Goal: Task Accomplishment & Management: Complete application form

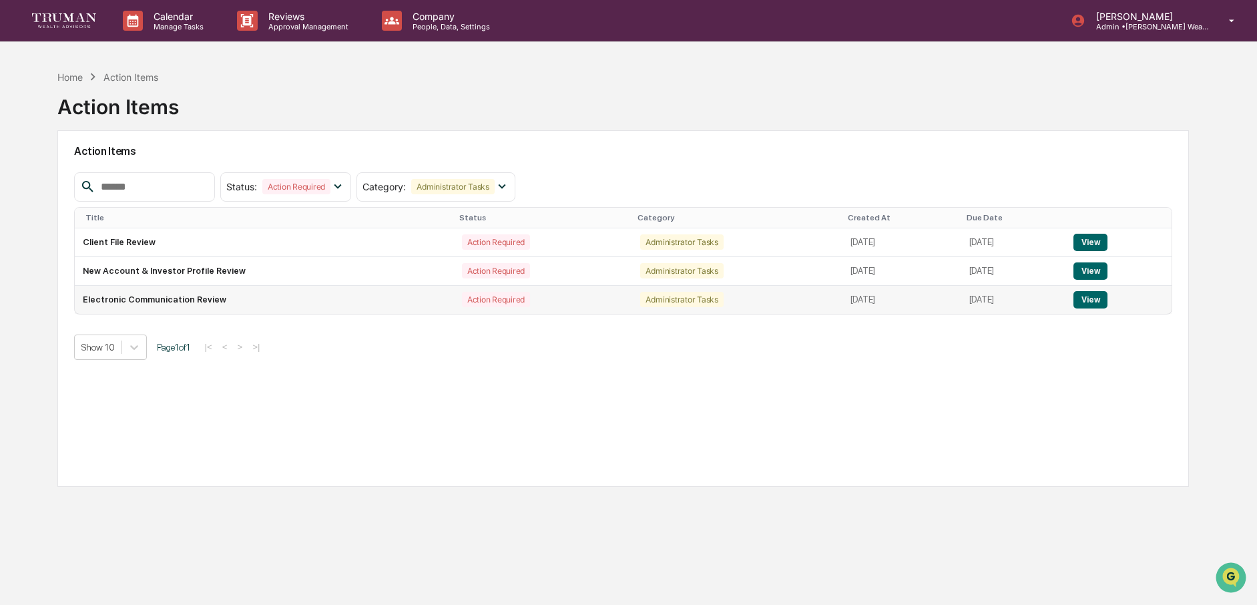
click at [1107, 300] on button "View" at bounding box center [1090, 299] width 34 height 17
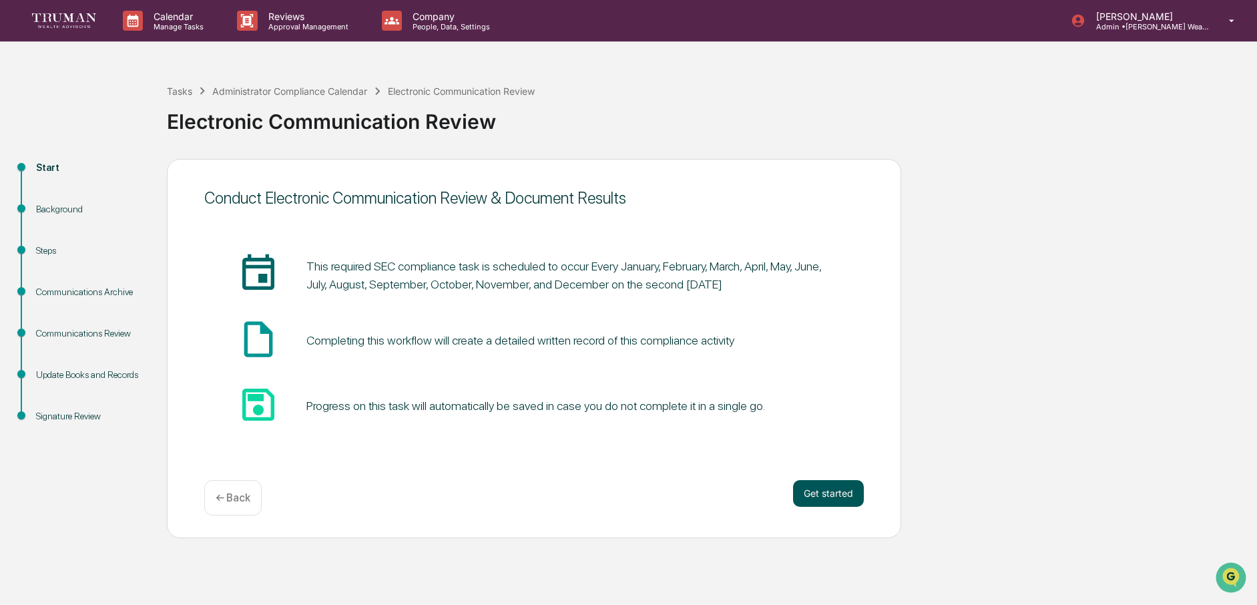
click at [831, 485] on button "Get started" at bounding box center [828, 493] width 71 height 27
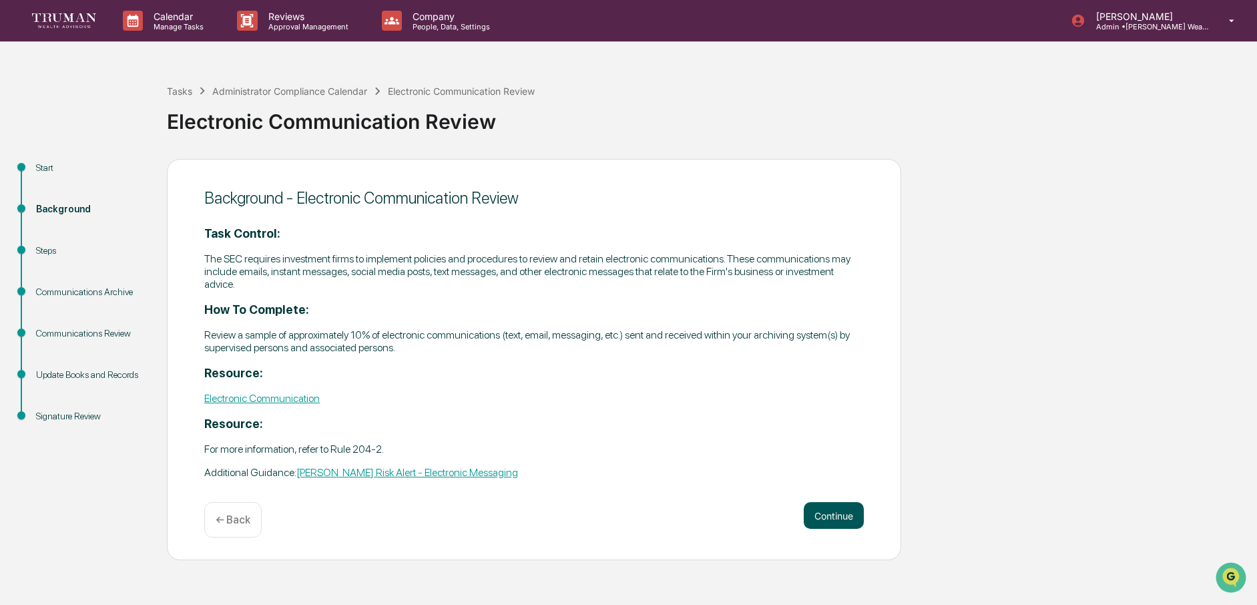
click at [853, 502] on button "Continue" at bounding box center [834, 515] width 60 height 27
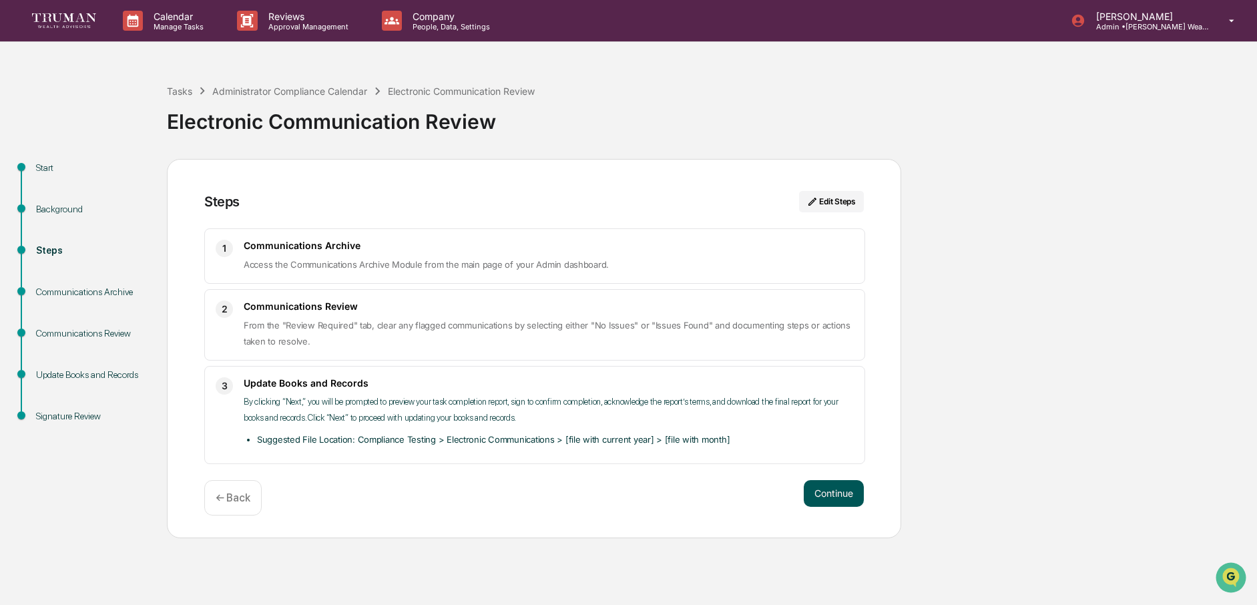
click at [838, 495] on button "Continue" at bounding box center [834, 493] width 60 height 27
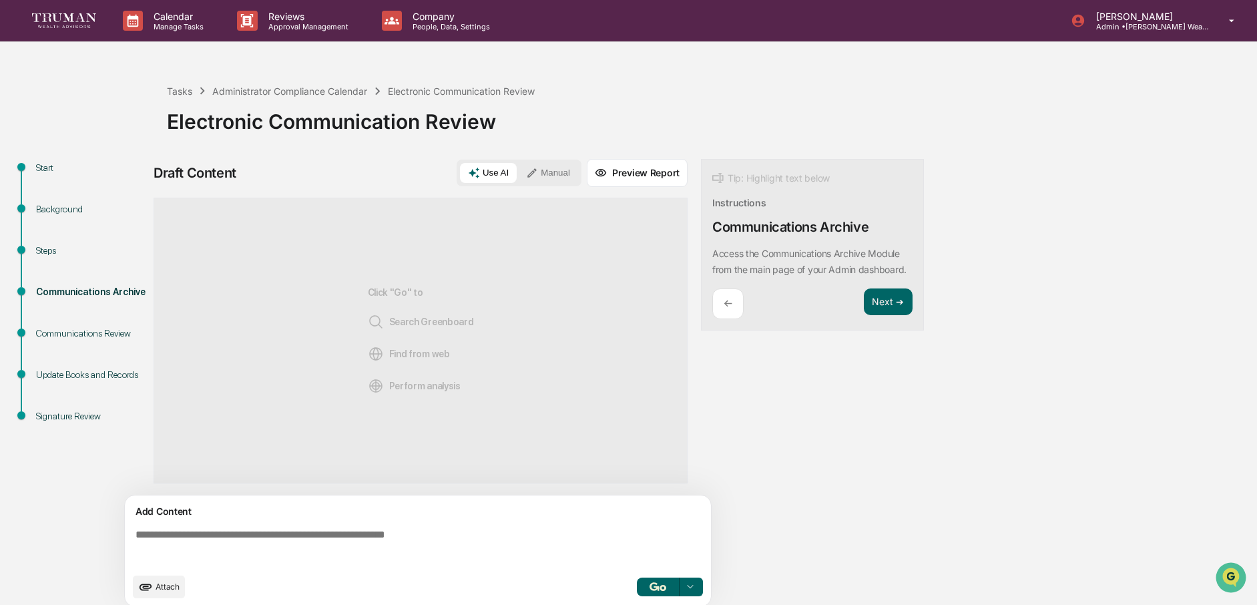
scroll to position [10, 0]
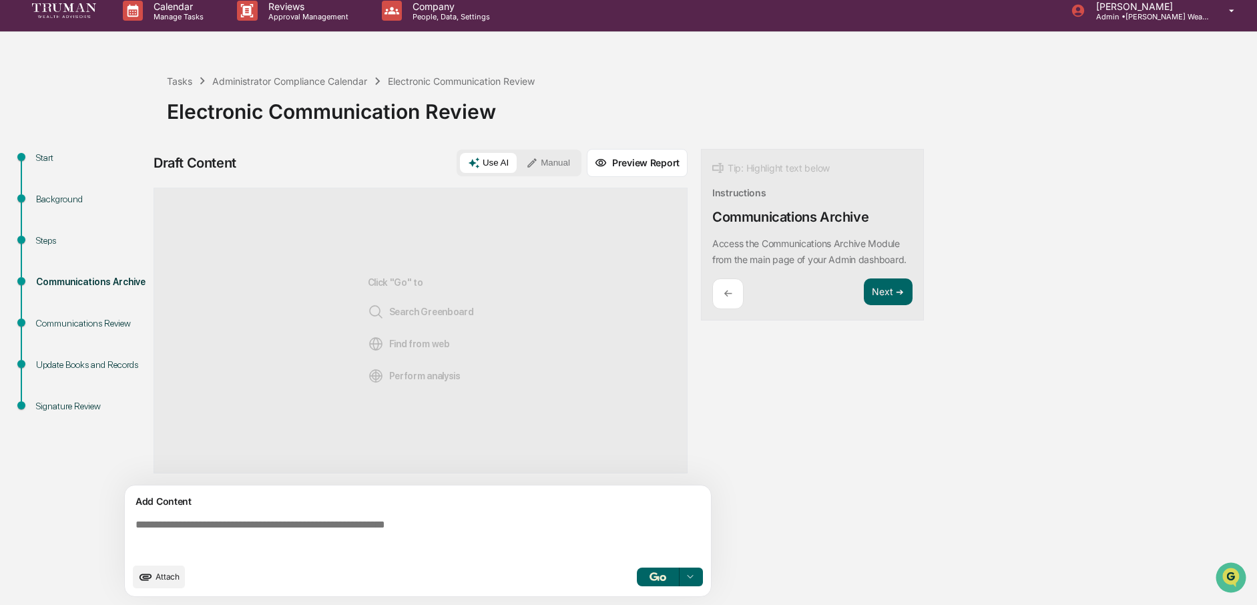
click at [727, 300] on p "←" at bounding box center [727, 293] width 9 height 13
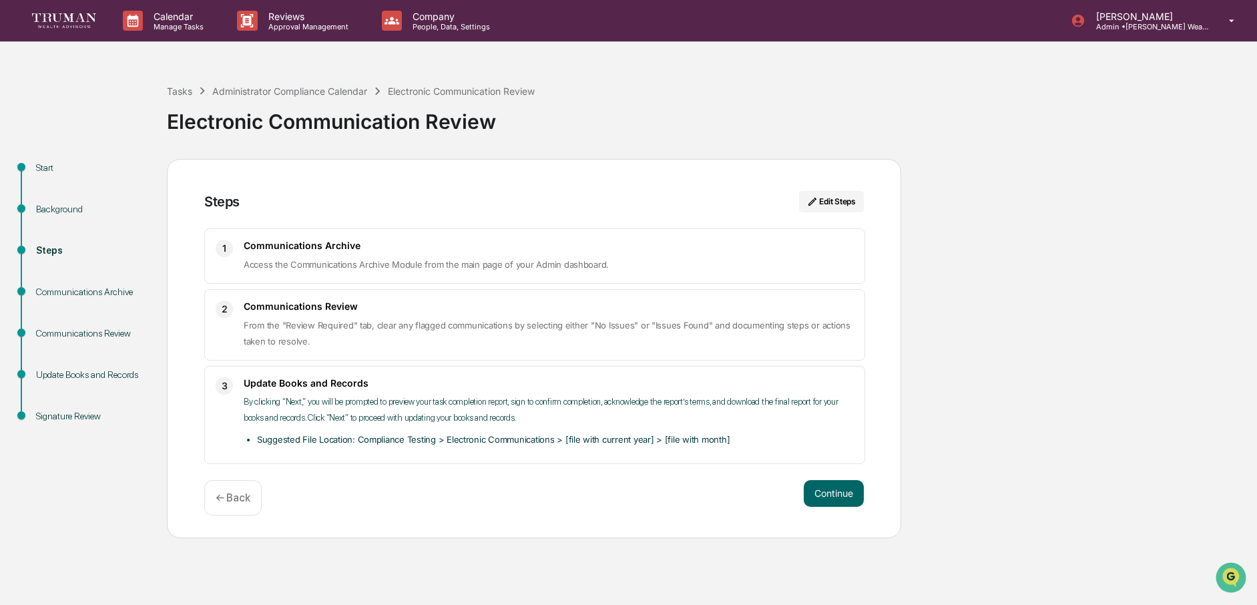
scroll to position [0, 0]
click at [846, 493] on button "Continue" at bounding box center [834, 493] width 60 height 27
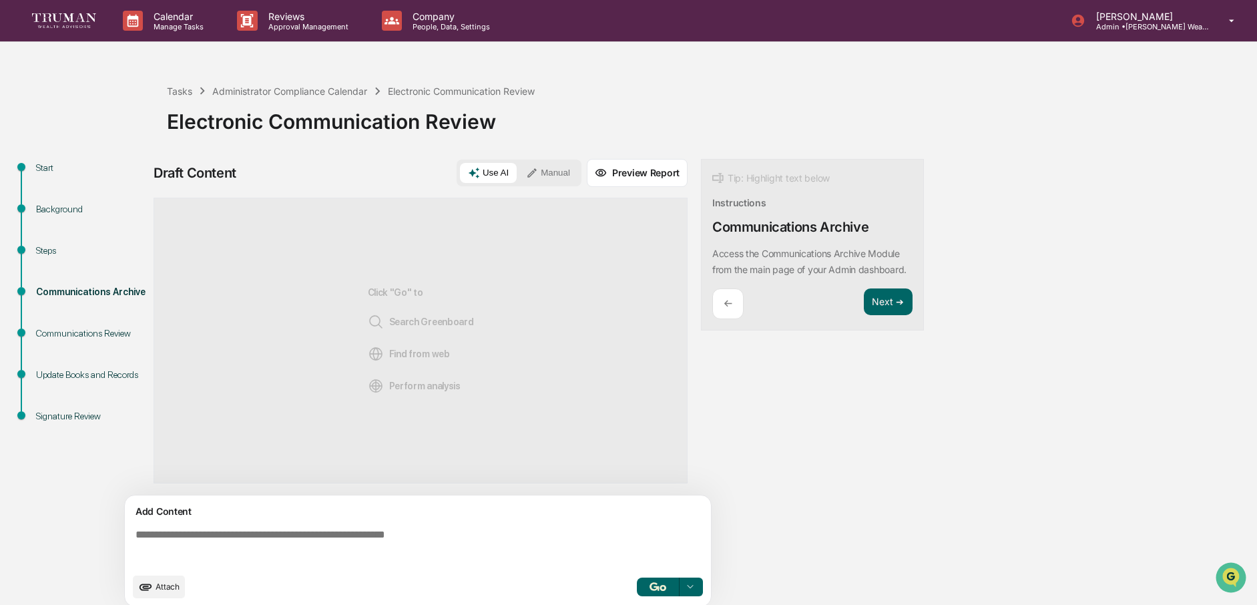
scroll to position [10, 0]
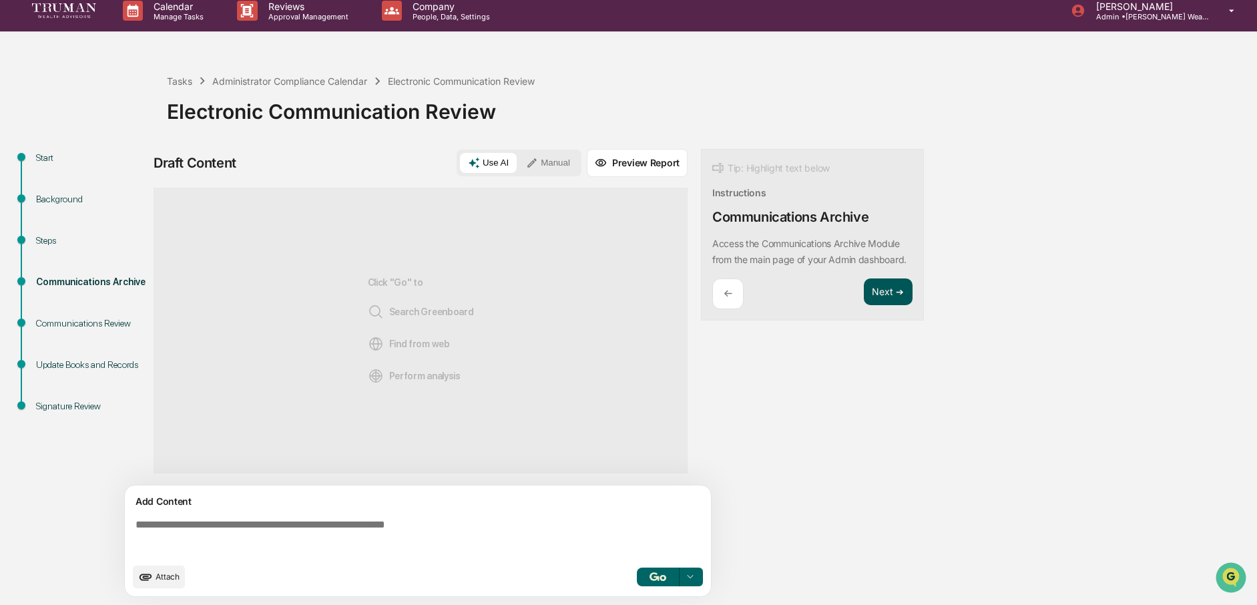
click at [889, 298] on button "Next ➔" at bounding box center [888, 291] width 49 height 27
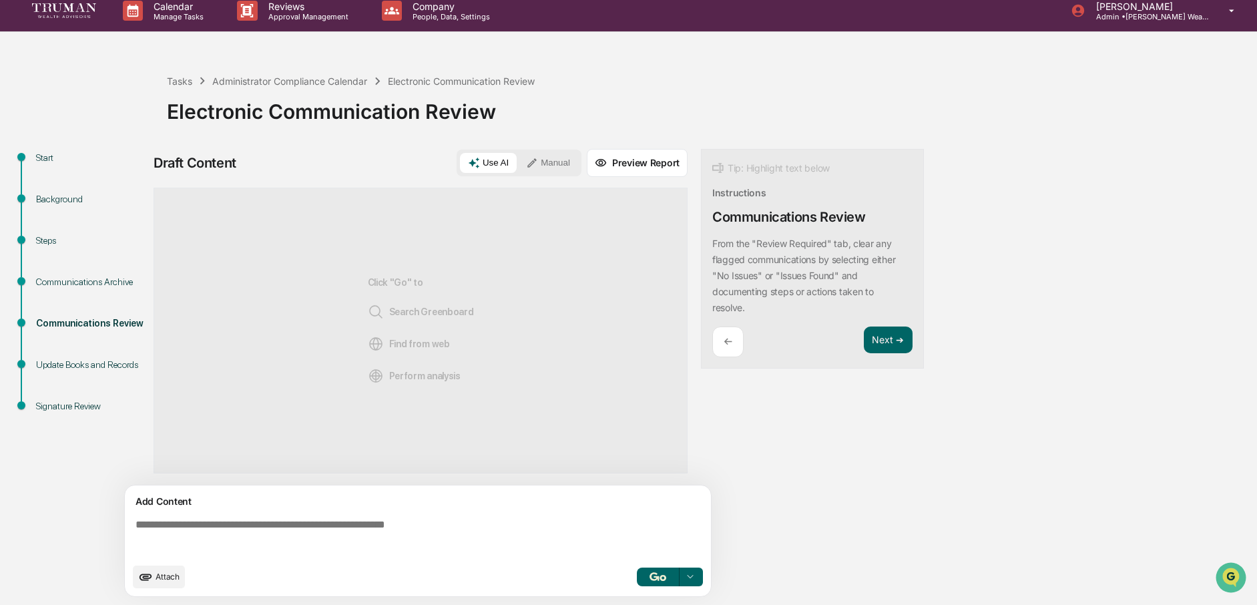
click at [733, 336] on div "←" at bounding box center [727, 341] width 31 height 31
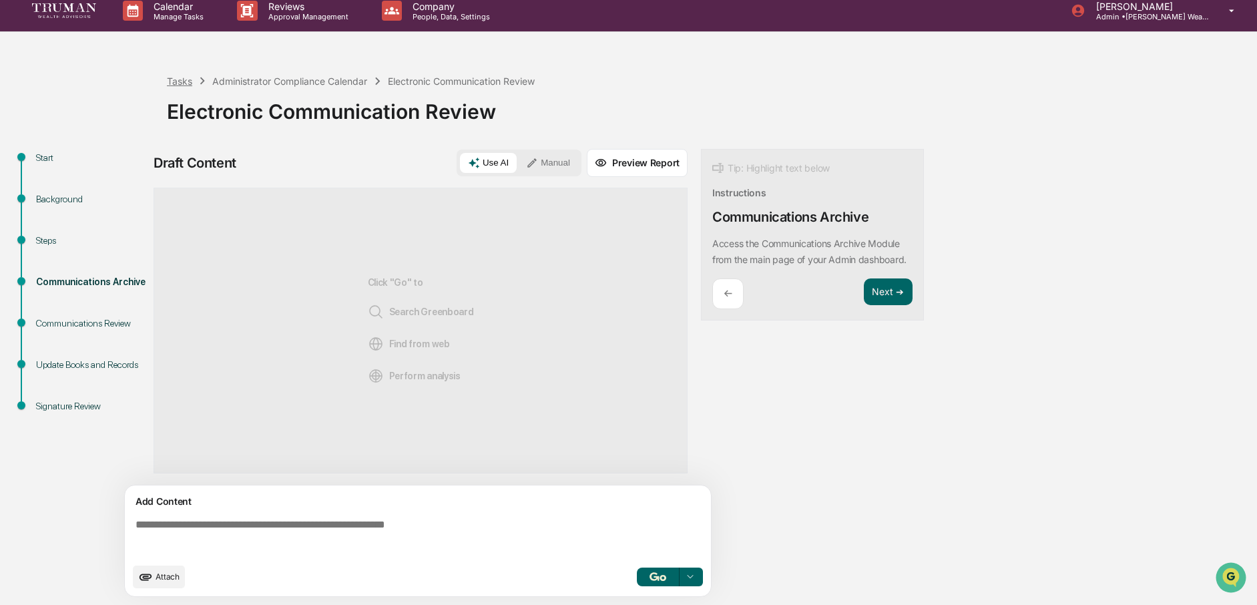
click at [186, 79] on div "Tasks" at bounding box center [179, 80] width 25 height 11
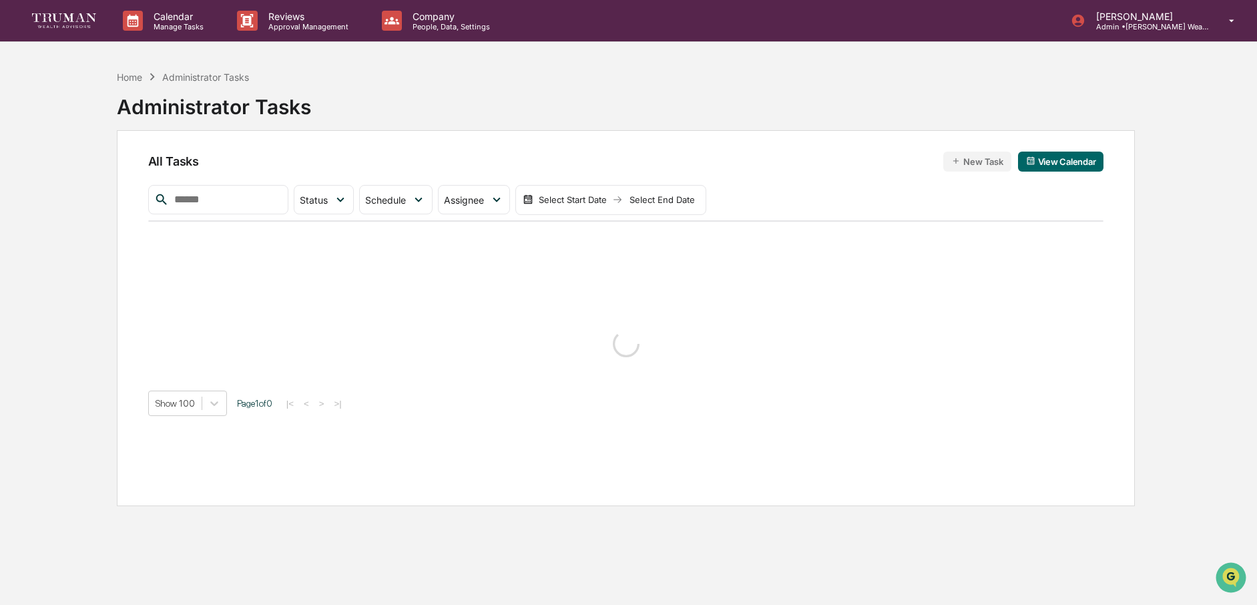
scroll to position [4, 0]
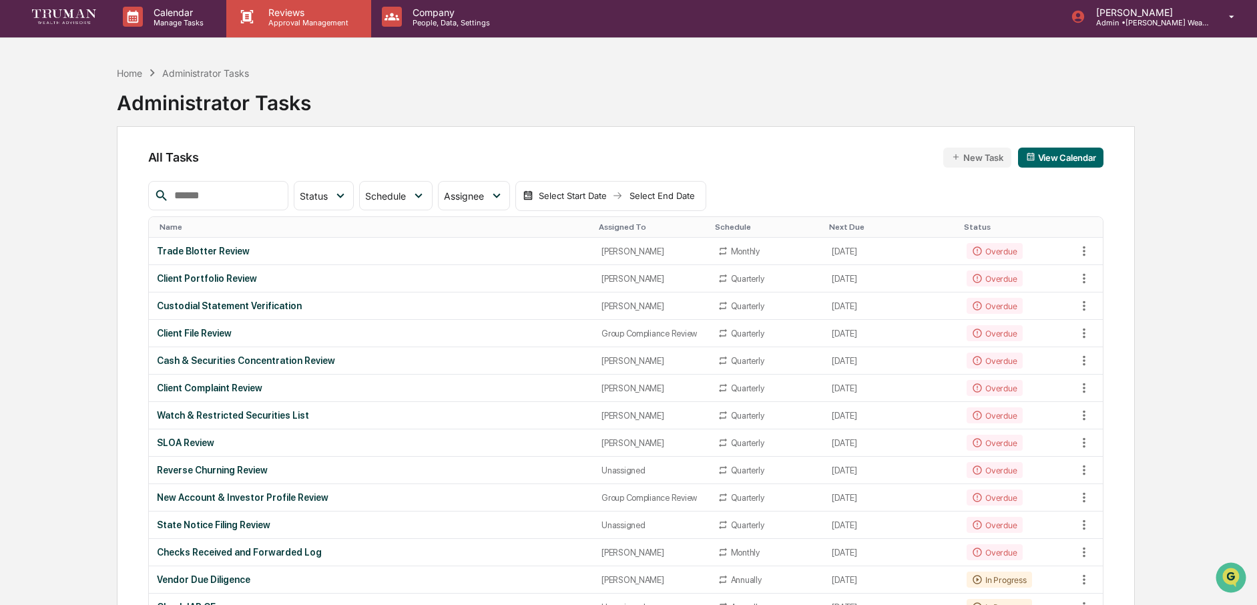
click at [280, 20] on p "Approval Management" at bounding box center [306, 22] width 97 height 9
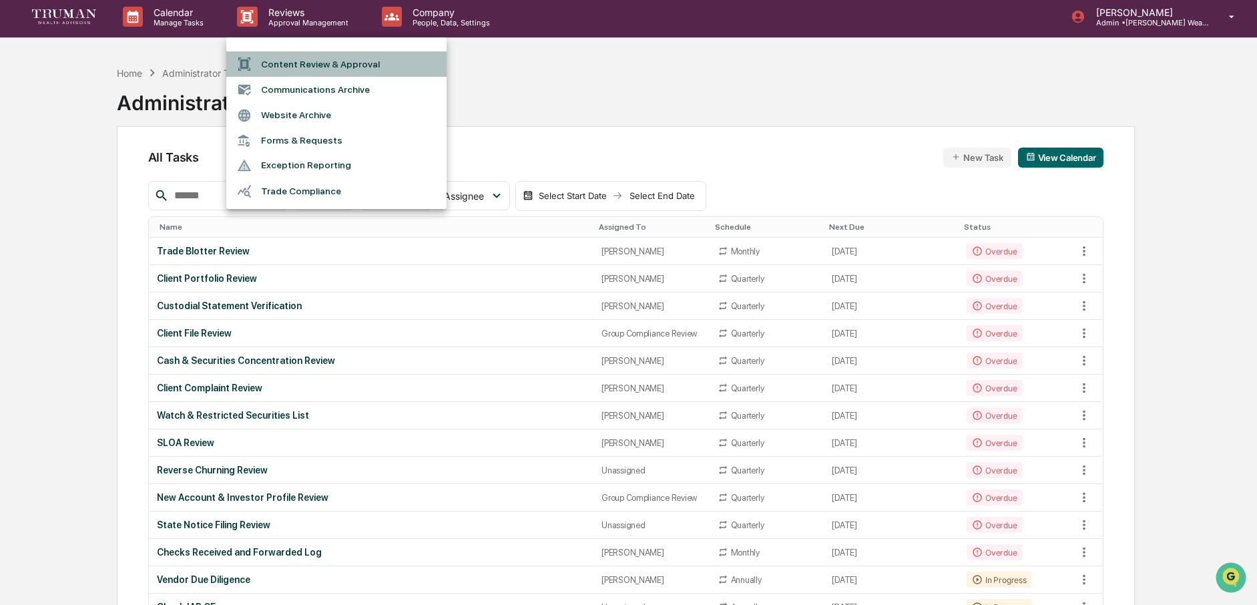
click at [326, 64] on li "Content Review & Approval" at bounding box center [336, 63] width 220 height 25
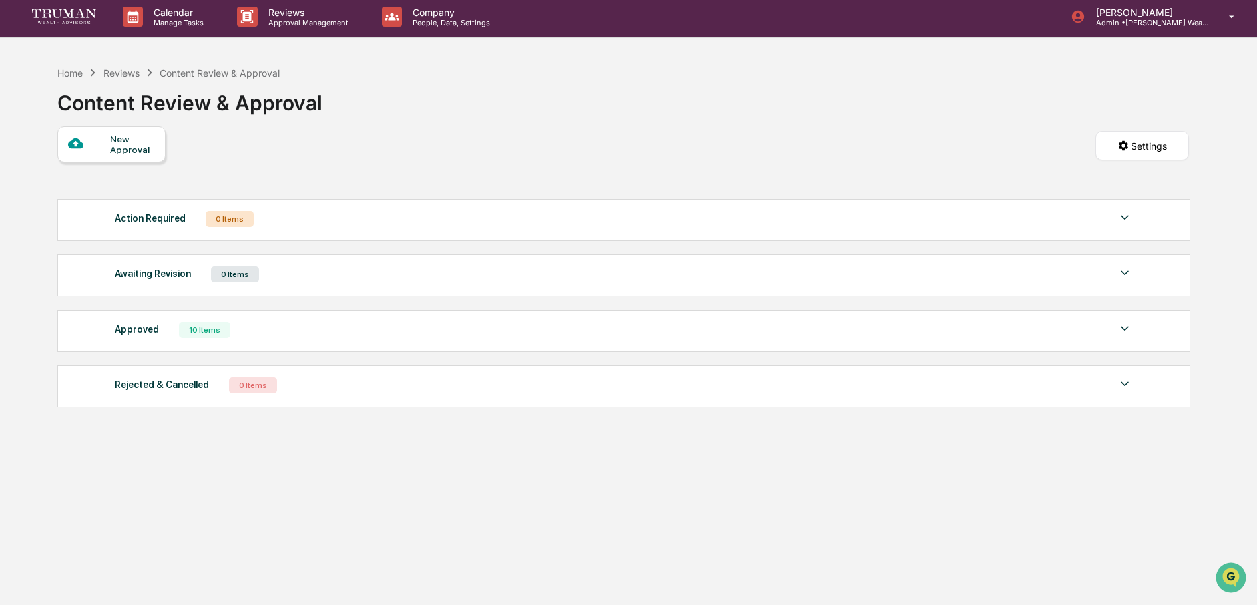
click at [131, 148] on div "New Approval" at bounding box center [132, 143] width 45 height 21
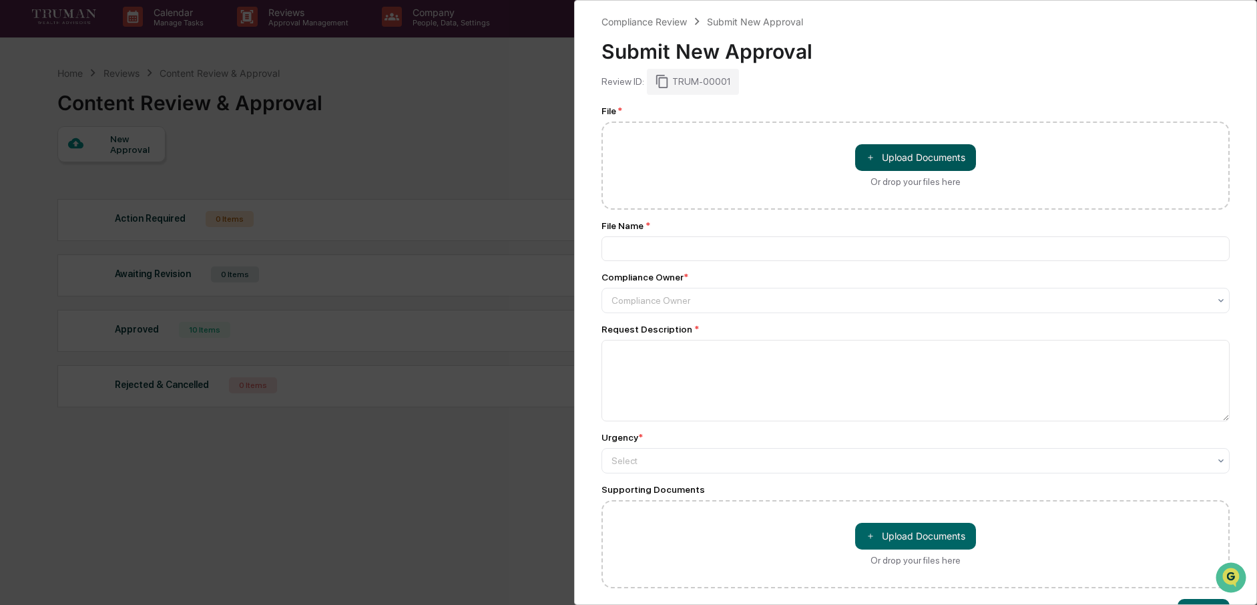
click at [953, 157] on button "＋ Upload Documents" at bounding box center [915, 157] width 121 height 27
type input "**********"
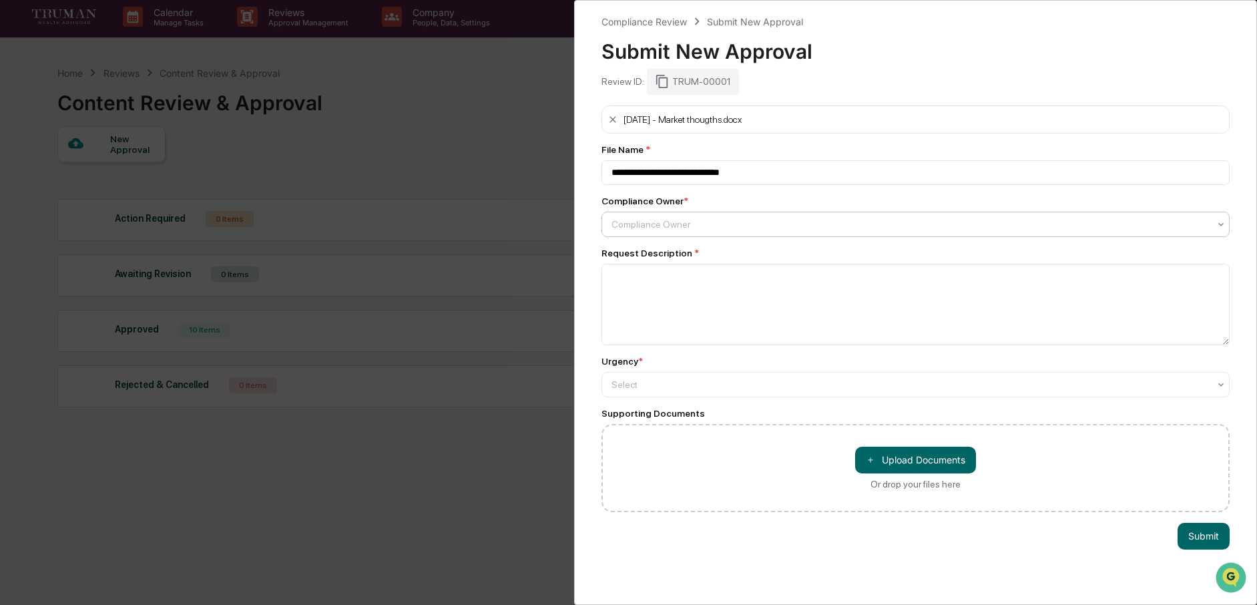
click at [651, 227] on div at bounding box center [910, 224] width 598 height 13
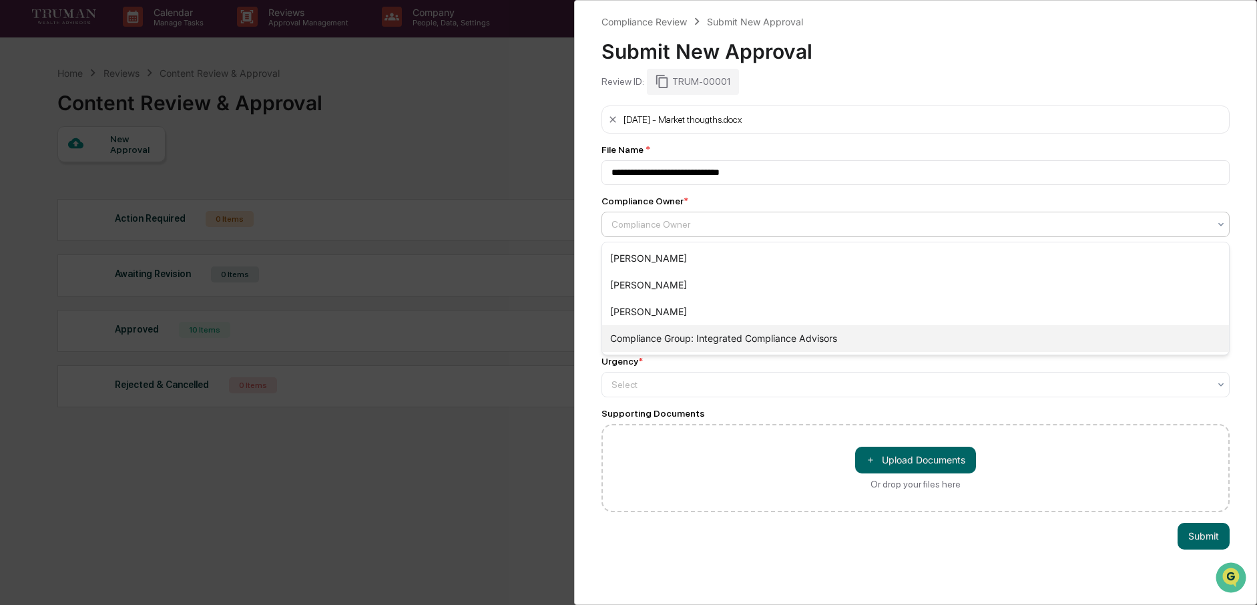
click at [718, 341] on div "Compliance Group: Integrated Compliance Advisors" at bounding box center [915, 338] width 627 height 27
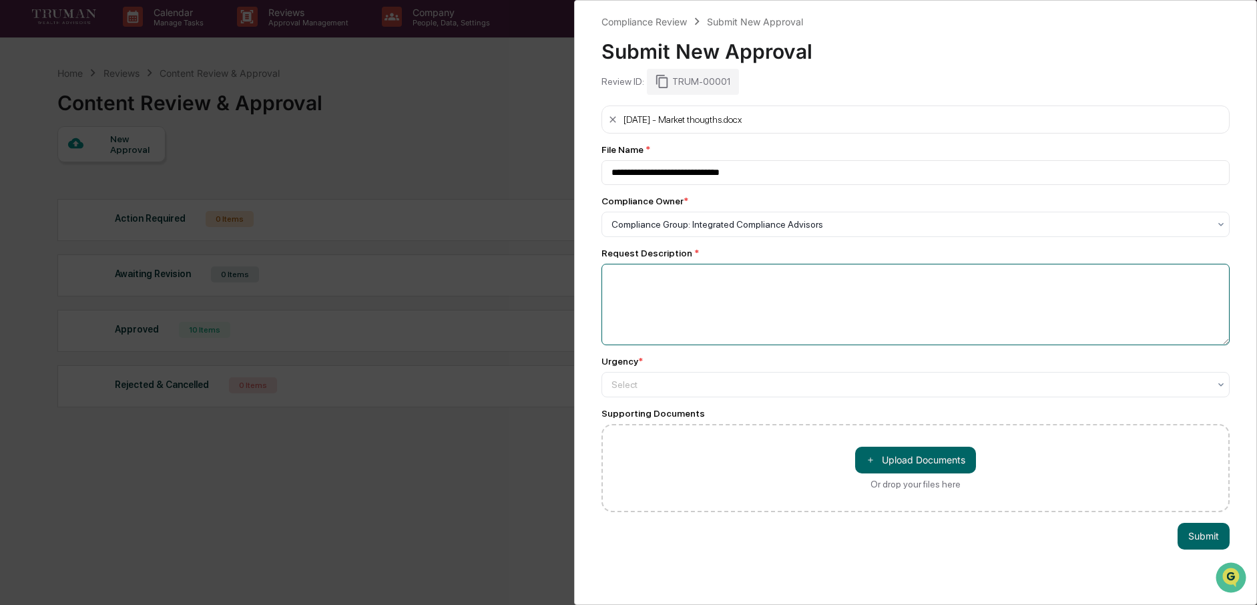
drag, startPoint x: 674, startPoint y: 292, endPoint x: 687, endPoint y: 289, distance: 13.1
click at [675, 292] on textarea at bounding box center [915, 304] width 629 height 81
type textarea "**********"
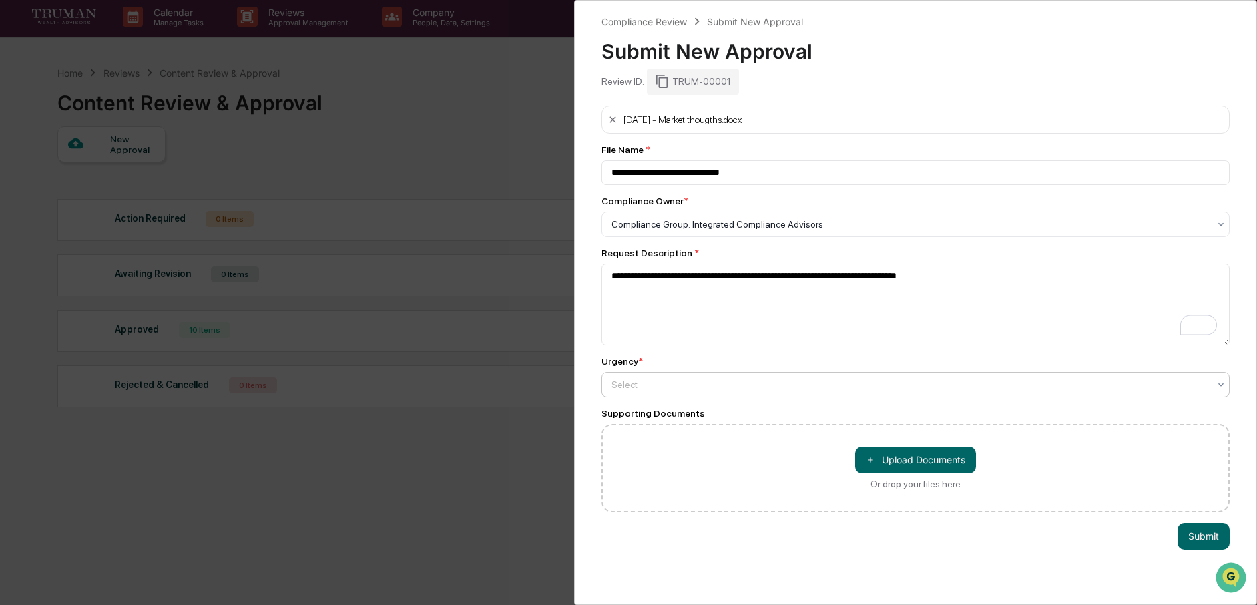
click at [824, 391] on div at bounding box center [910, 384] width 598 height 13
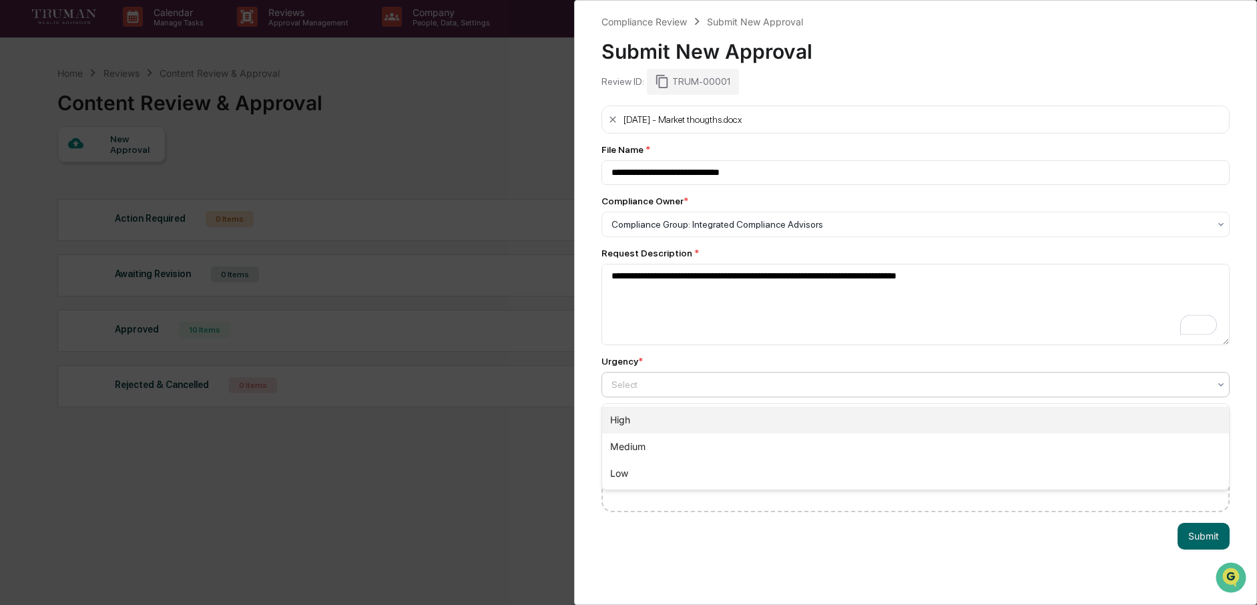
click at [766, 424] on div "High" at bounding box center [915, 419] width 627 height 27
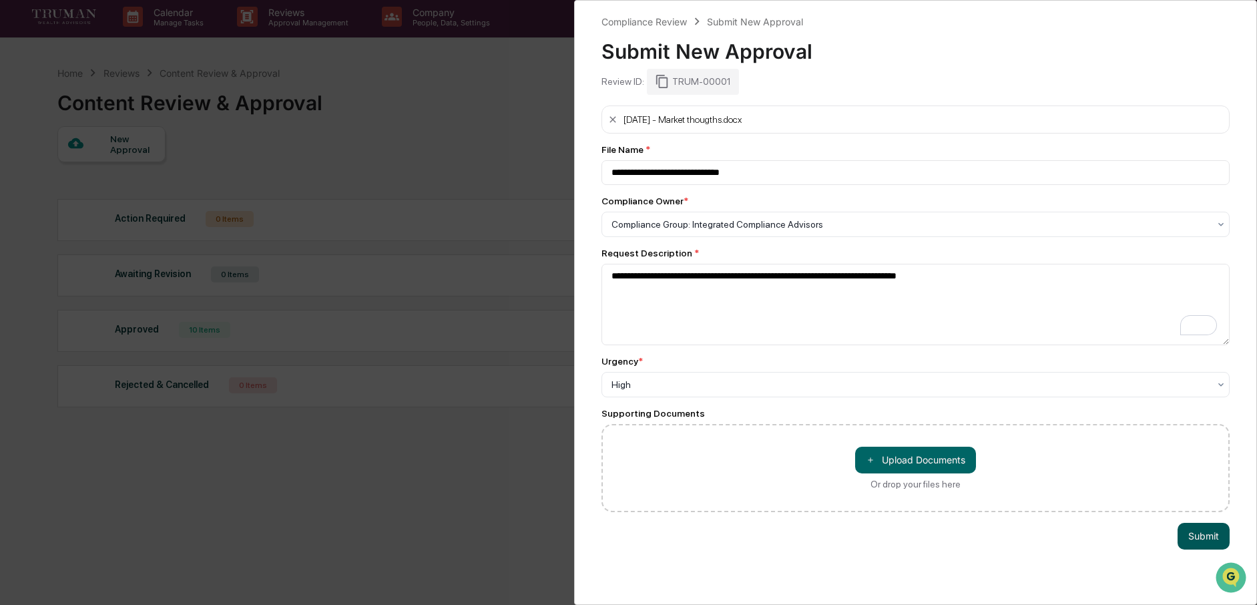
click at [1202, 534] on button "Submit" at bounding box center [1203, 536] width 52 height 27
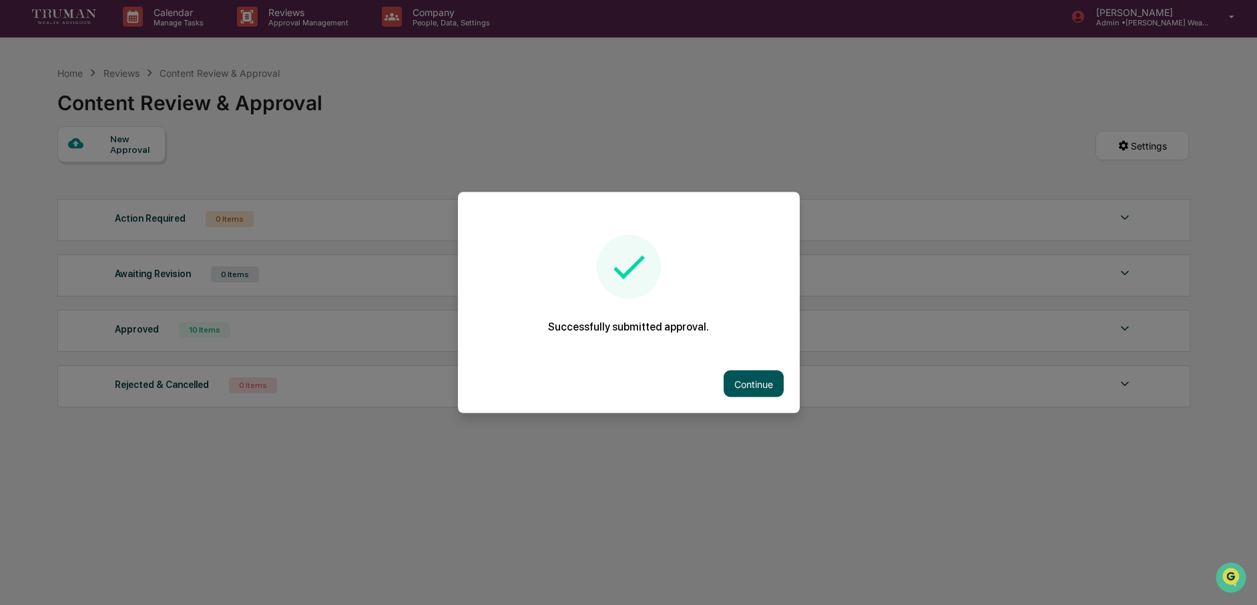
click at [765, 385] on button "Continue" at bounding box center [753, 383] width 60 height 27
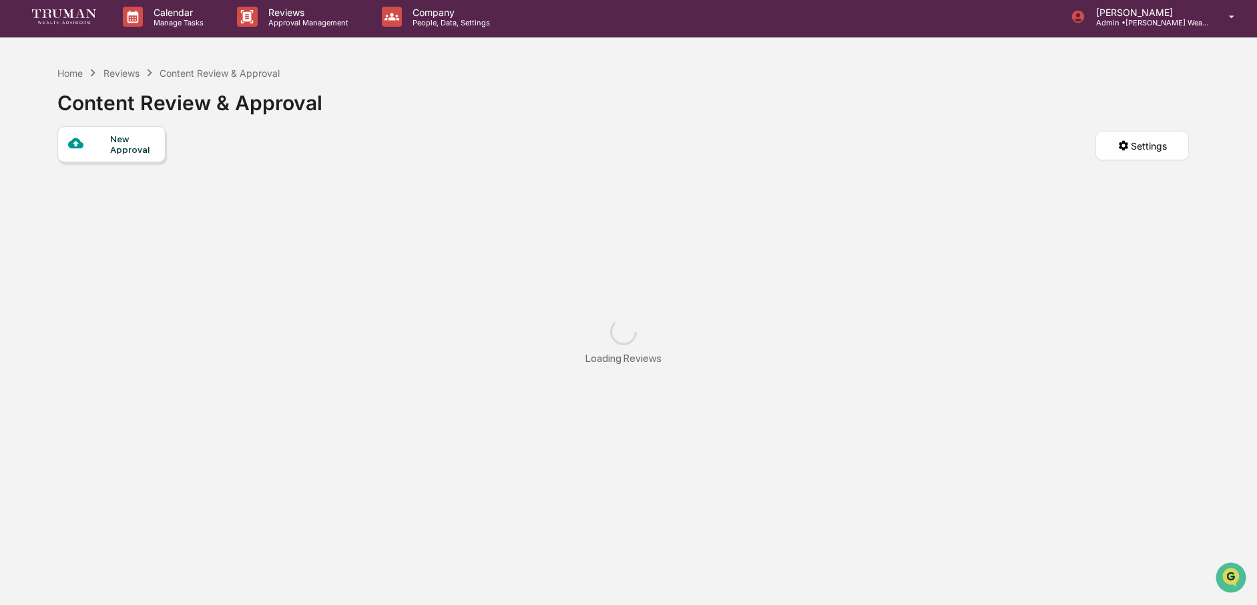
scroll to position [5, 0]
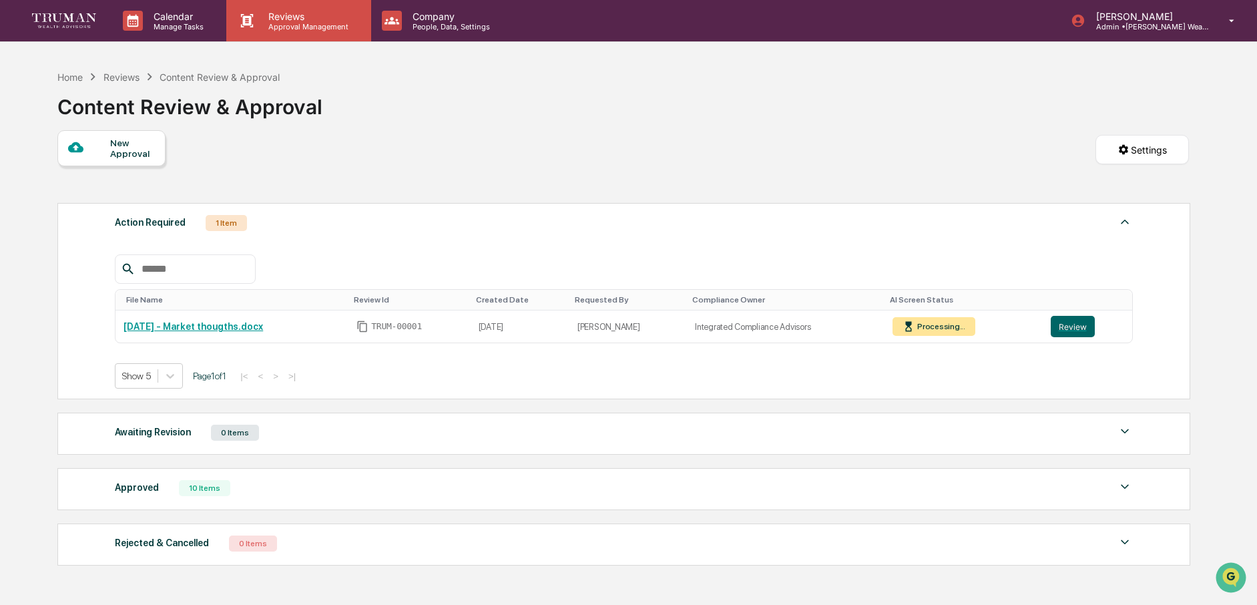
click at [300, 24] on p "Approval Management" at bounding box center [306, 26] width 97 height 9
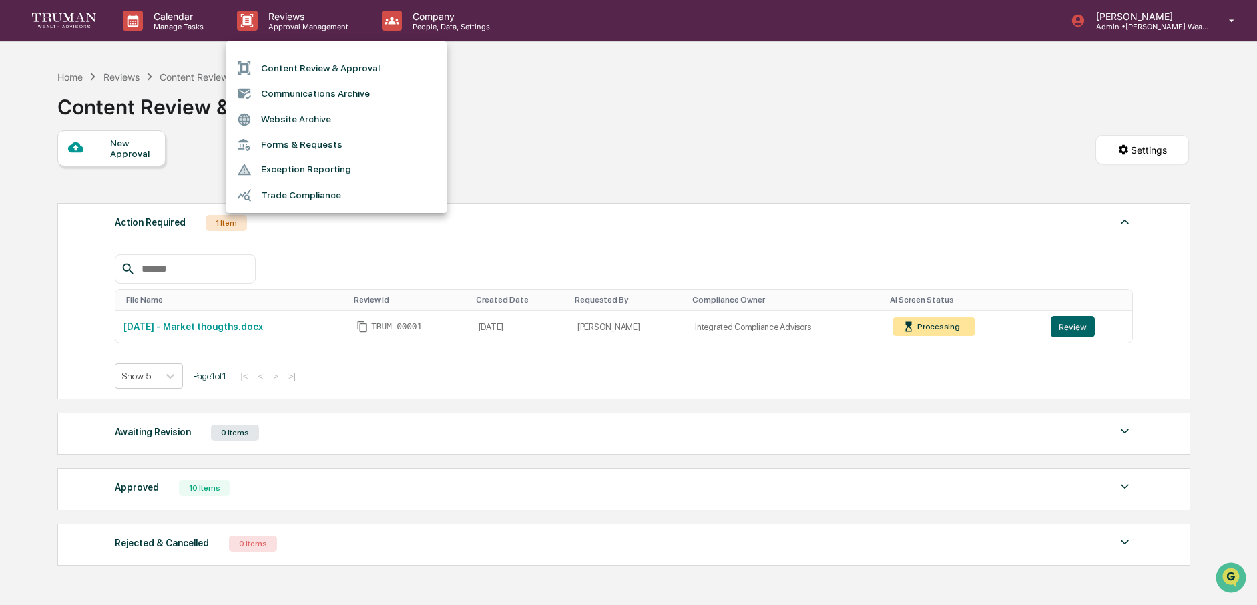
drag, startPoint x: 870, startPoint y: 157, endPoint x: 837, endPoint y: 154, distance: 32.8
click at [848, 155] on div at bounding box center [628, 302] width 1257 height 605
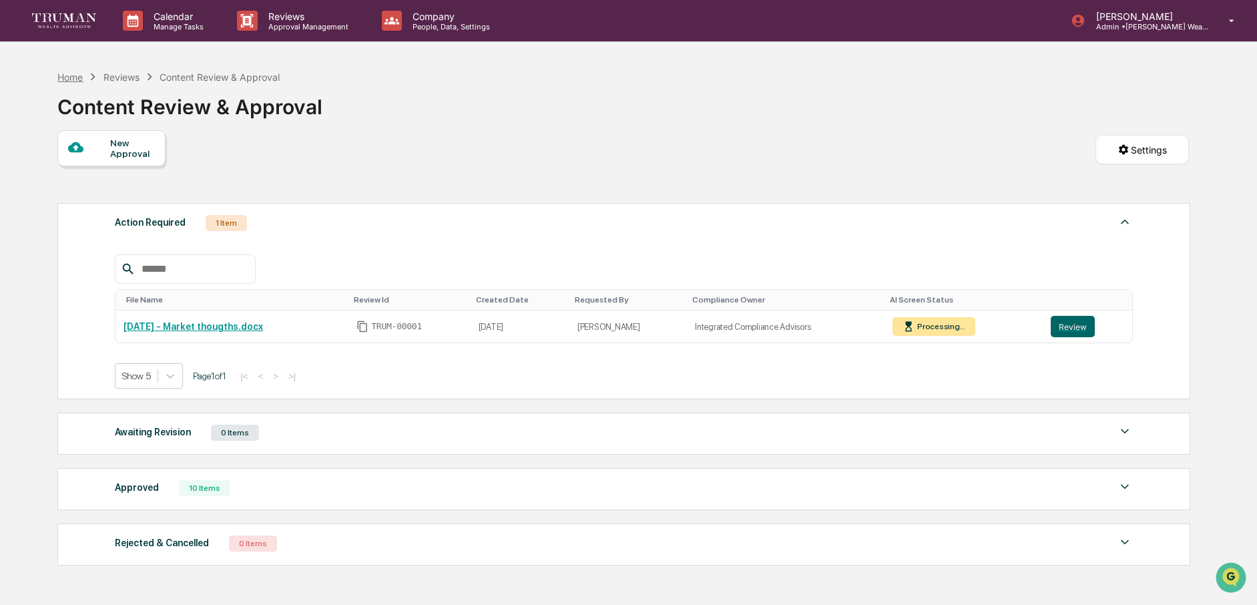
click at [71, 75] on div "Home" at bounding box center [69, 76] width 25 height 11
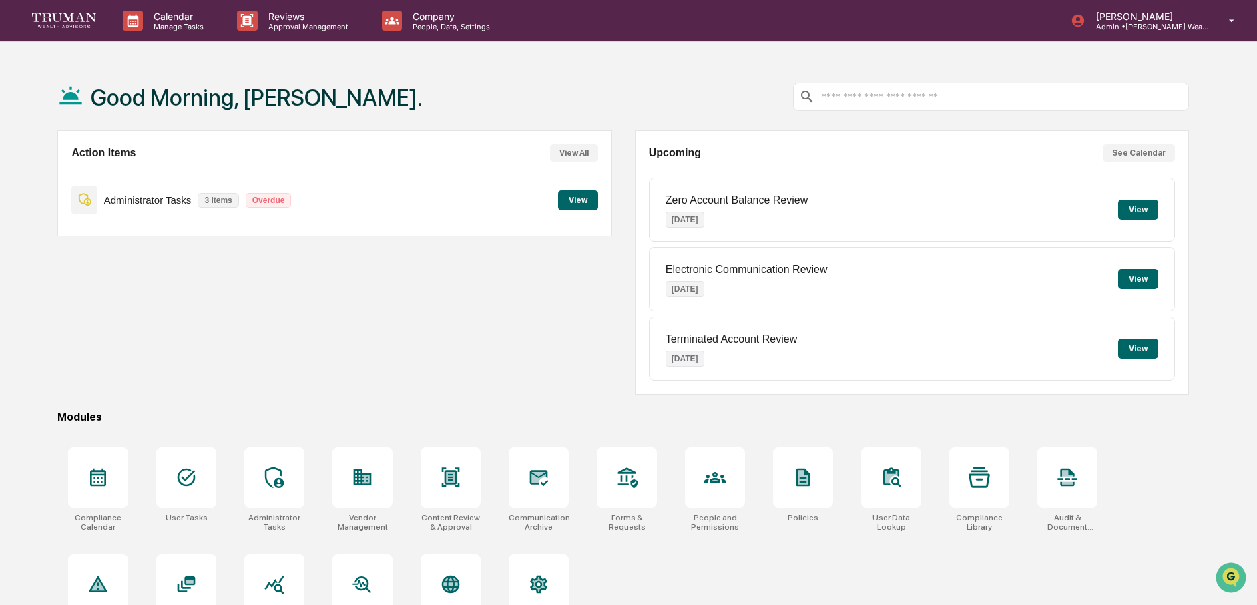
click at [585, 202] on button "View" at bounding box center [578, 200] width 40 height 20
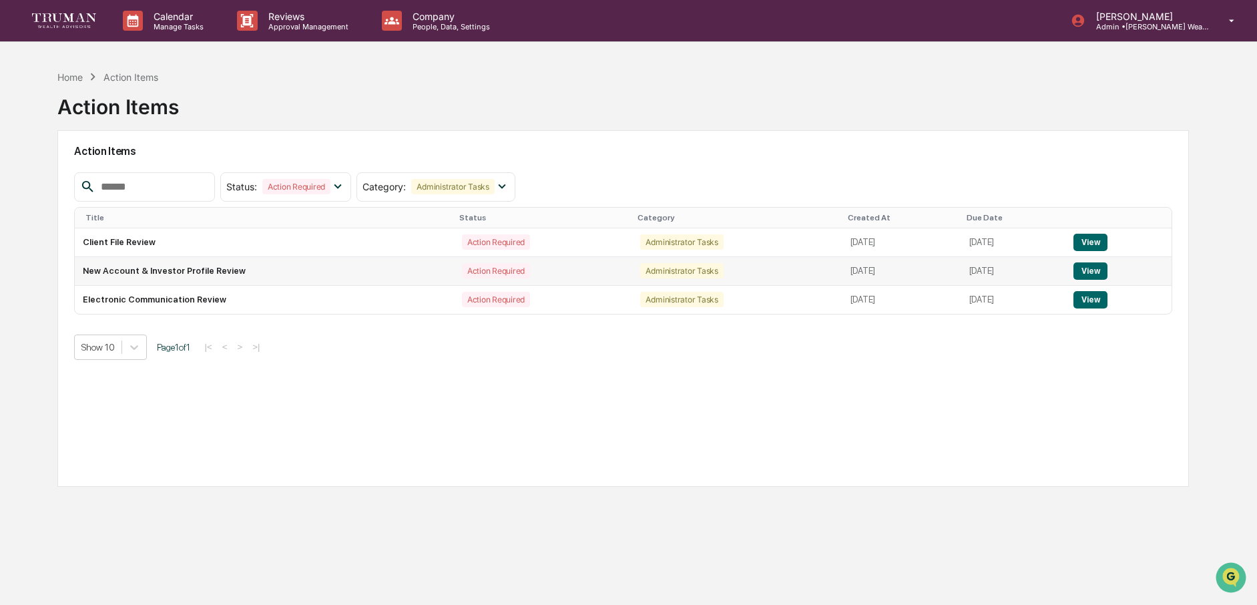
click at [1107, 271] on button "View" at bounding box center [1090, 270] width 34 height 17
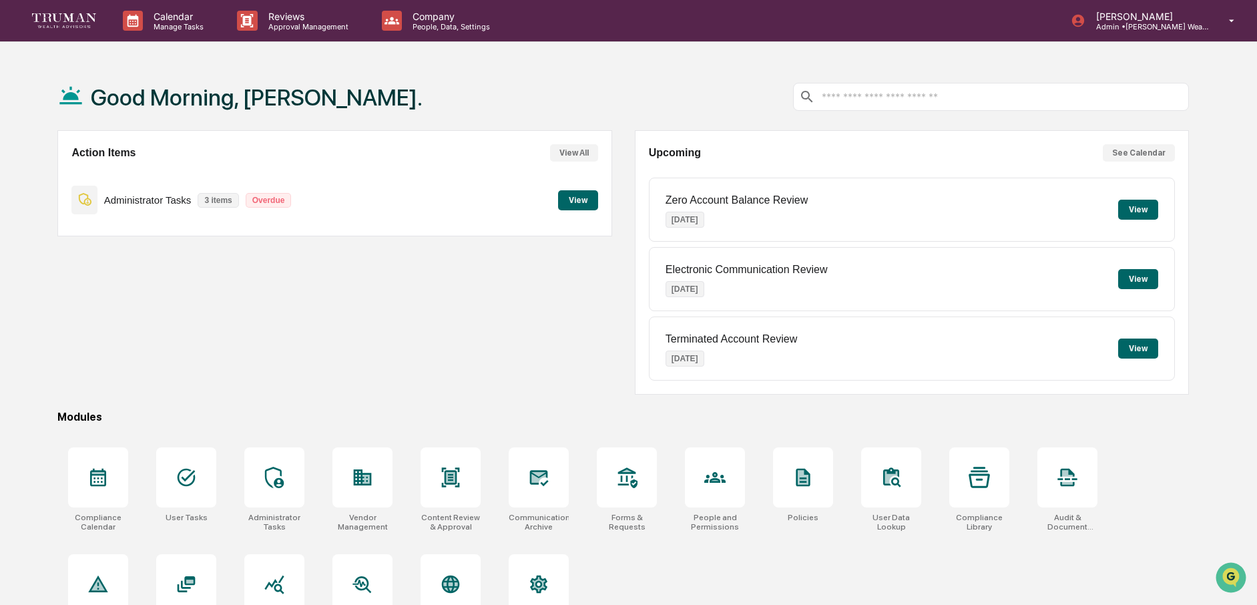
click at [585, 198] on button "View" at bounding box center [578, 200] width 40 height 20
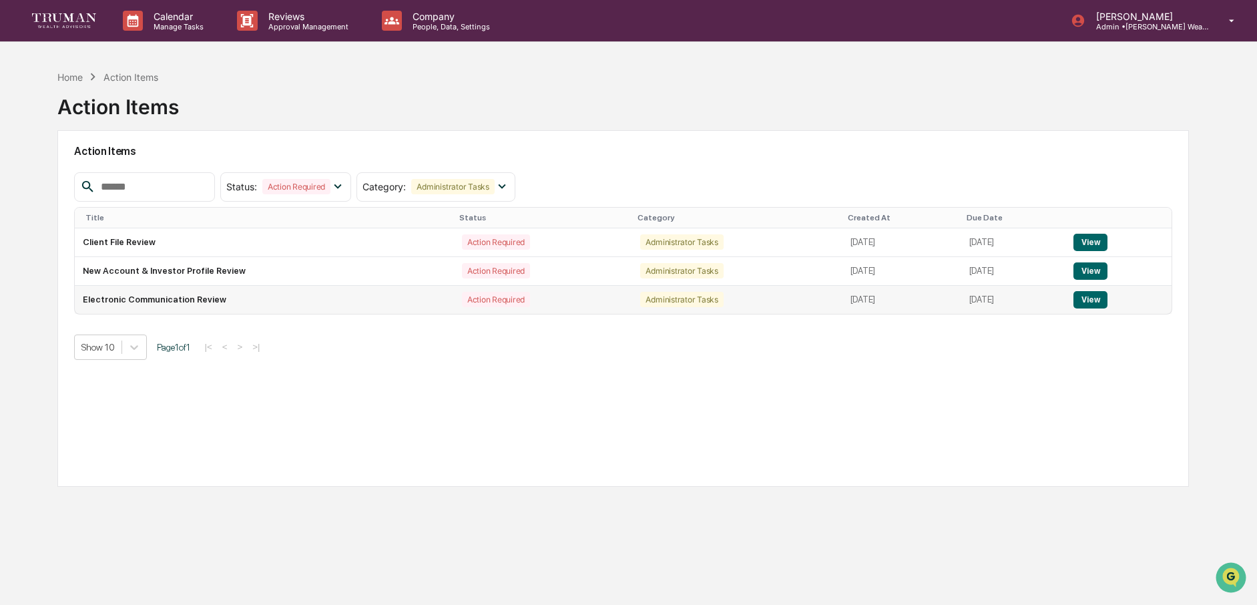
click at [1097, 304] on button "View" at bounding box center [1090, 299] width 34 height 17
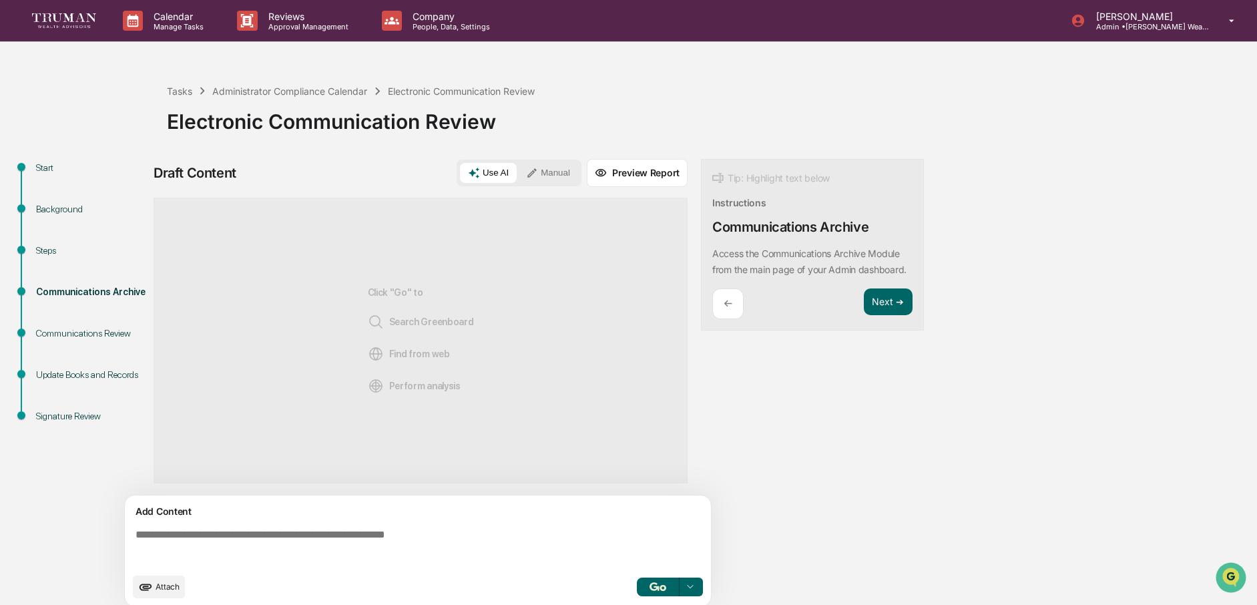
click at [52, 174] on div "Start" at bounding box center [90, 168] width 109 height 14
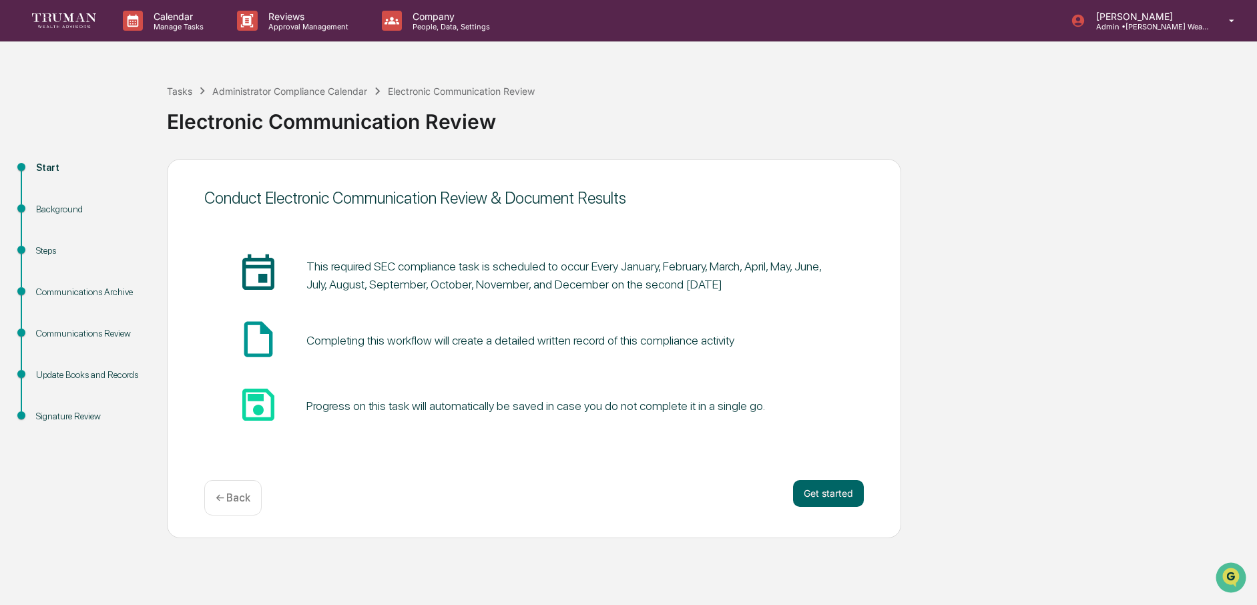
click at [81, 208] on div "Background" at bounding box center [90, 209] width 109 height 14
click at [57, 205] on div "Background" at bounding box center [90, 209] width 109 height 14
click at [841, 498] on button "Get started" at bounding box center [828, 493] width 71 height 27
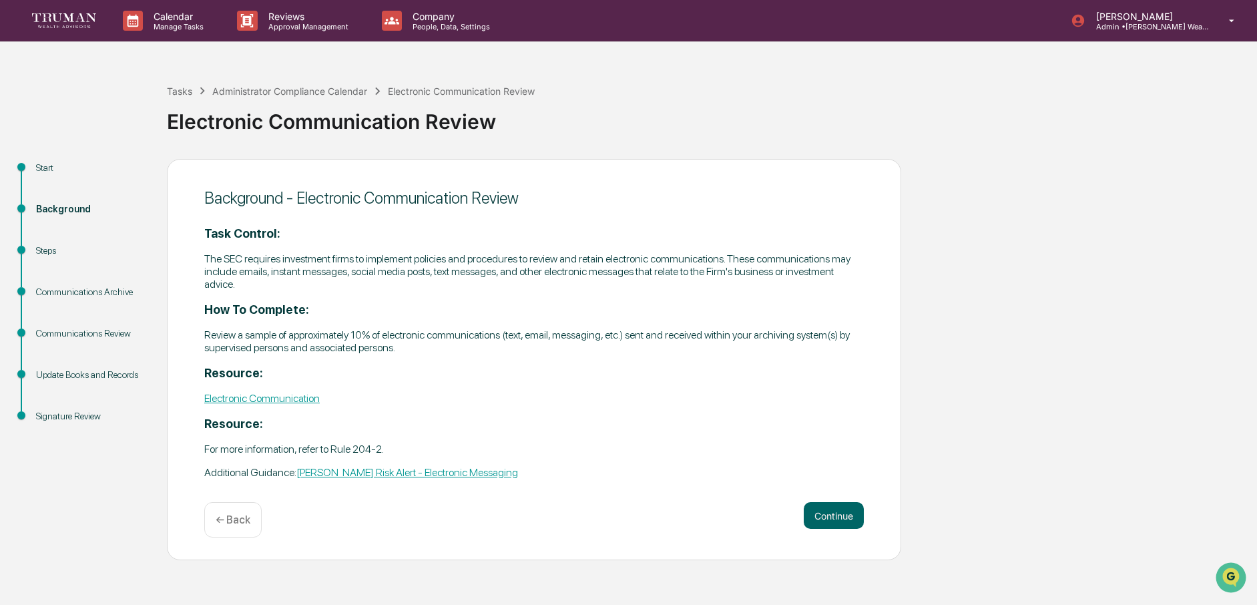
click at [71, 252] on div "Steps" at bounding box center [90, 251] width 109 height 14
click at [832, 511] on button "Continue" at bounding box center [834, 515] width 60 height 27
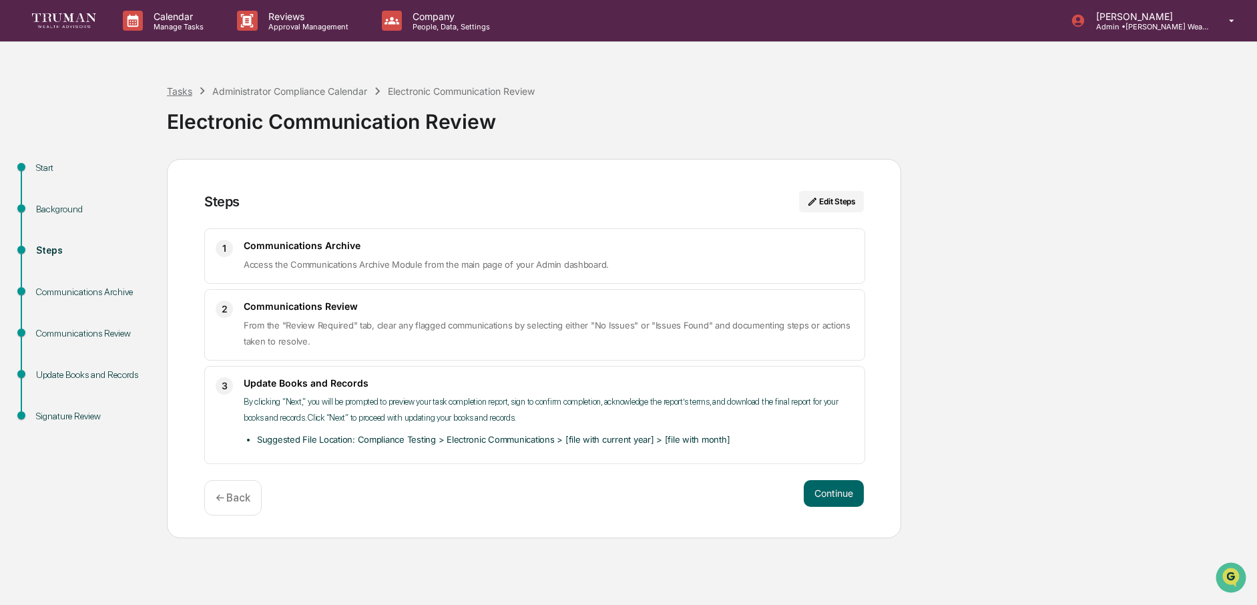
click at [178, 91] on div "Tasks" at bounding box center [179, 90] width 25 height 11
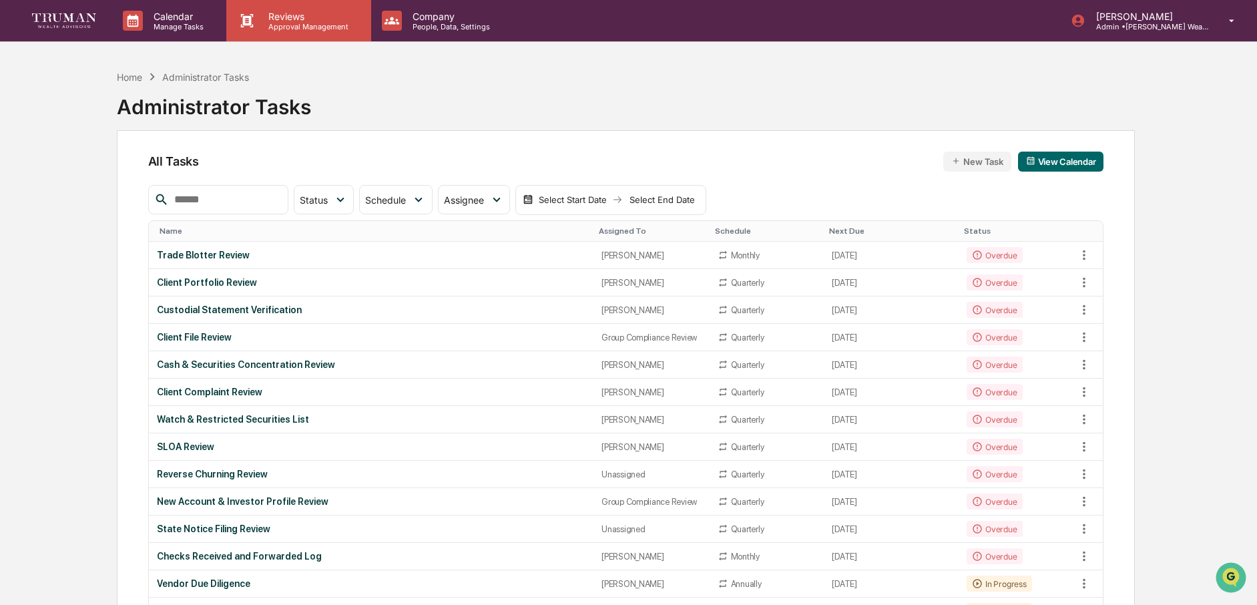
click at [307, 29] on p "Approval Management" at bounding box center [306, 26] width 97 height 9
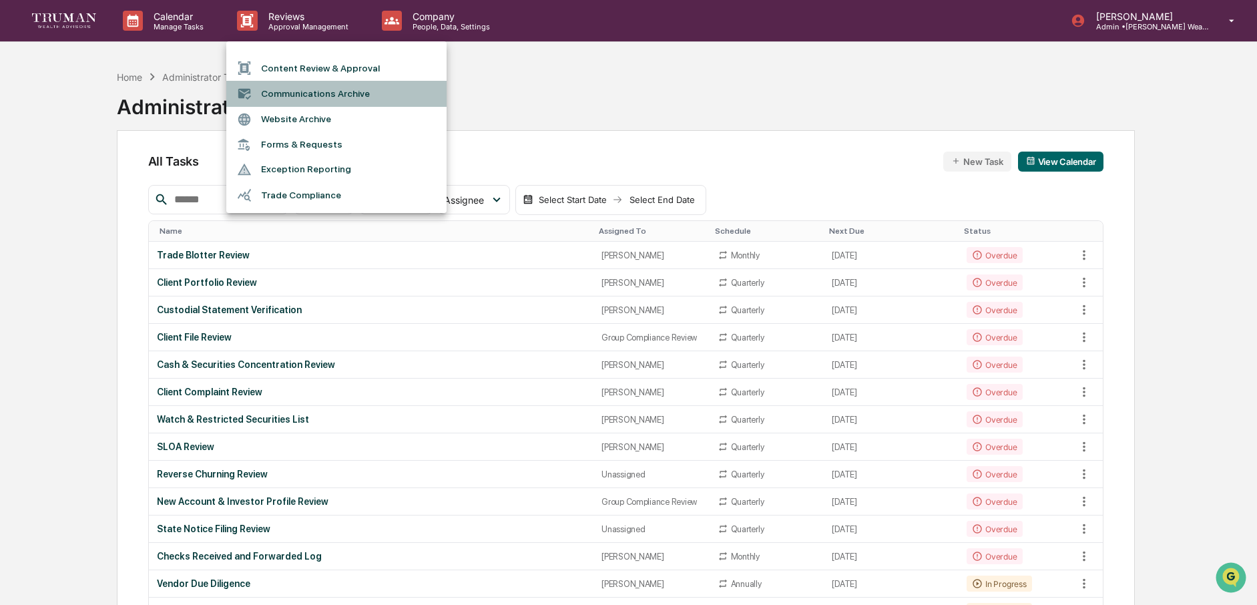
click at [393, 95] on li "Communications Archive" at bounding box center [336, 93] width 220 height 25
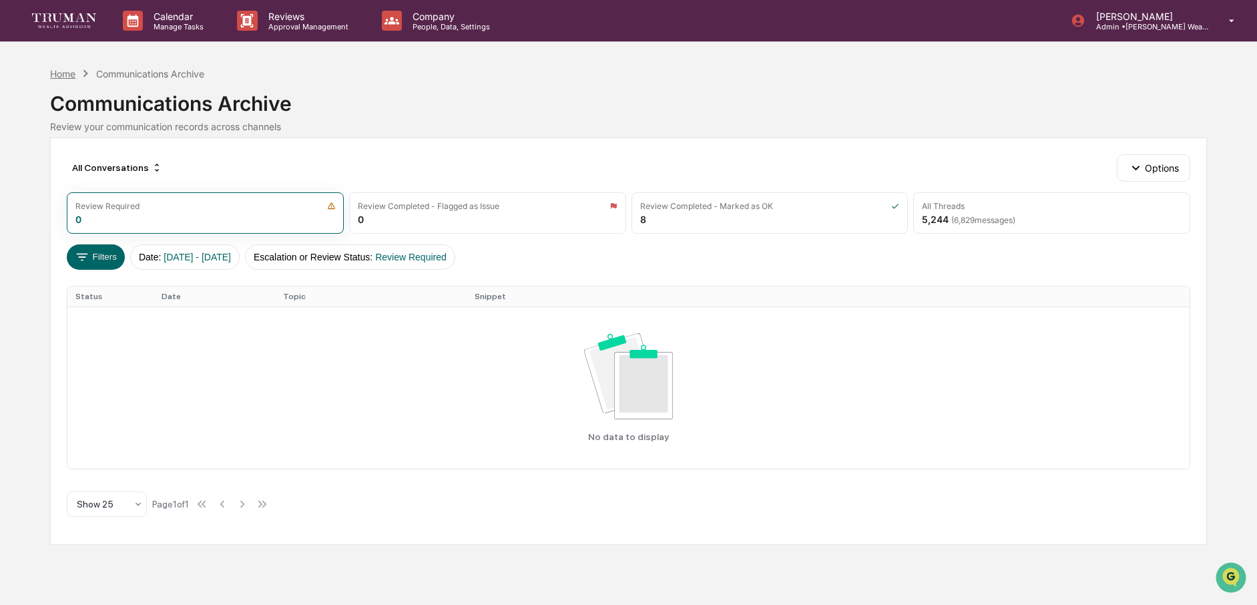
click at [68, 78] on div "Home" at bounding box center [62, 73] width 25 height 11
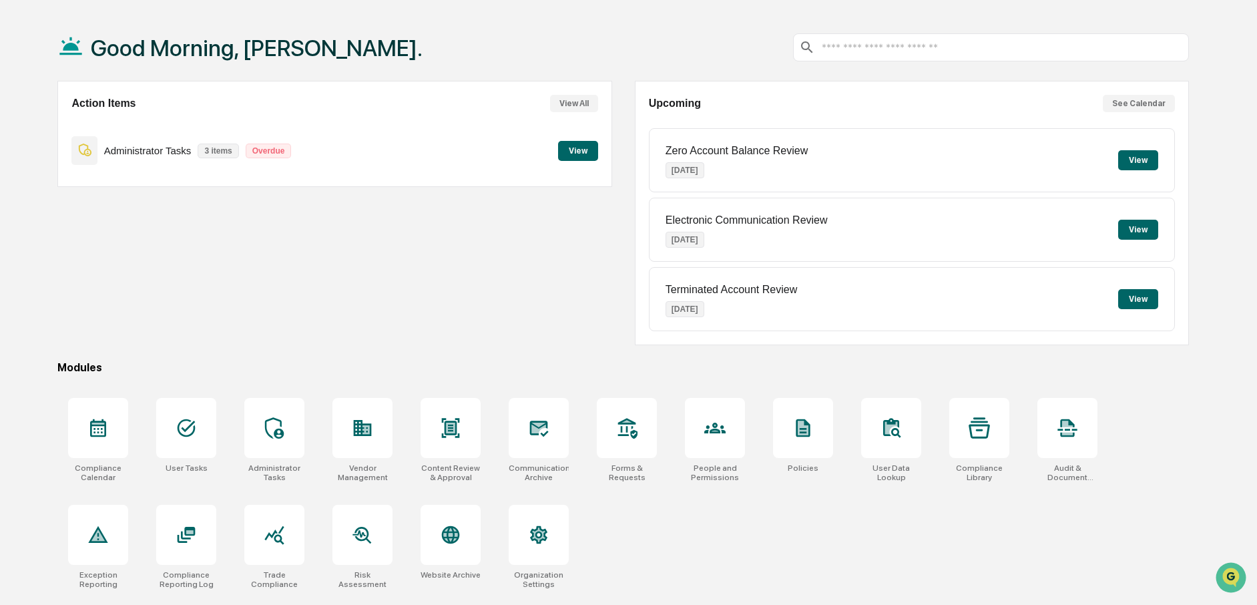
scroll to position [63, 0]
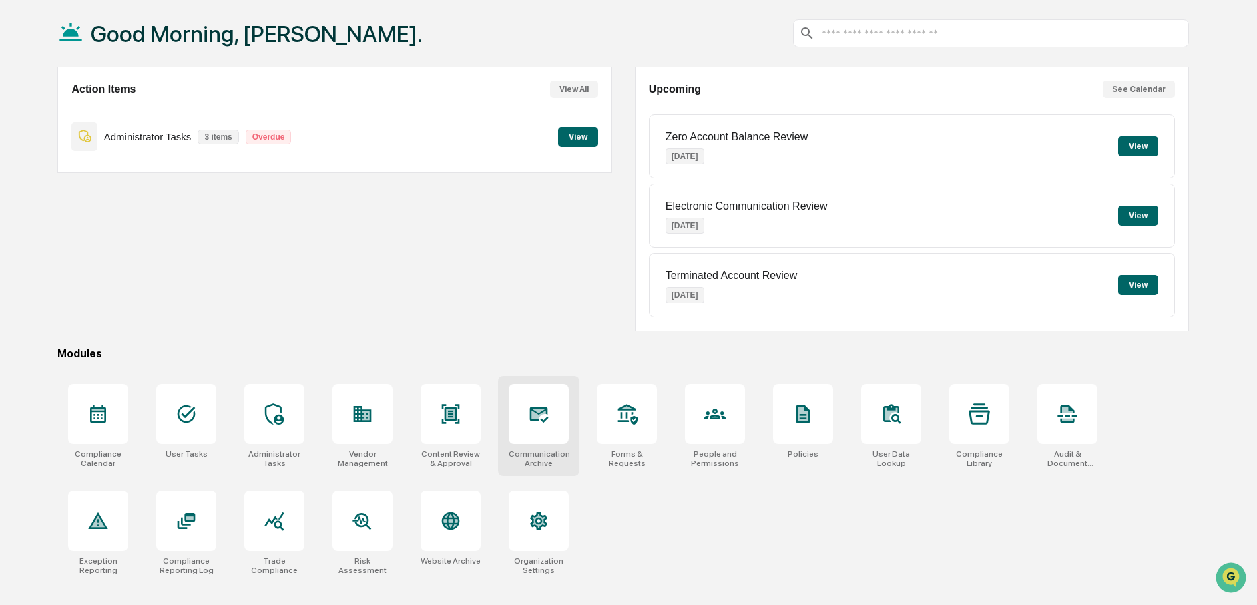
click at [536, 433] on div at bounding box center [539, 414] width 60 height 60
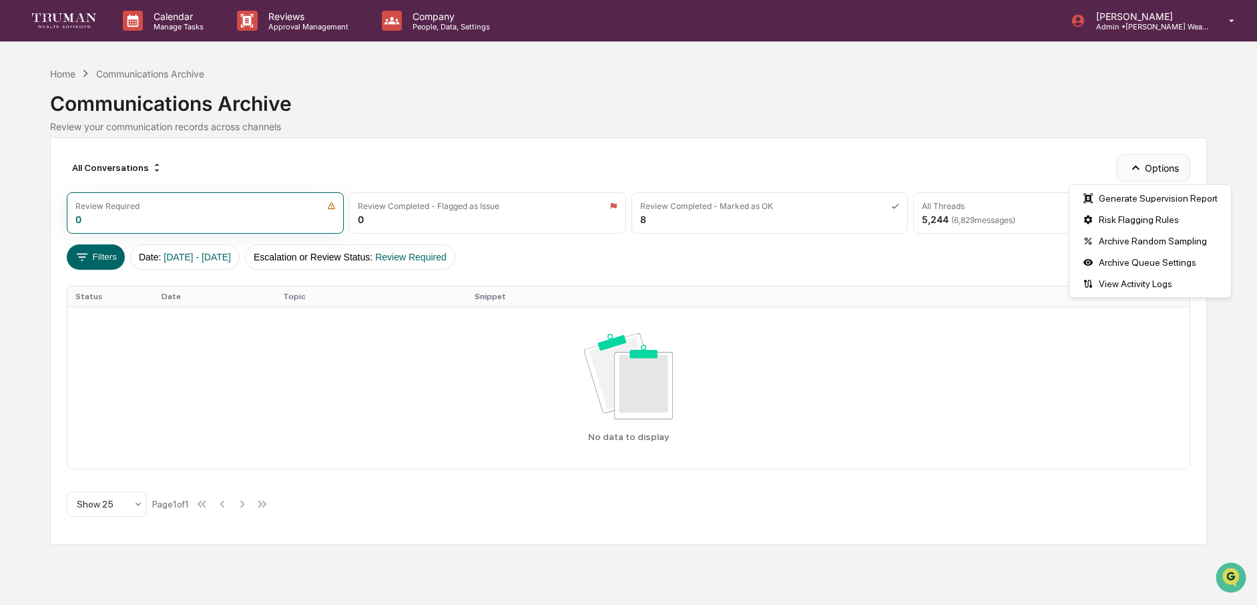
click at [1147, 169] on button "Options" at bounding box center [1152, 167] width 73 height 27
click at [184, 260] on span "01/01/2024 - 12/31/2025" at bounding box center [197, 257] width 67 height 11
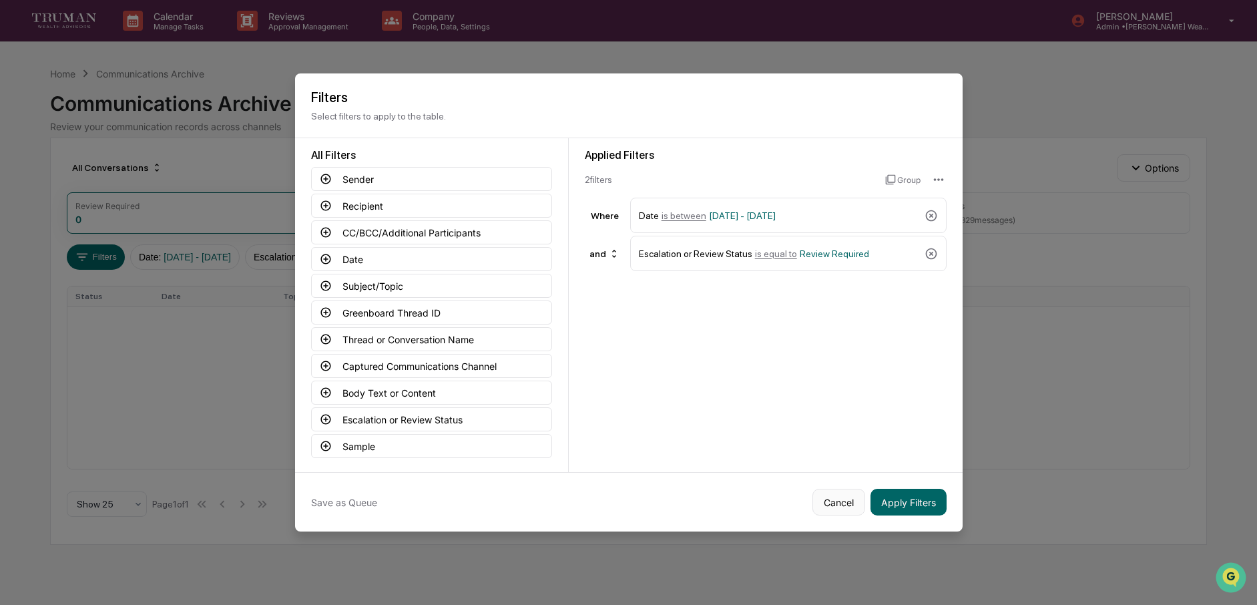
click at [846, 501] on button "Cancel" at bounding box center [838, 502] width 53 height 27
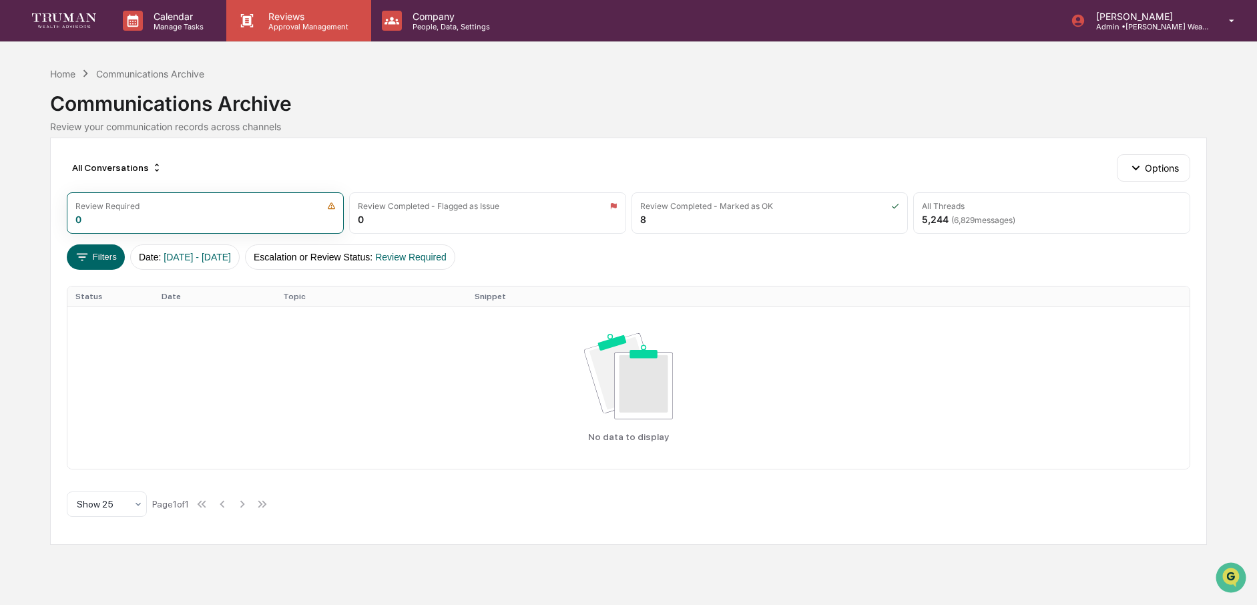
click at [319, 18] on p "Reviews" at bounding box center [306, 16] width 97 height 11
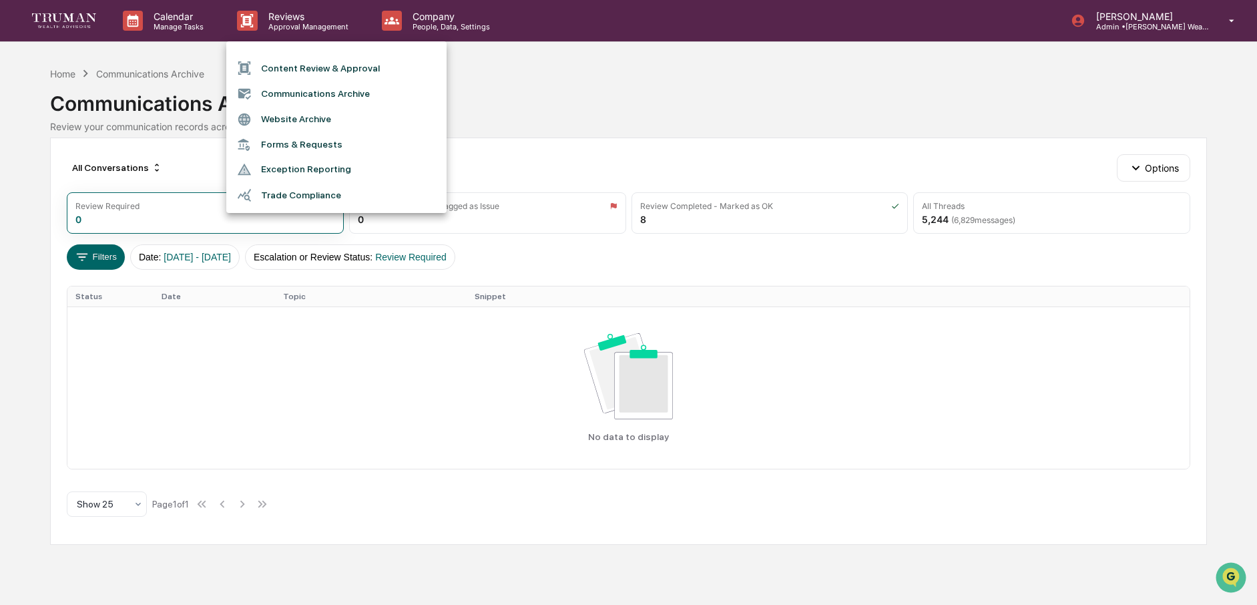
click at [306, 93] on li "Communications Archive" at bounding box center [336, 93] width 220 height 25
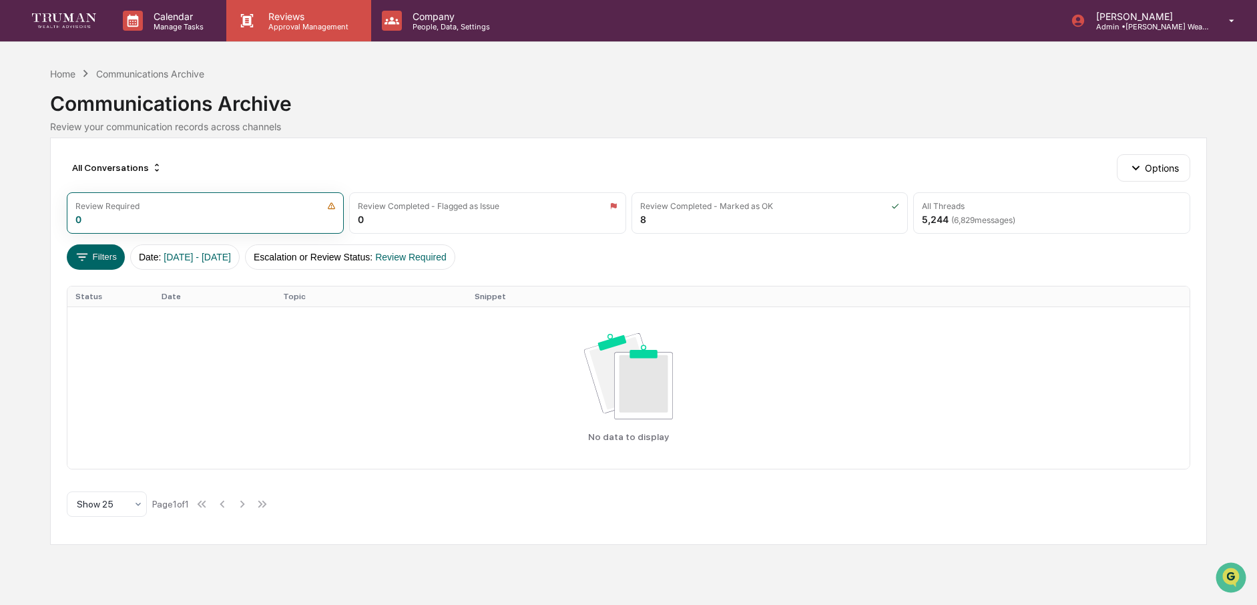
click at [299, 26] on p "Approval Management" at bounding box center [306, 26] width 97 height 9
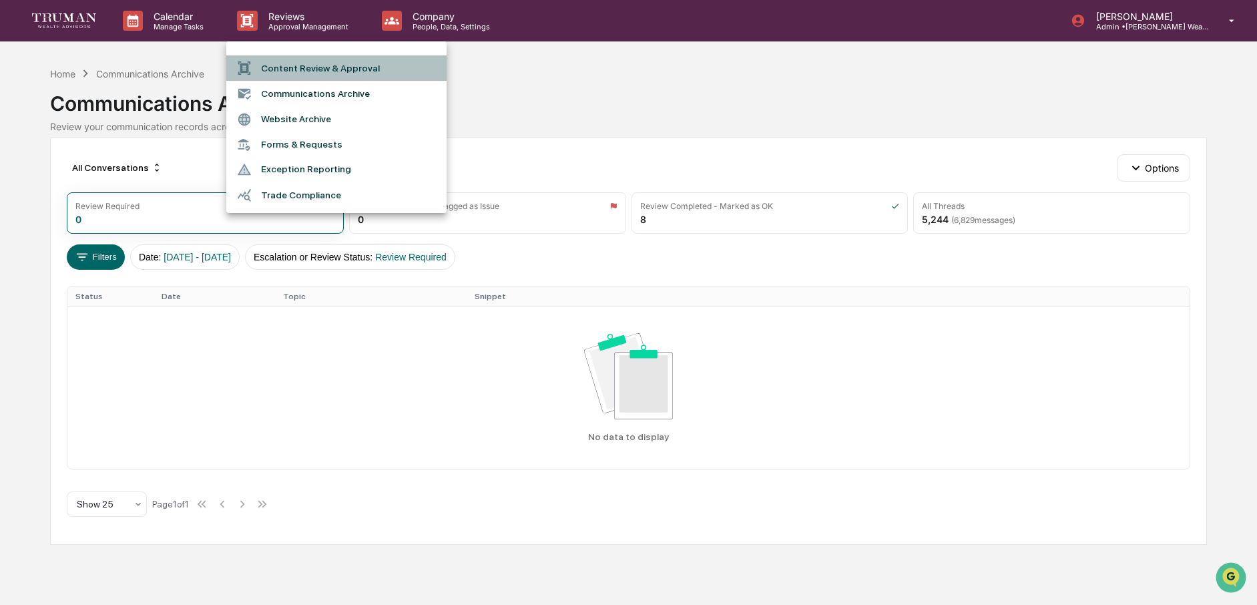
drag, startPoint x: 305, startPoint y: 63, endPoint x: 381, endPoint y: 62, distance: 76.1
click at [305, 63] on li "Content Review & Approval" at bounding box center [336, 67] width 220 height 25
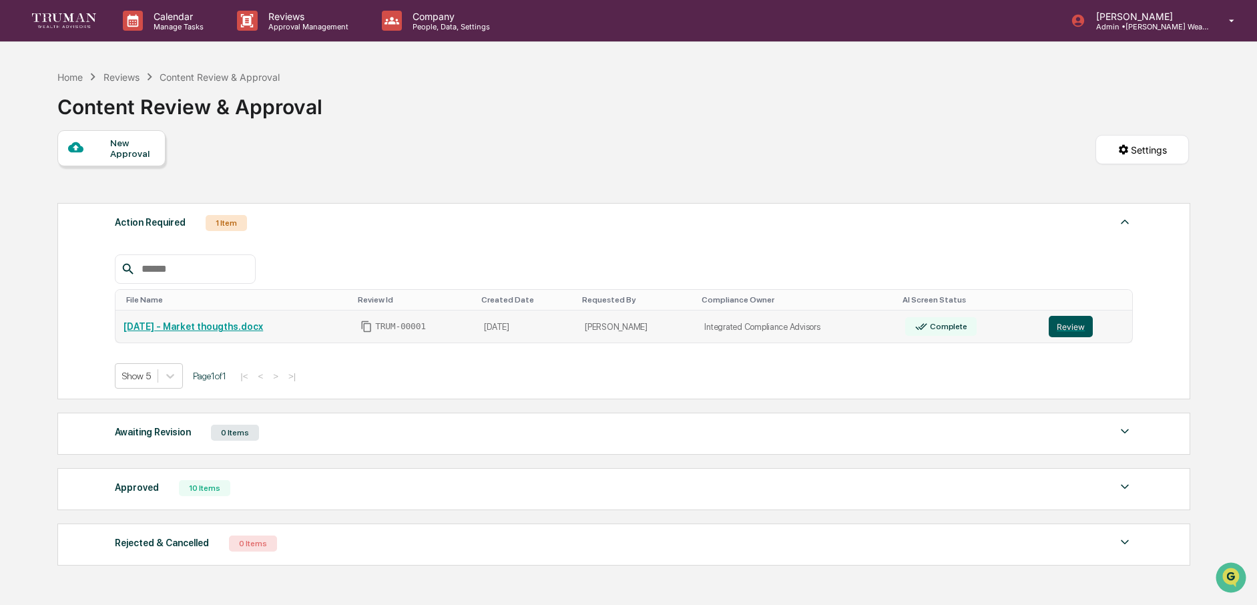
click at [1086, 325] on button "Review" at bounding box center [1070, 326] width 44 height 21
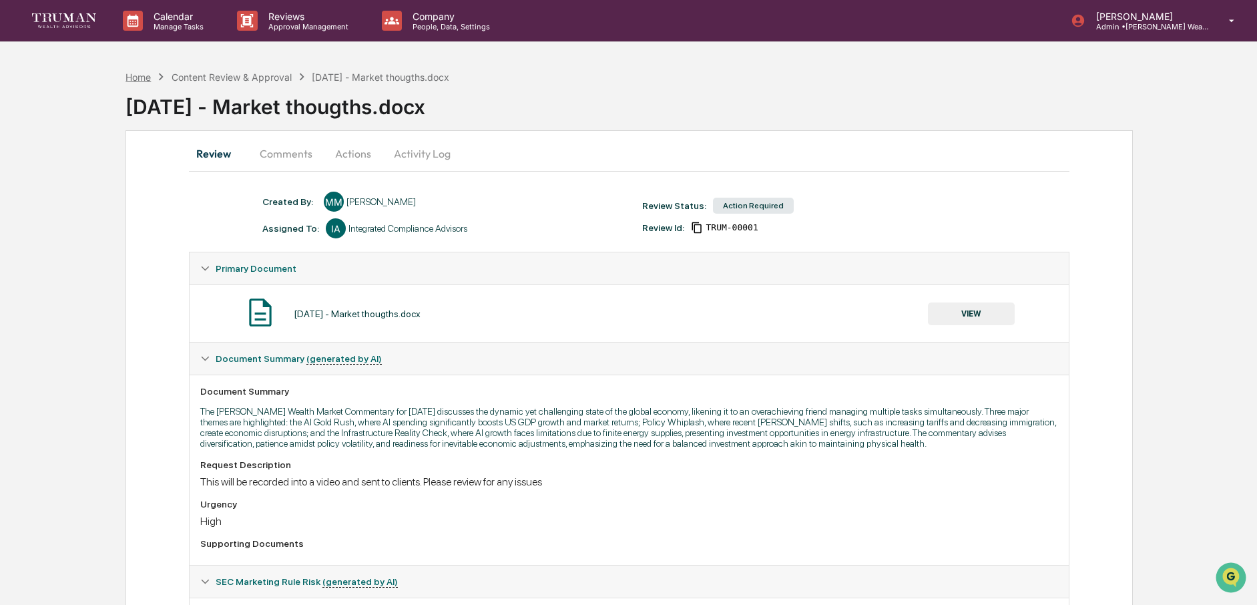
click at [149, 79] on div "Home" at bounding box center [137, 76] width 25 height 11
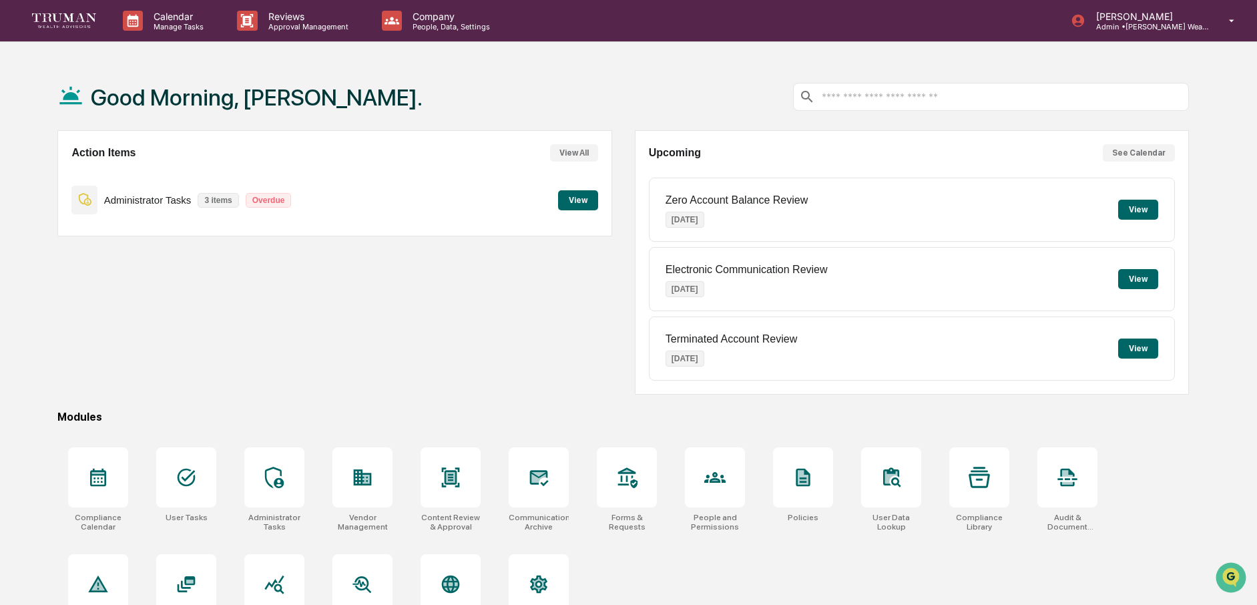
click at [584, 196] on button "View" at bounding box center [578, 200] width 40 height 20
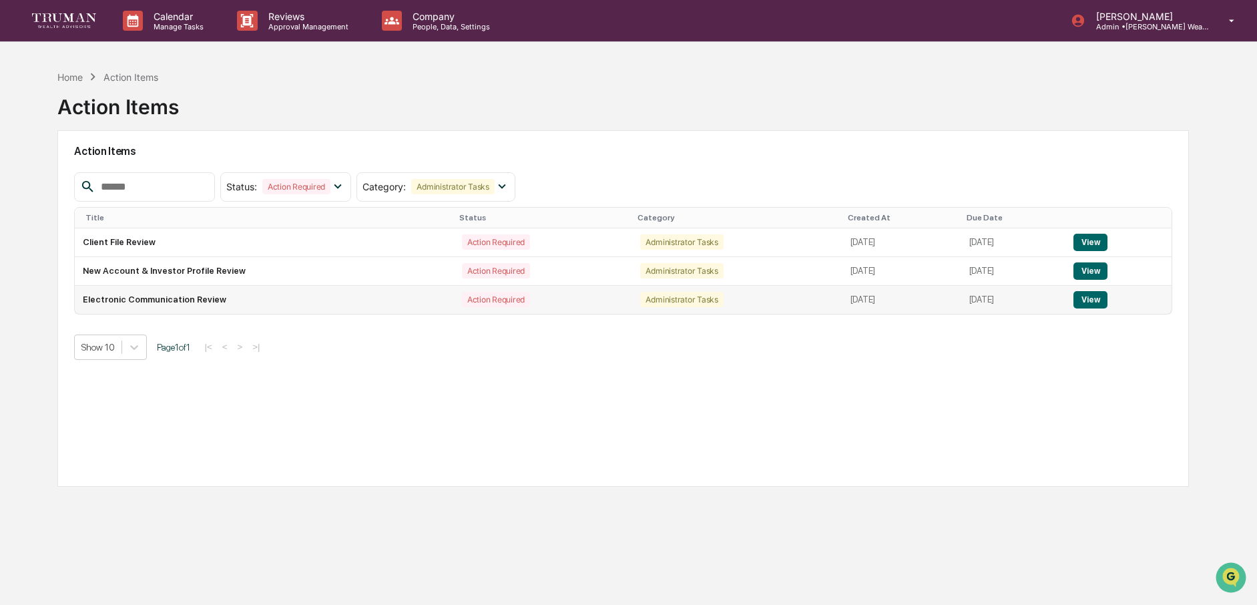
click at [1107, 294] on button "View" at bounding box center [1090, 299] width 34 height 17
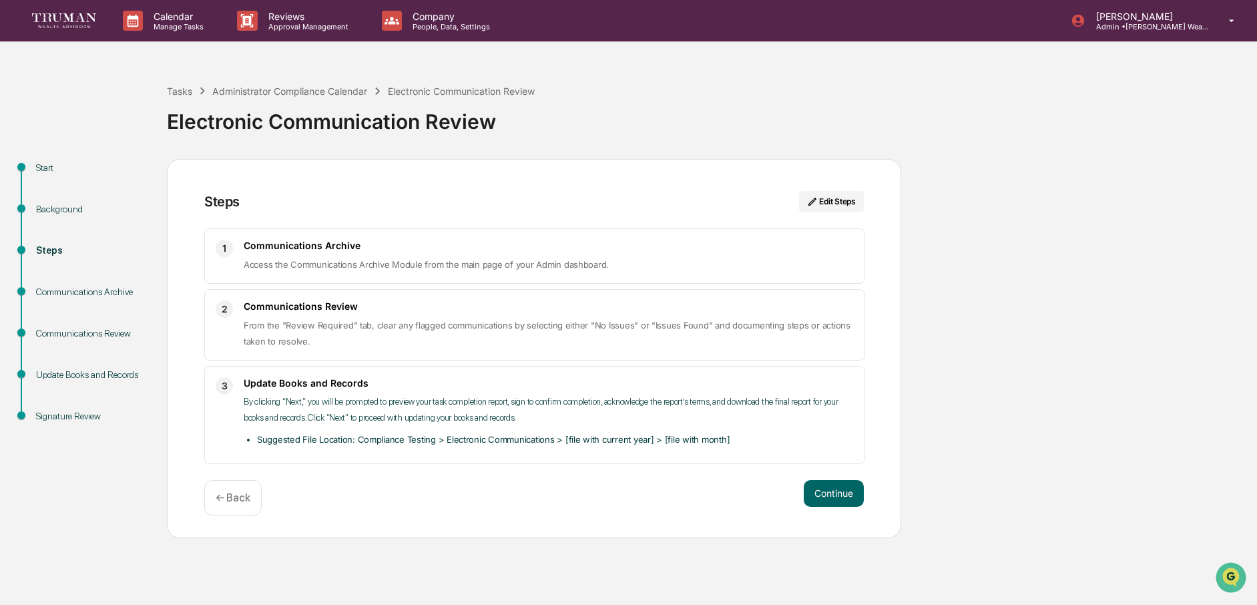
drag, startPoint x: 822, startPoint y: 486, endPoint x: 575, endPoint y: 480, distance: 247.0
click at [575, 480] on div "Continue ← Back" at bounding box center [533, 497] width 659 height 35
click at [402, 15] on p "Company" at bounding box center [449, 16] width 95 height 11
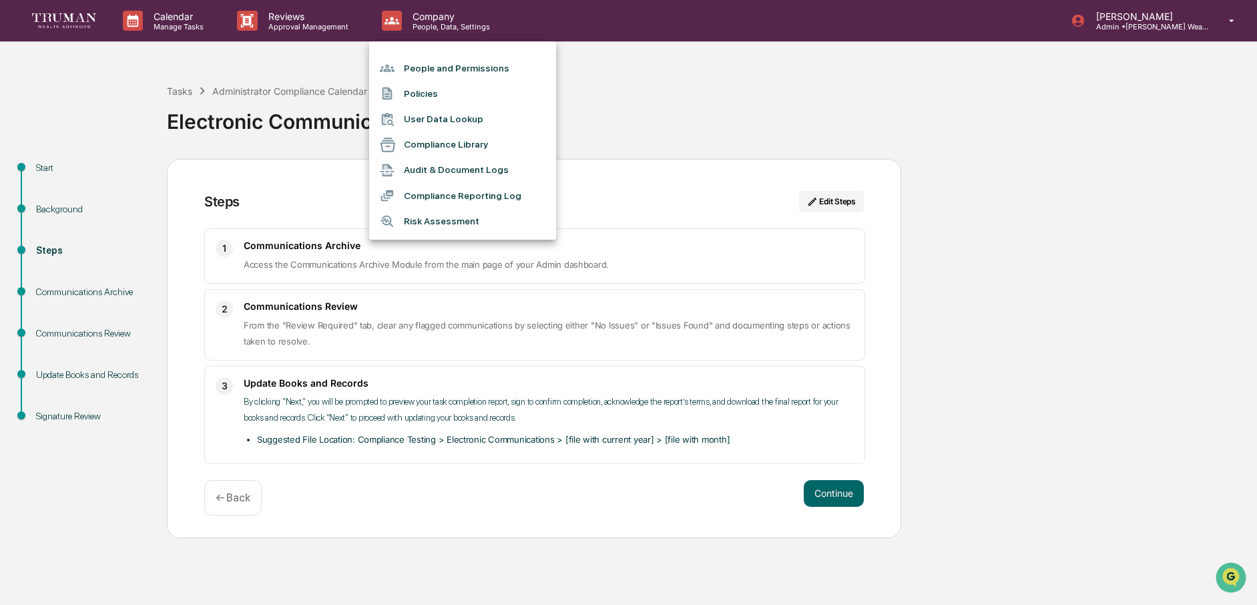
click at [314, 15] on div at bounding box center [628, 302] width 1257 height 605
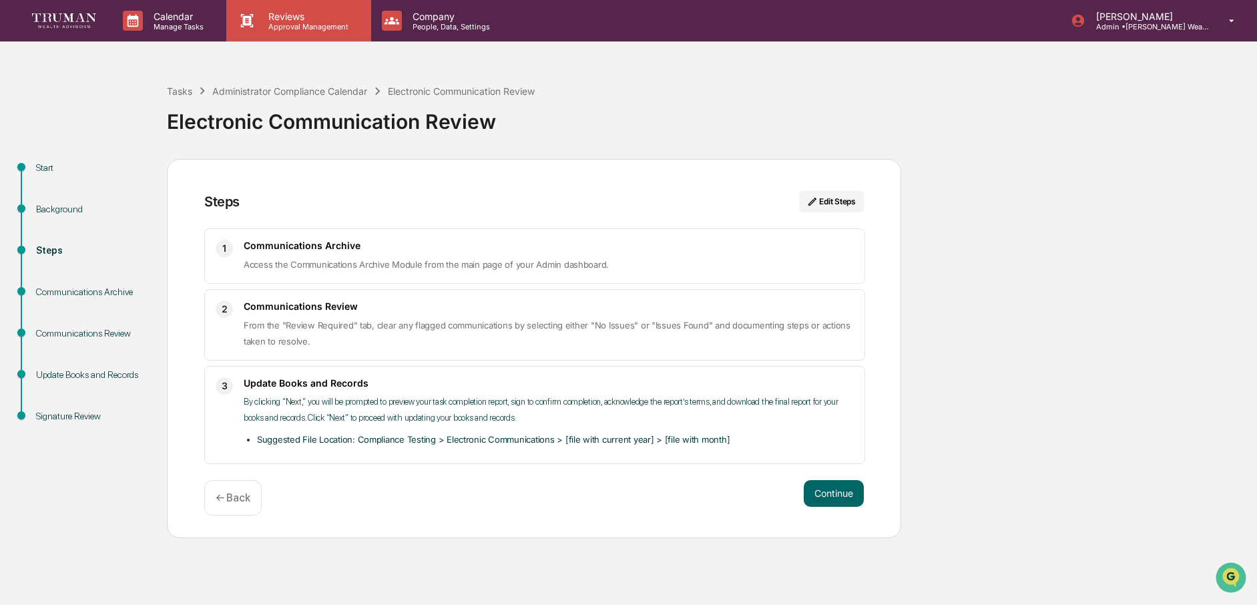
click at [306, 27] on p "Approval Management" at bounding box center [306, 26] width 97 height 9
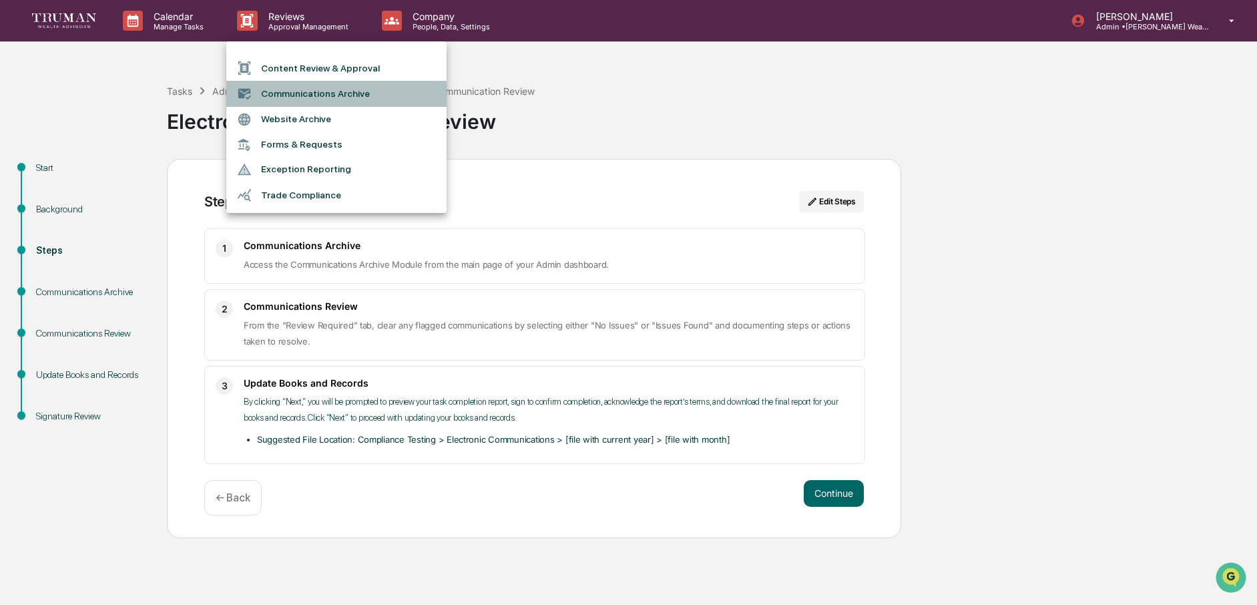
click at [320, 92] on li "Communications Archive" at bounding box center [336, 93] width 220 height 25
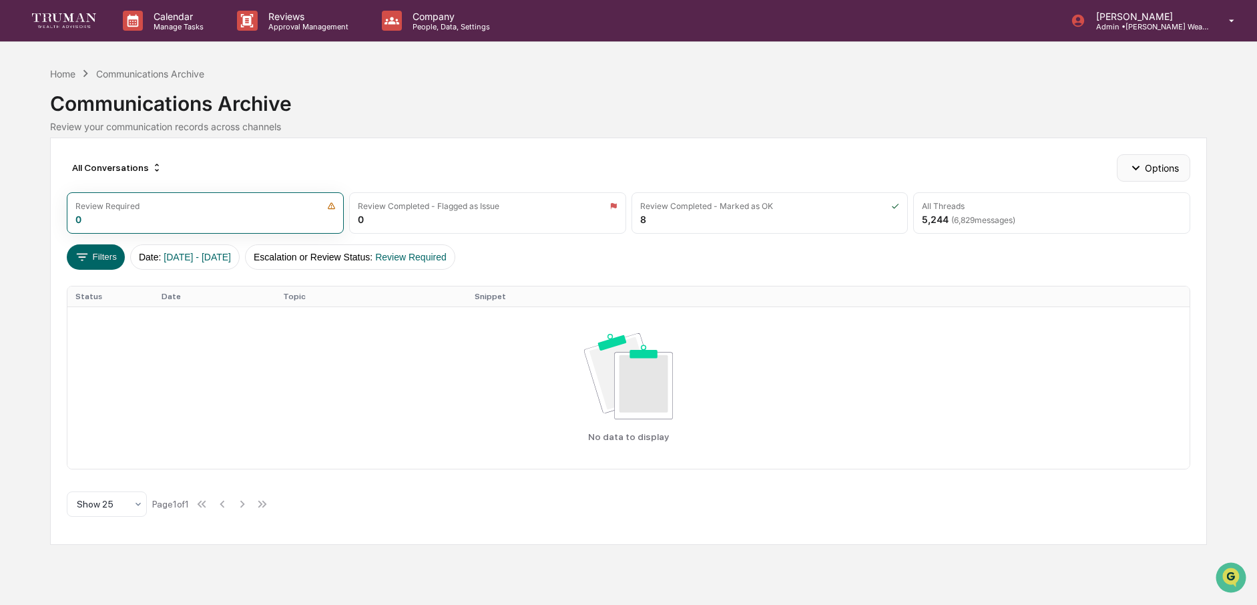
click at [1144, 166] on button "Options" at bounding box center [1152, 167] width 73 height 27
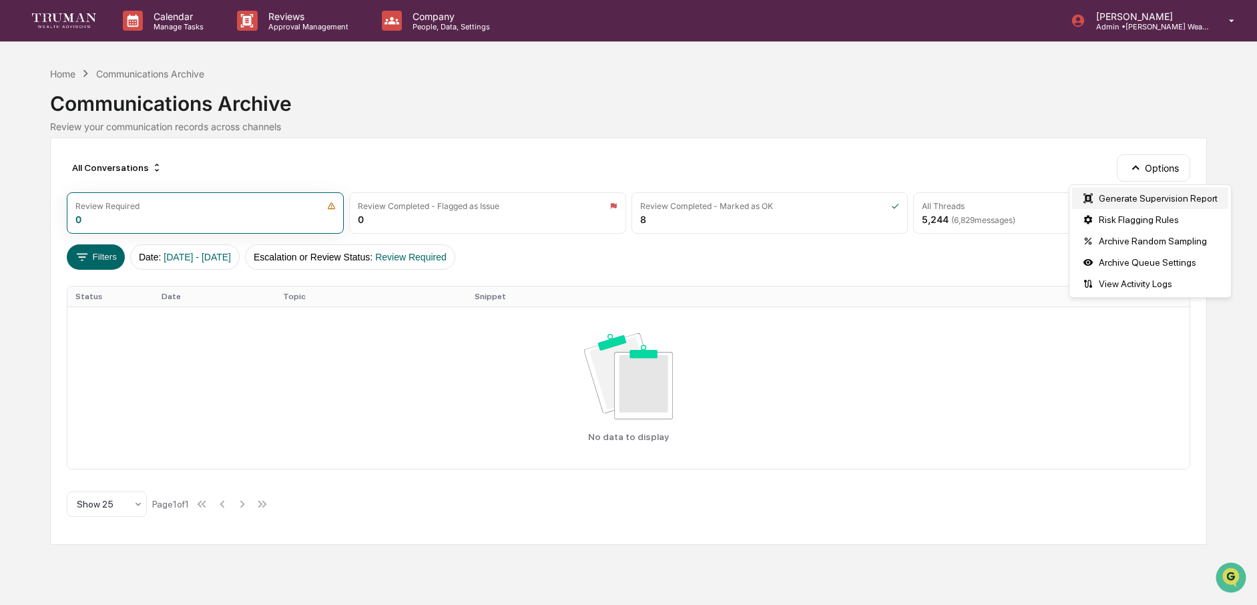
click at [1131, 199] on div "Generate Supervision Report" at bounding box center [1150, 198] width 156 height 21
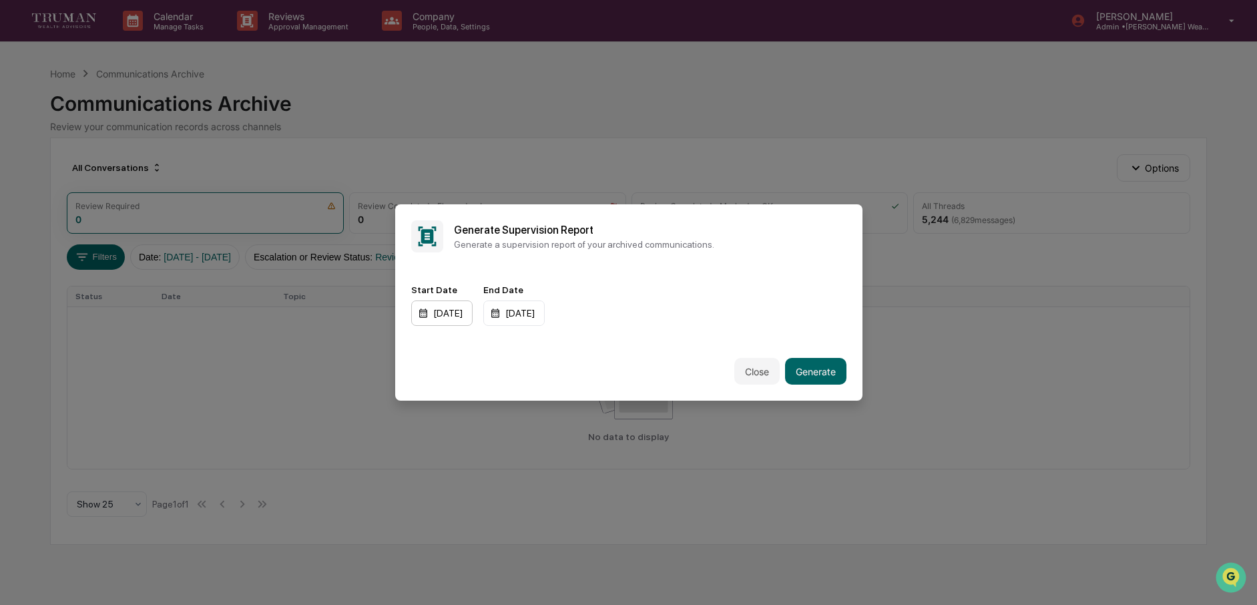
click at [438, 318] on div "01/01/2024" at bounding box center [441, 312] width 61 height 25
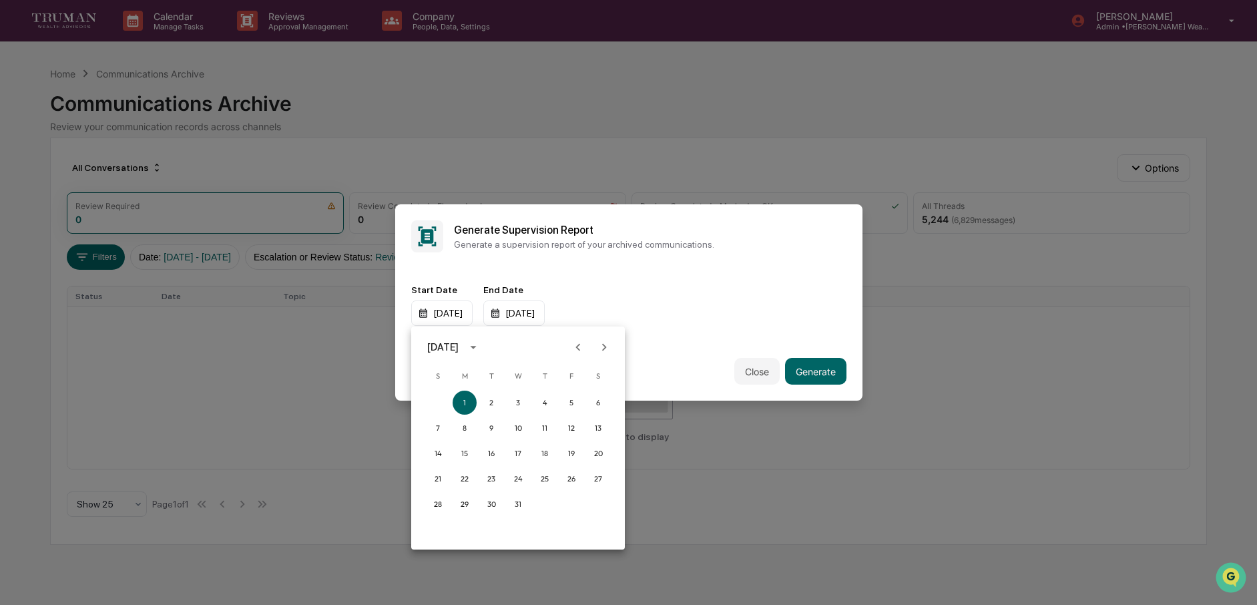
click at [549, 314] on div at bounding box center [628, 302] width 1257 height 605
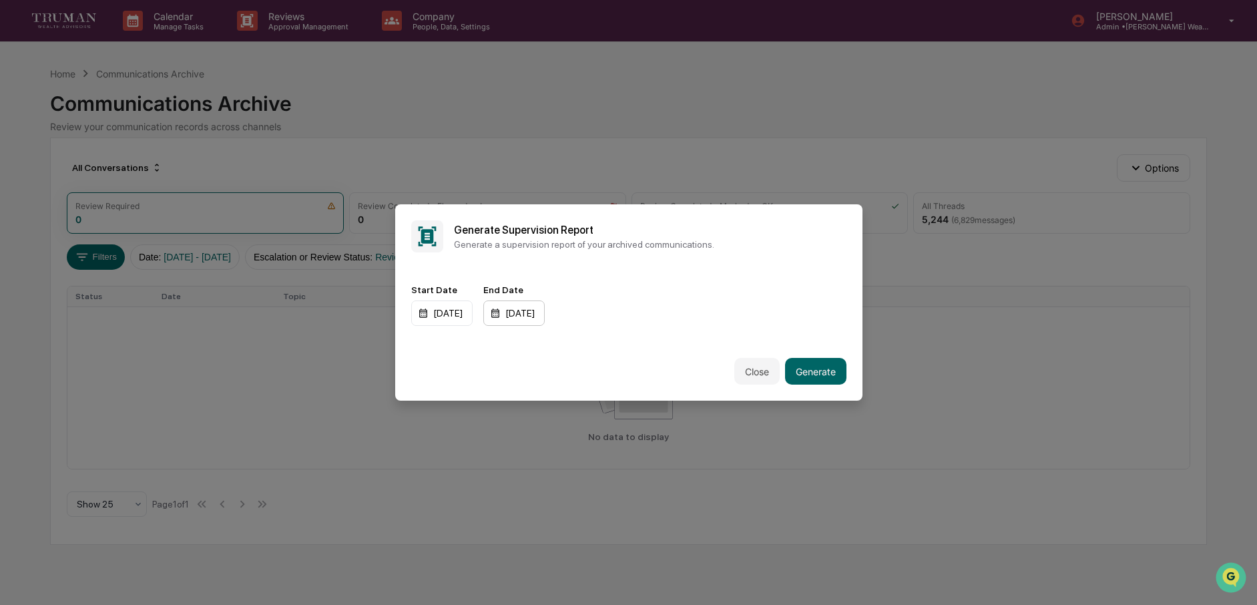
click at [530, 316] on div "12/31/2025" at bounding box center [513, 312] width 61 height 25
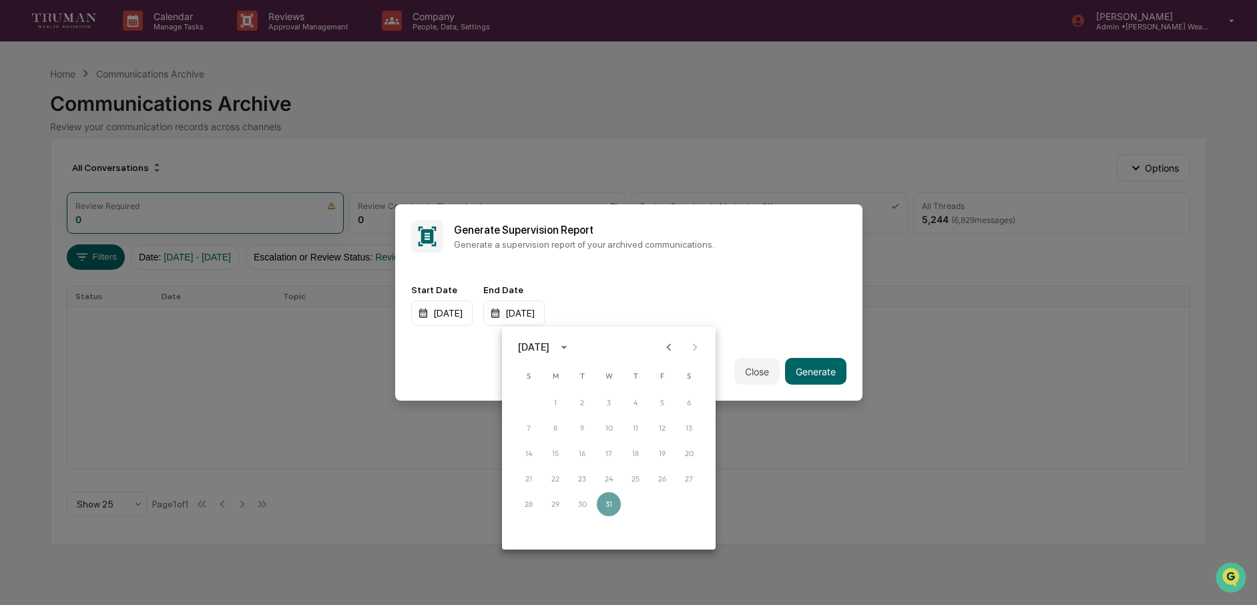
click at [668, 342] on icon "Previous month" at bounding box center [668, 347] width 15 height 15
click at [669, 346] on icon "Previous month" at bounding box center [669, 346] width 5 height 7
click at [529, 527] on button "31" at bounding box center [529, 529] width 24 height 24
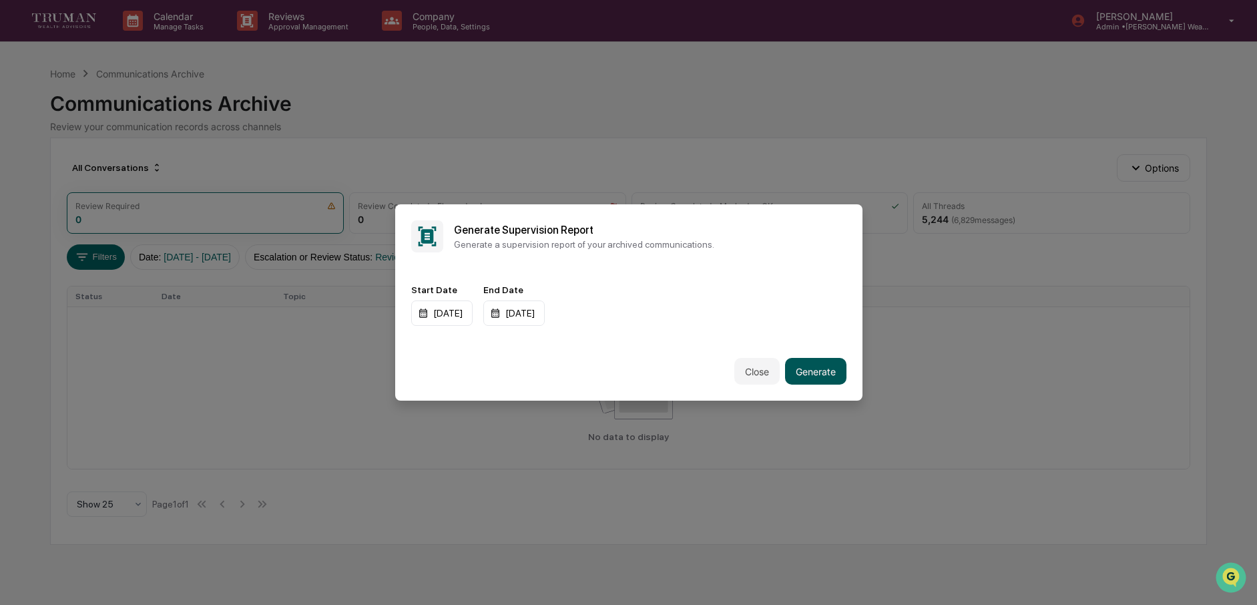
click at [820, 367] on button "Generate" at bounding box center [815, 371] width 61 height 27
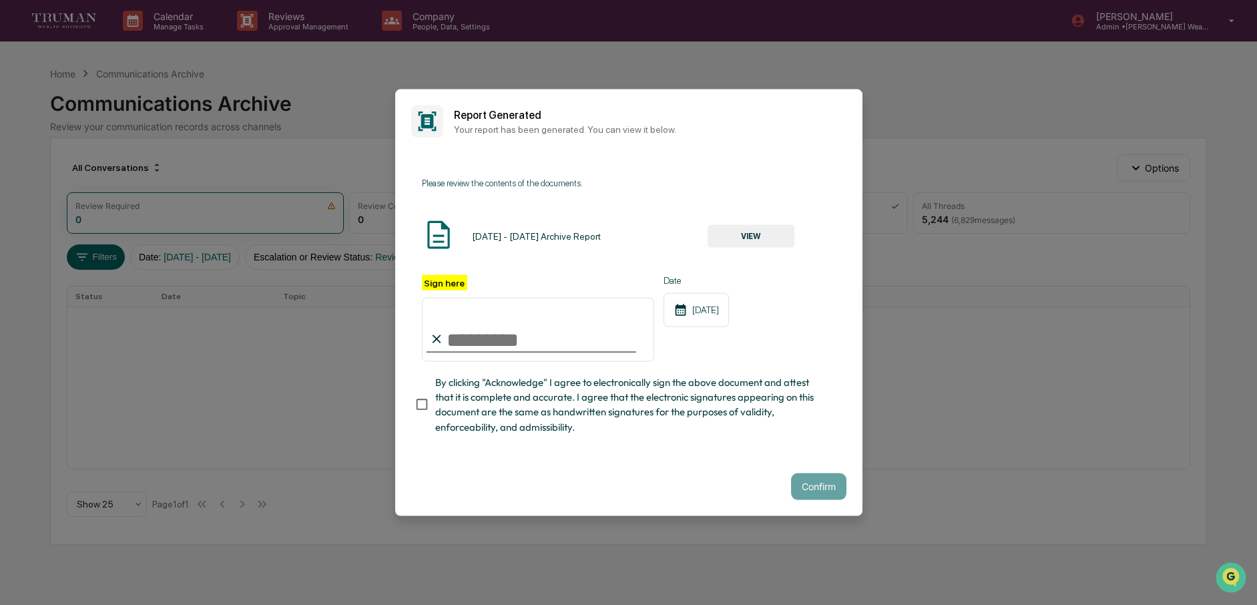
click at [501, 338] on input "Sign here" at bounding box center [538, 329] width 233 height 64
type input "**********"
click at [734, 233] on button "VIEW" at bounding box center [750, 235] width 87 height 23
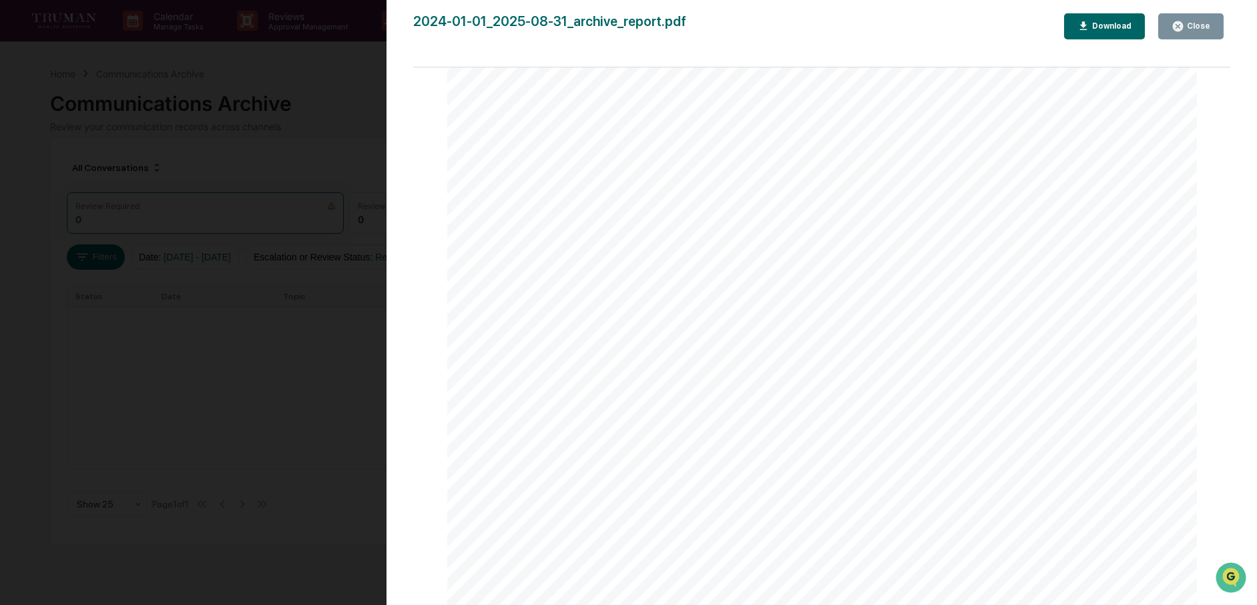
scroll to position [3581, 0]
click at [1103, 23] on div "Download" at bounding box center [1110, 25] width 42 height 9
click at [1201, 26] on div "Close" at bounding box center [1197, 25] width 26 height 9
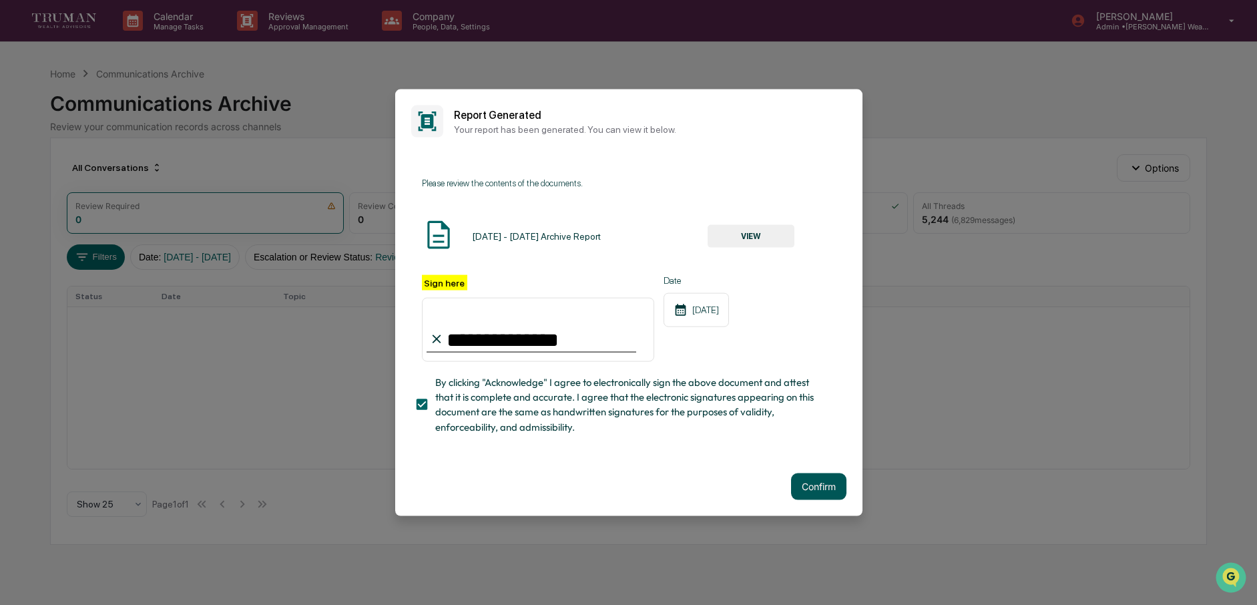
click at [818, 478] on button "Confirm" at bounding box center [818, 485] width 55 height 27
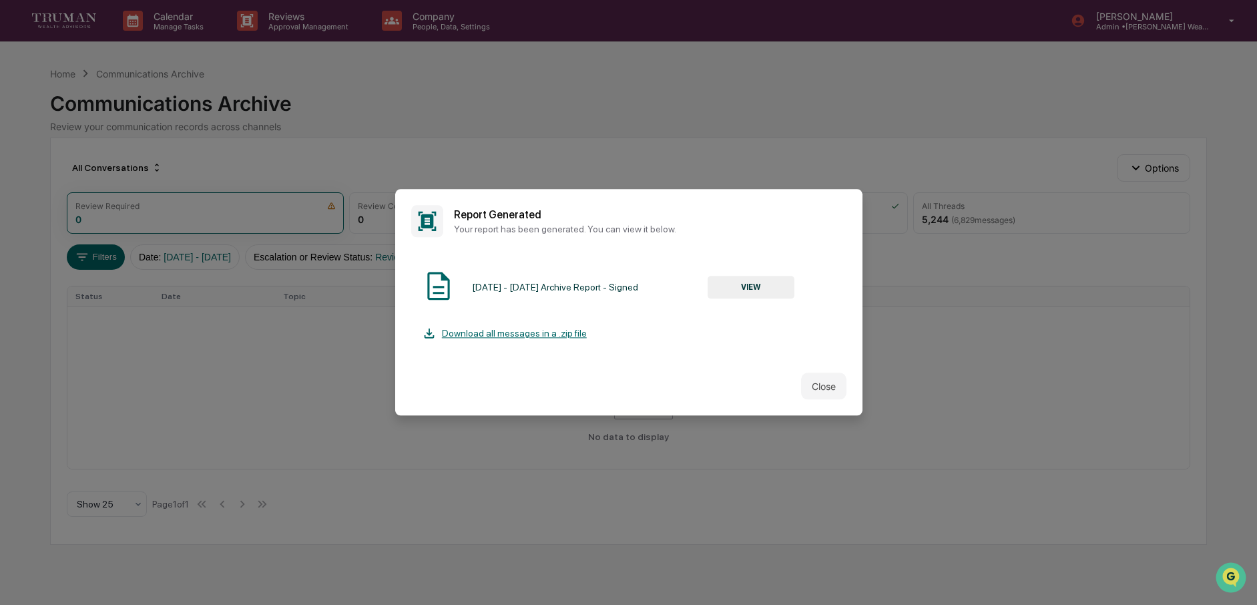
click at [551, 334] on div "Download all messages in a .zip file" at bounding box center [504, 333] width 165 height 15
click at [830, 384] on button "Close" at bounding box center [823, 386] width 45 height 27
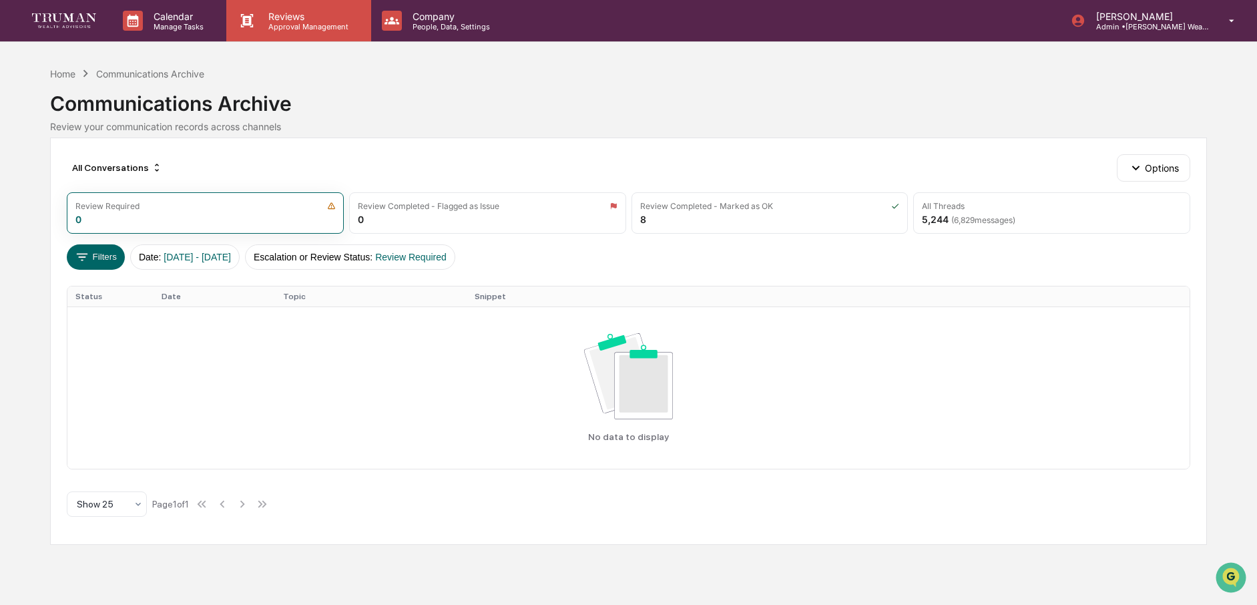
click at [288, 30] on p "Approval Management" at bounding box center [306, 26] width 97 height 9
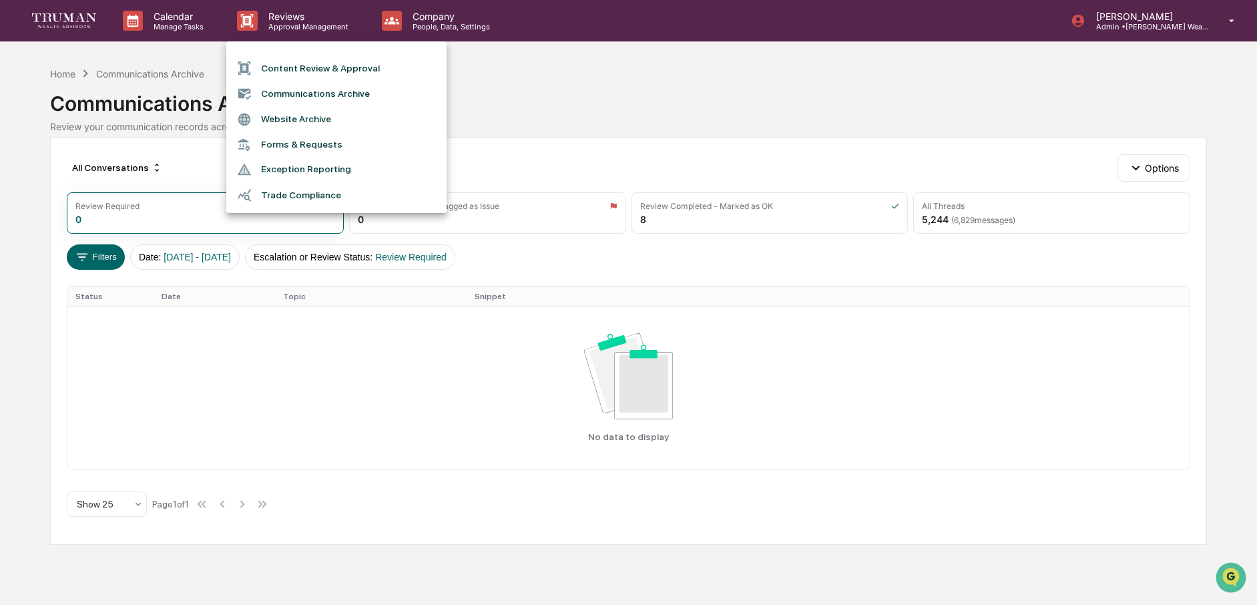
drag, startPoint x: 656, startPoint y: 51, endPoint x: 472, endPoint y: 57, distance: 184.3
click at [647, 51] on div at bounding box center [628, 302] width 1257 height 605
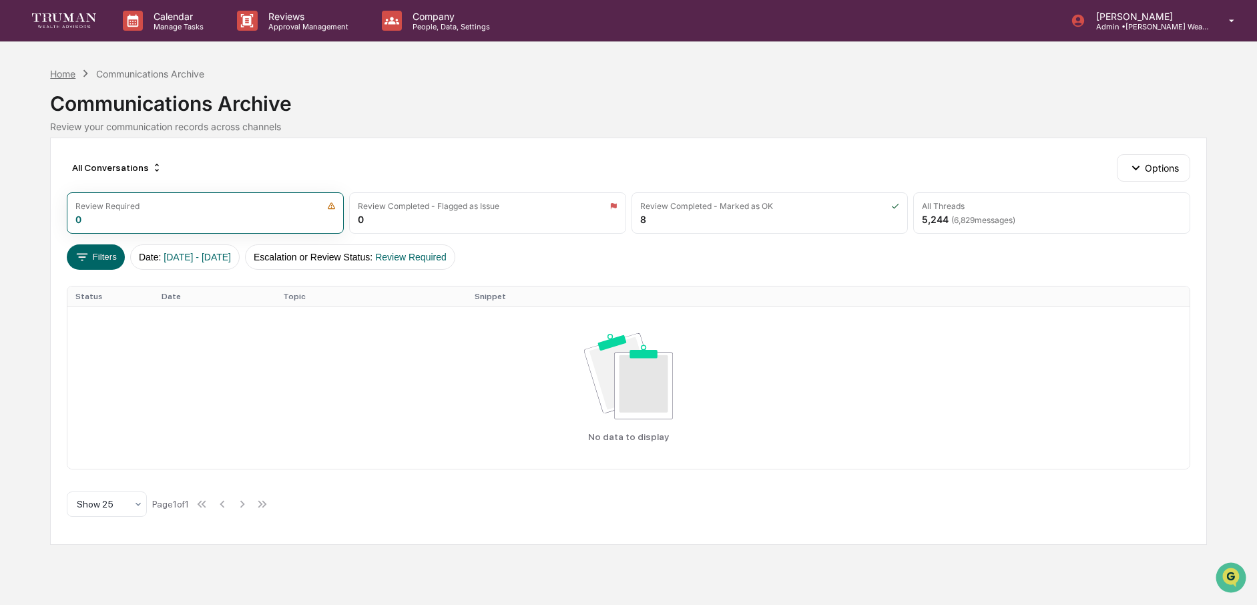
click at [65, 73] on div "Home" at bounding box center [62, 73] width 25 height 11
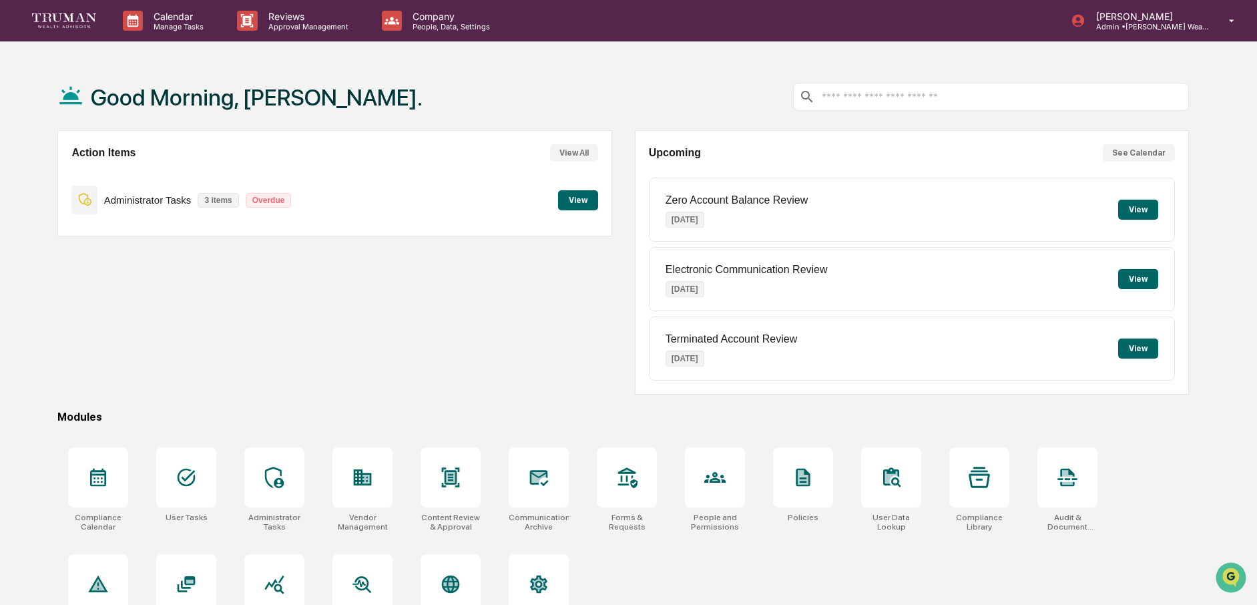
click at [573, 201] on button "View" at bounding box center [578, 200] width 40 height 20
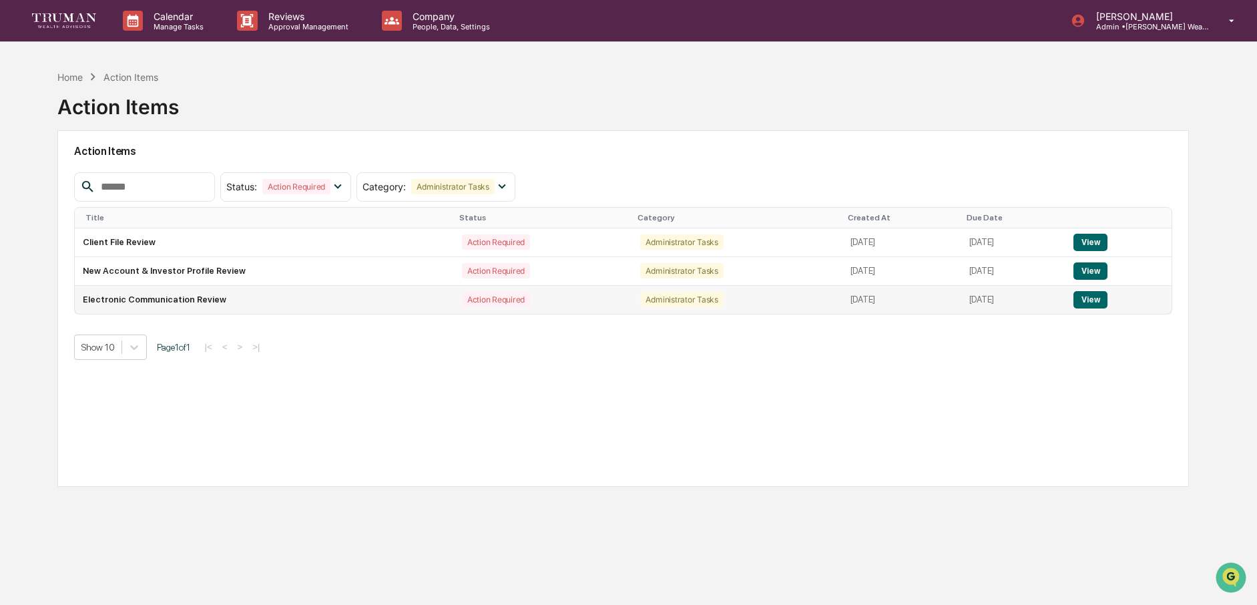
click at [1098, 294] on button "View" at bounding box center [1090, 299] width 34 height 17
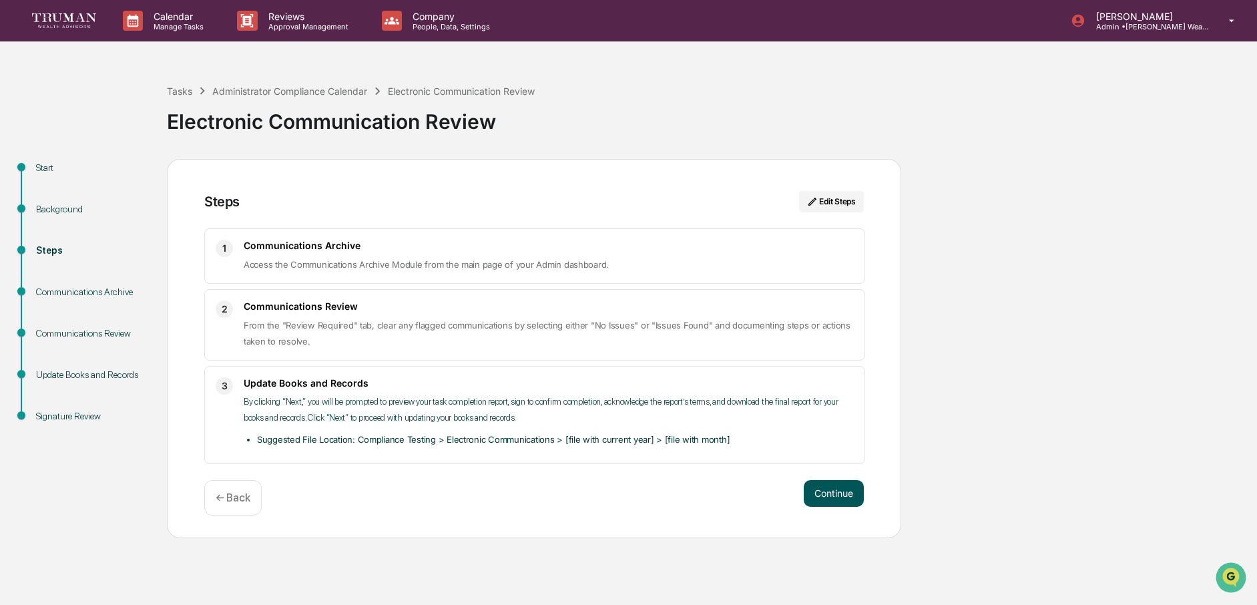
click at [830, 497] on button "Continue" at bounding box center [834, 493] width 60 height 27
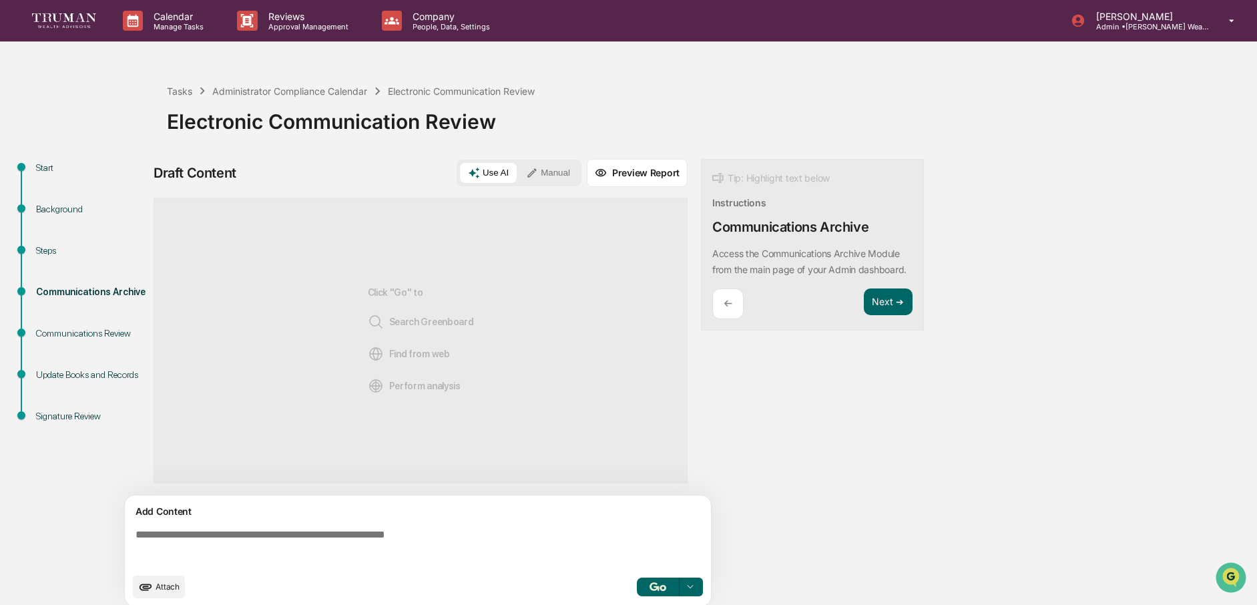
scroll to position [10, 0]
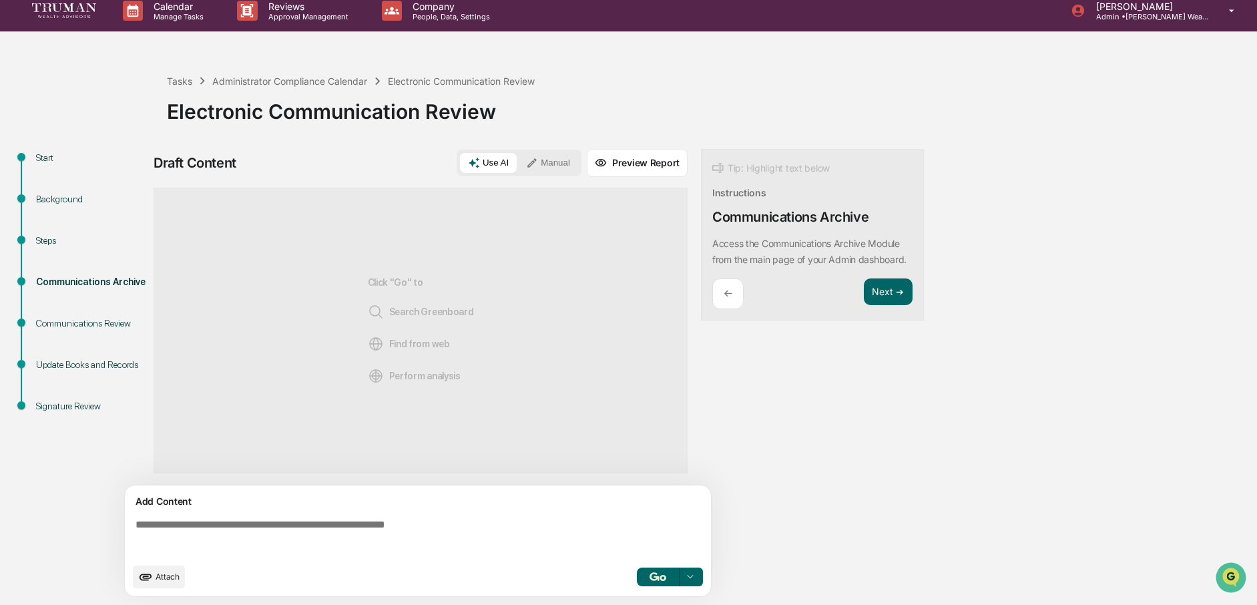
click at [566, 160] on button "Manual" at bounding box center [548, 163] width 60 height 20
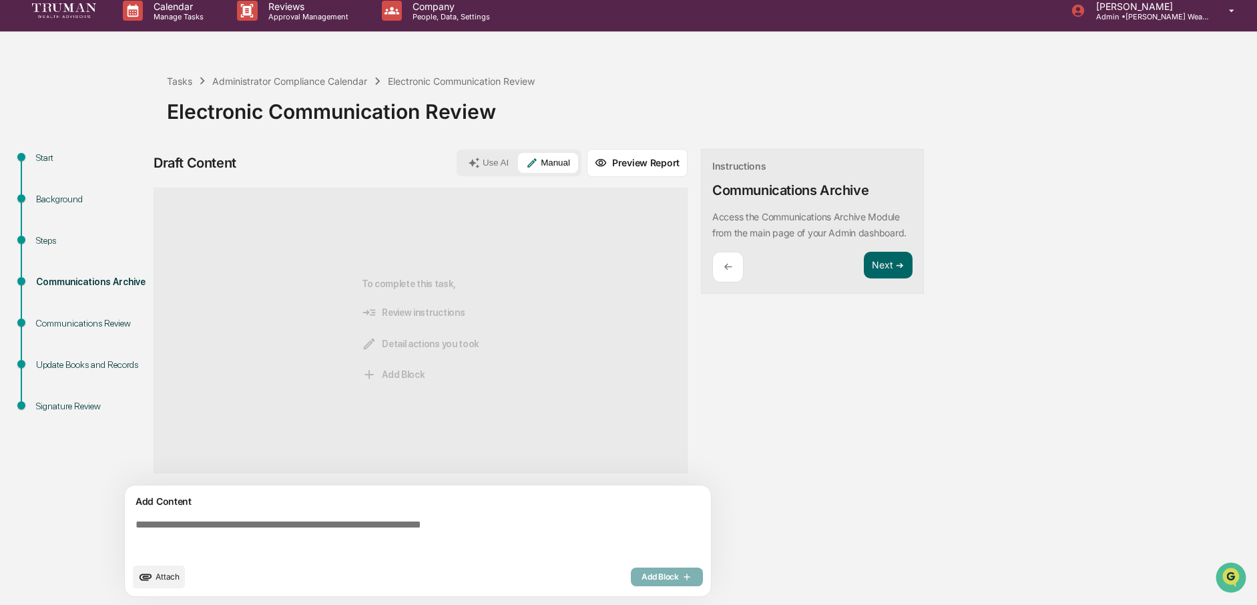
click at [489, 155] on button "Use AI" at bounding box center [488, 163] width 57 height 20
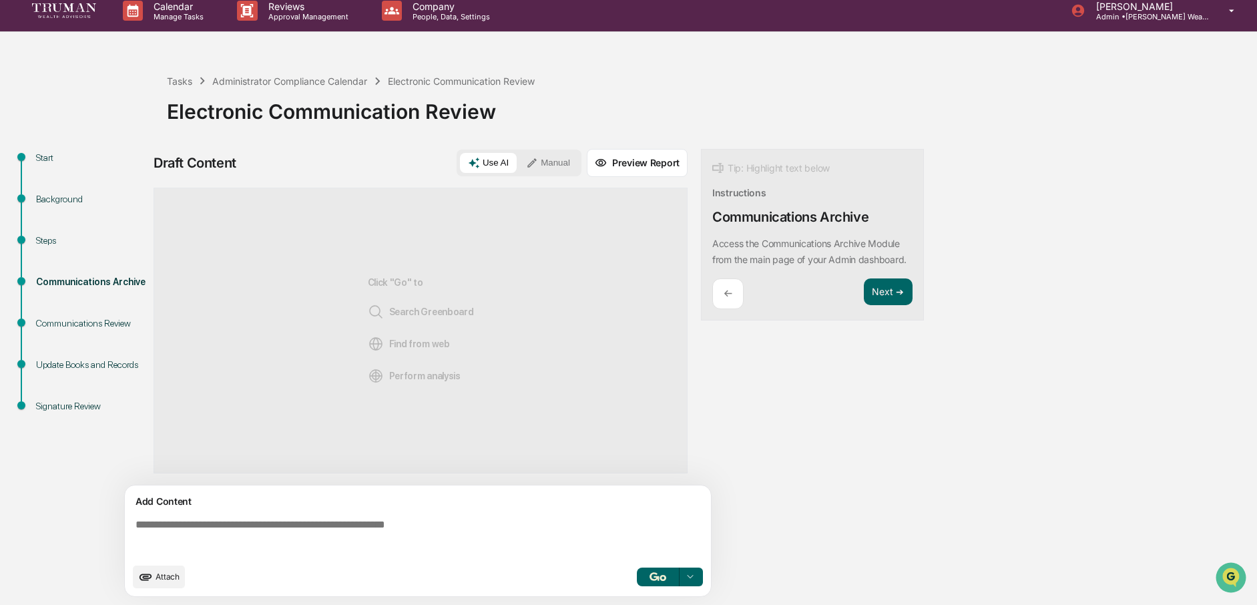
click at [318, 525] on textarea at bounding box center [420, 537] width 581 height 48
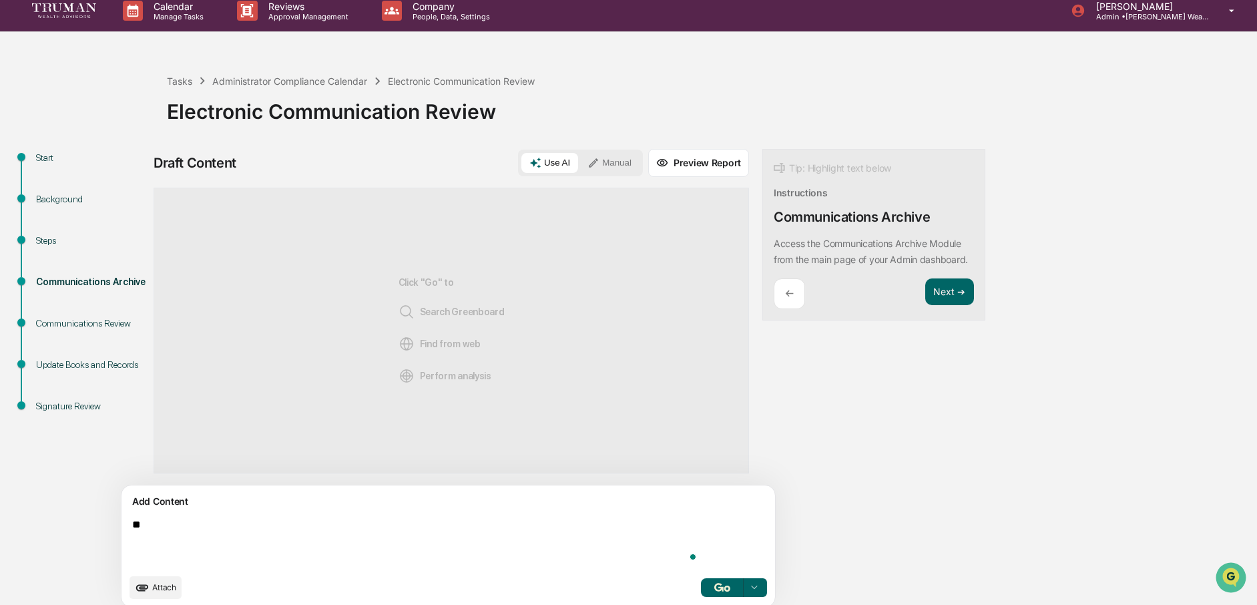
type textarea "*"
type textarea "**********"
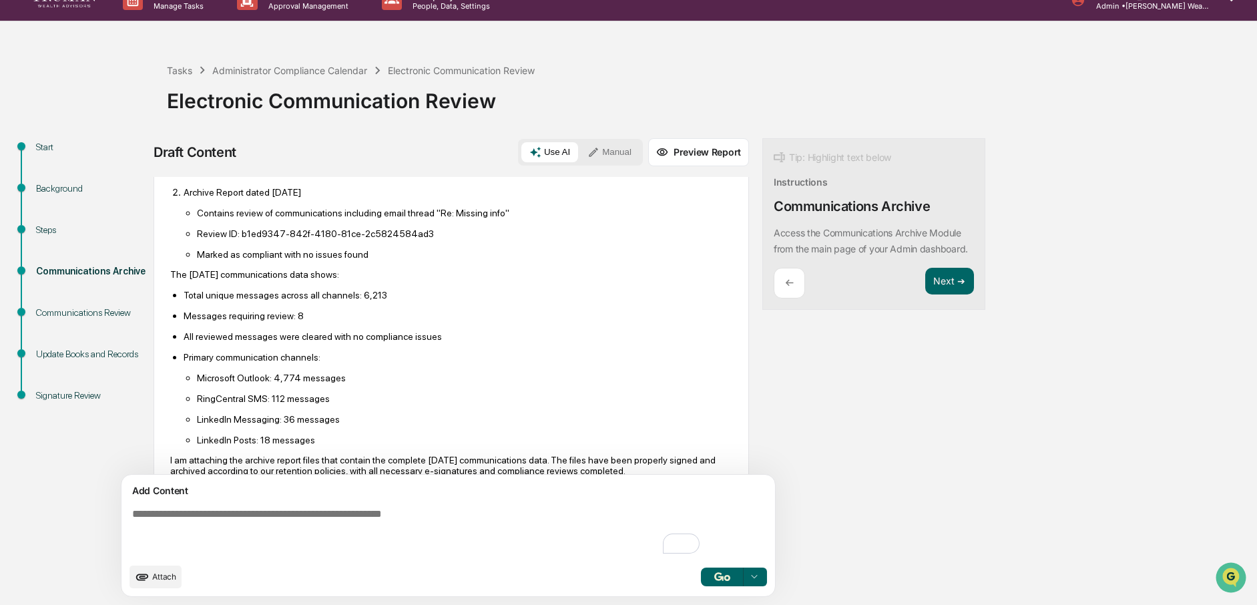
scroll to position [234, 0]
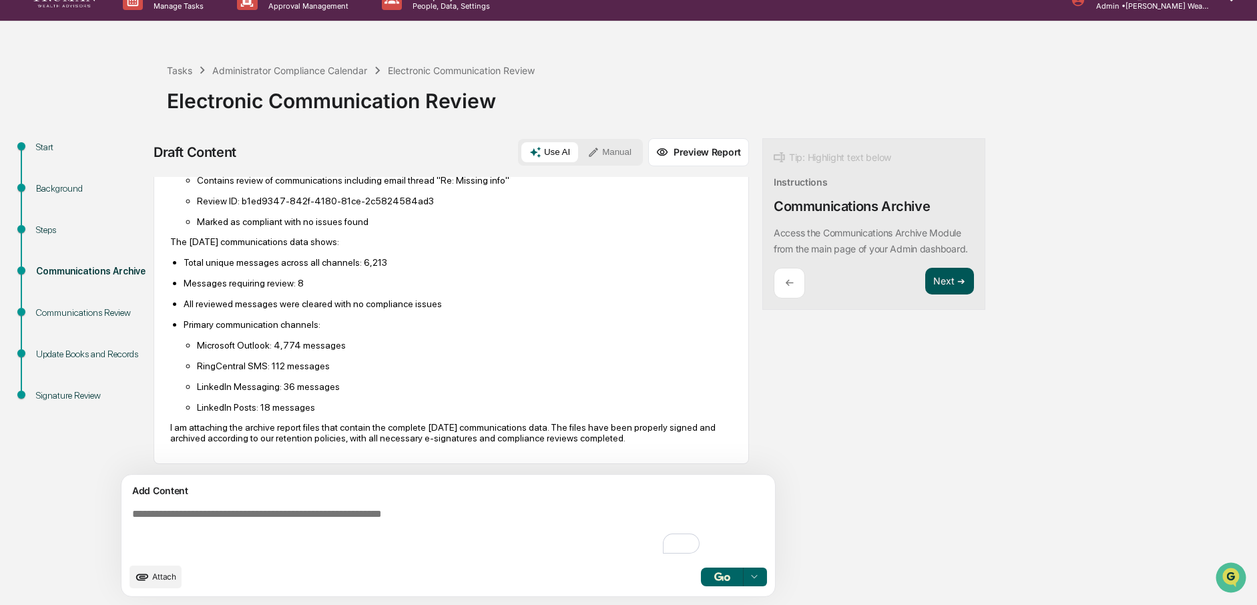
click at [925, 292] on button "Next ➔" at bounding box center [949, 281] width 49 height 27
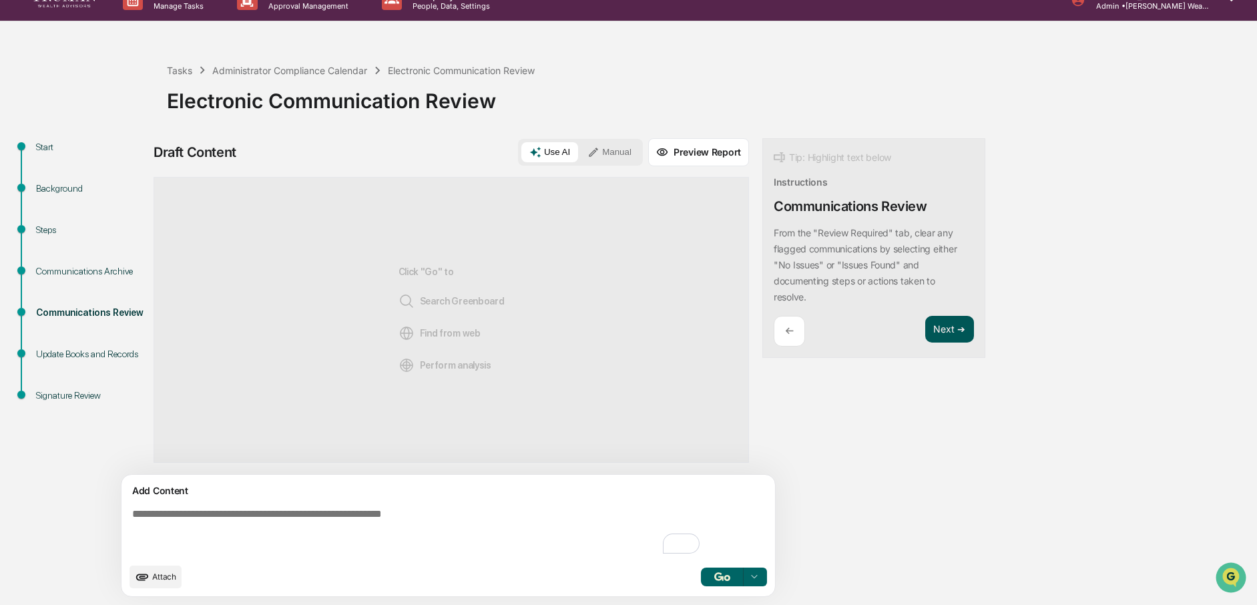
scroll to position [0, 0]
click at [579, 153] on button "Manual" at bounding box center [609, 152] width 60 height 20
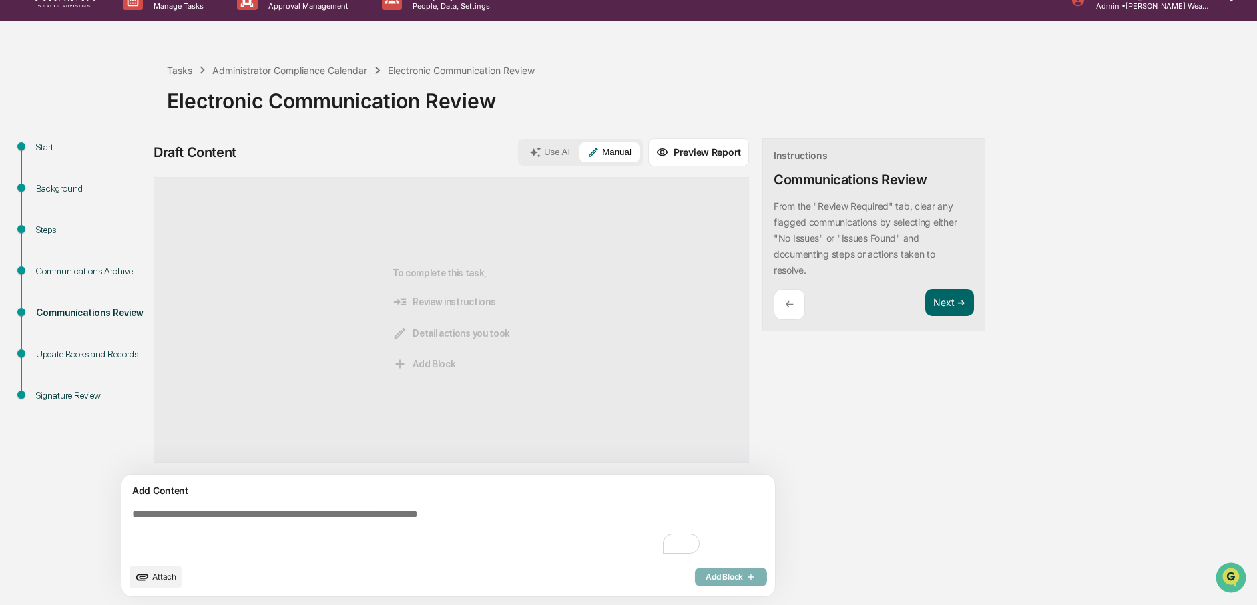
click at [322, 513] on textarea "To enrich screen reader interactions, please activate Accessibility in Grammarl…" at bounding box center [417, 532] width 581 height 59
type textarea "**********"
click at [695, 583] on button "Add Block" at bounding box center [731, 576] width 72 height 19
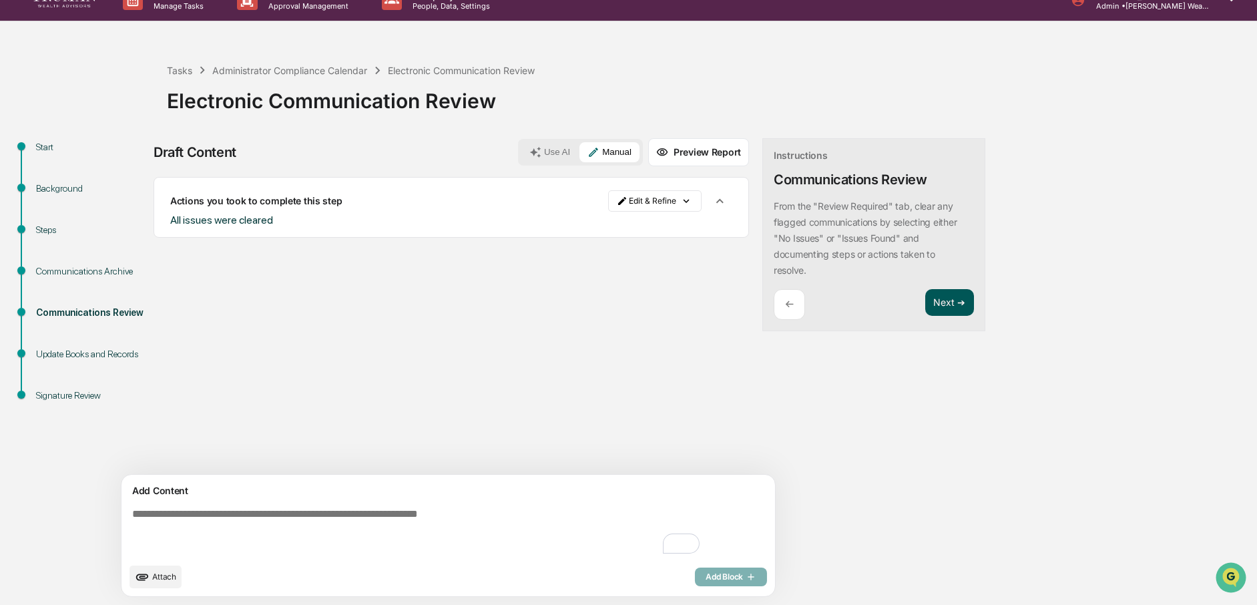
click at [925, 303] on button "Next ➔" at bounding box center [949, 302] width 49 height 27
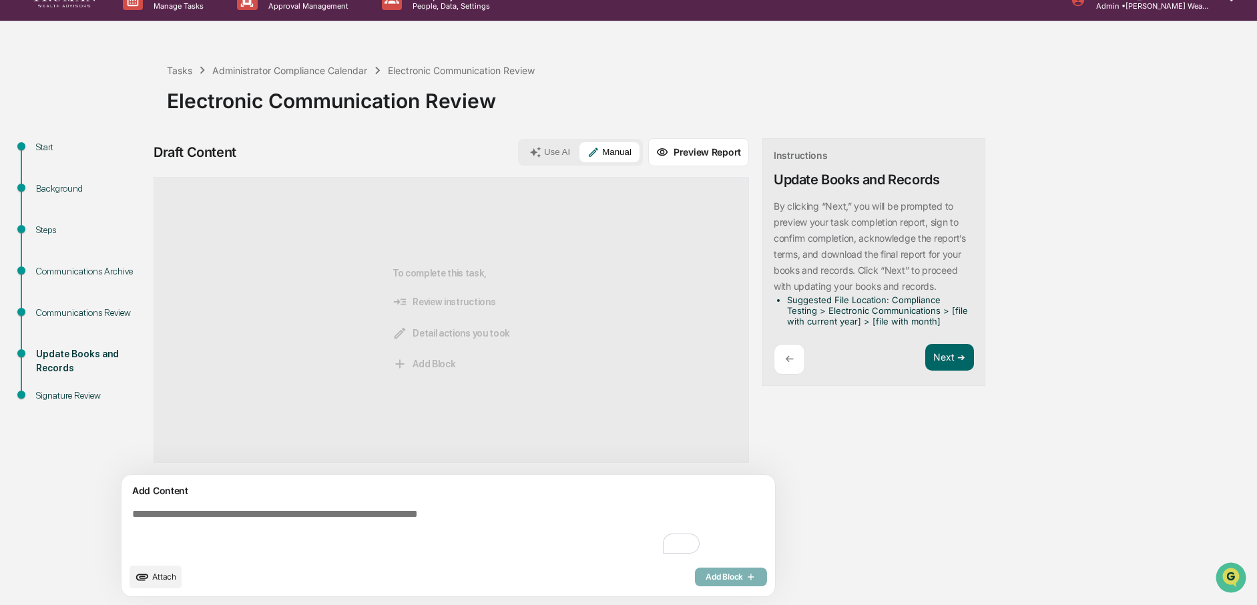
drag, startPoint x: 294, startPoint y: 513, endPoint x: 306, endPoint y: 511, distance: 12.3
click at [295, 513] on textarea "To enrich screen reader interactions, please activate Accessibility in Grammarl…" at bounding box center [417, 532] width 581 height 59
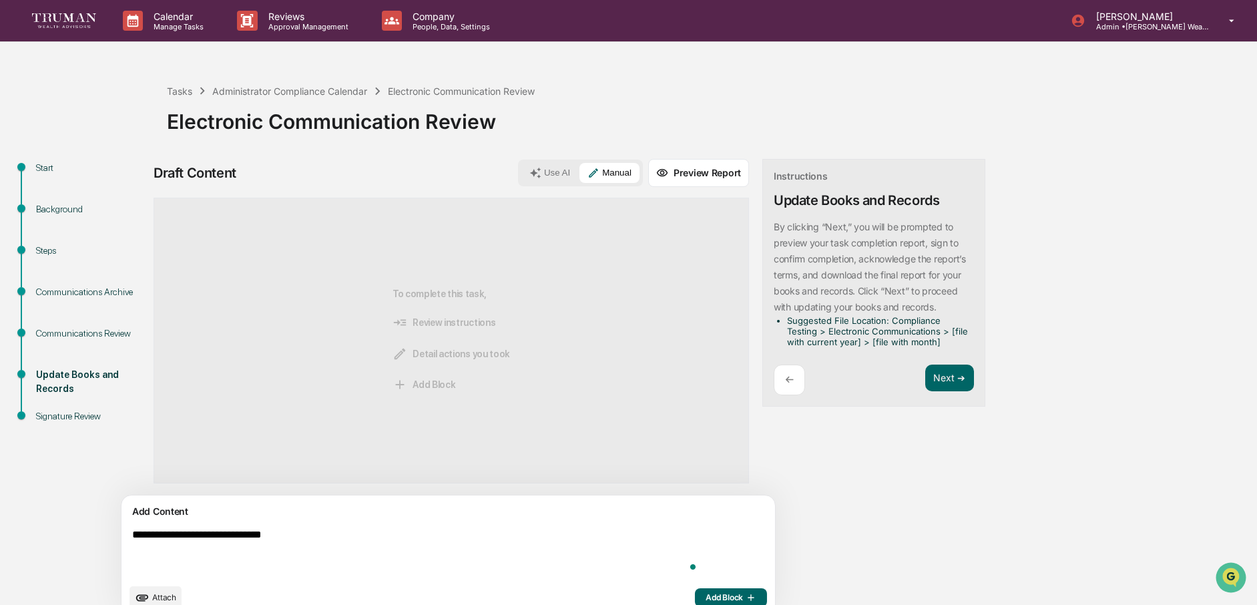
type textarea "**********"
click at [705, 596] on span "Add Block" at bounding box center [730, 597] width 51 height 11
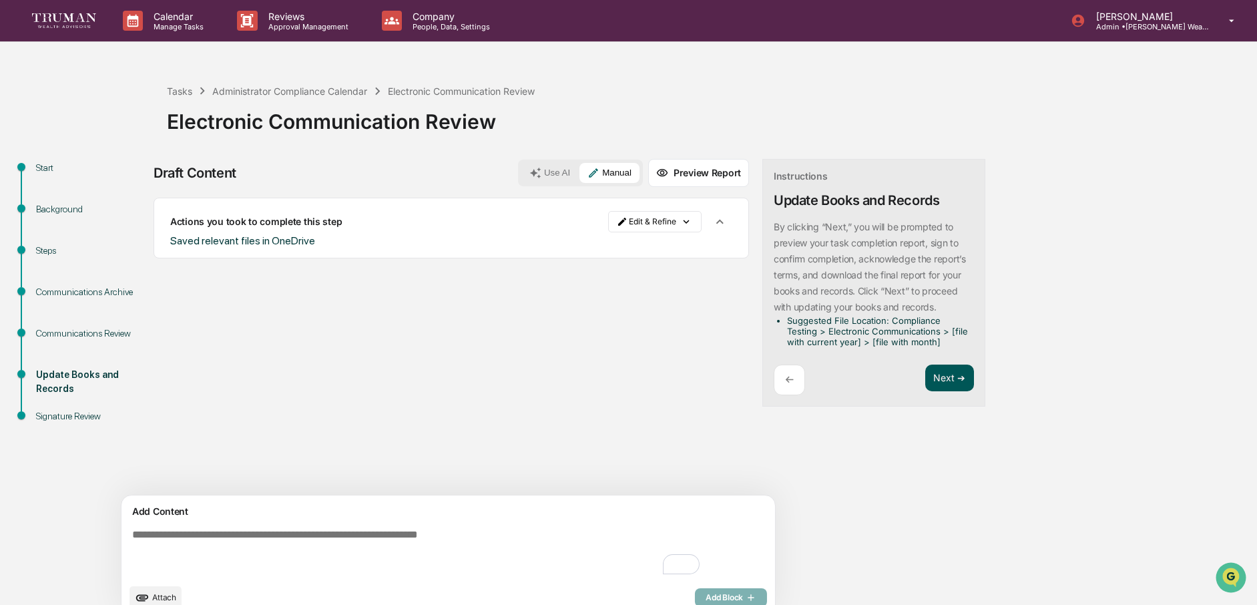
click at [925, 371] on button "Next ➔" at bounding box center [949, 377] width 49 height 27
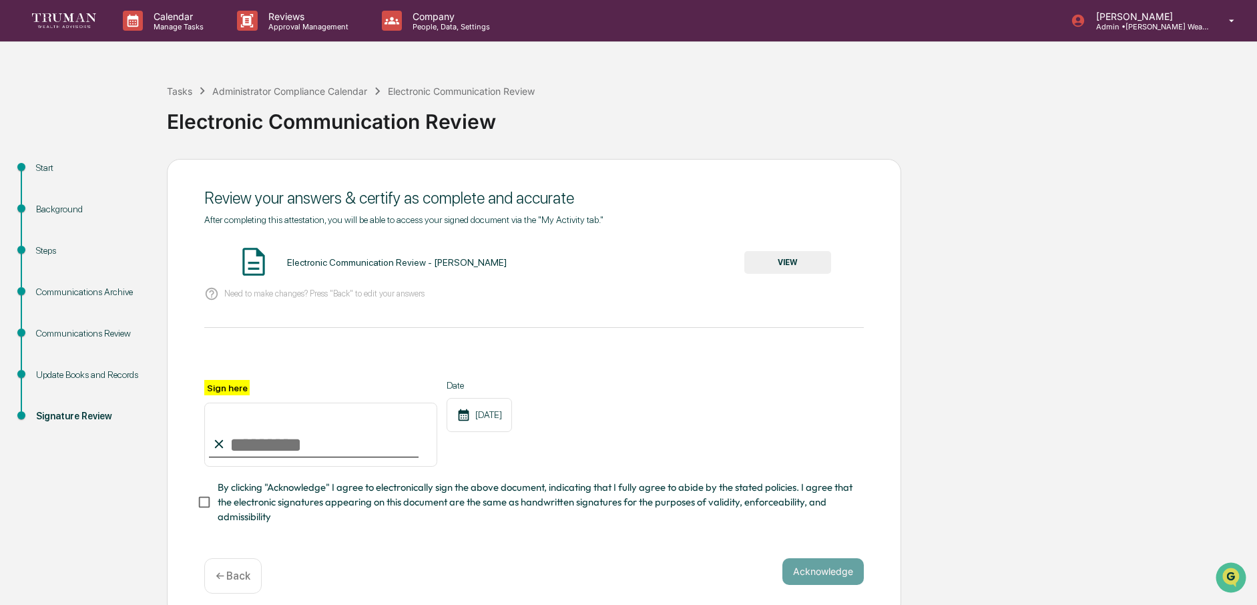
click at [783, 260] on button "VIEW" at bounding box center [787, 262] width 87 height 23
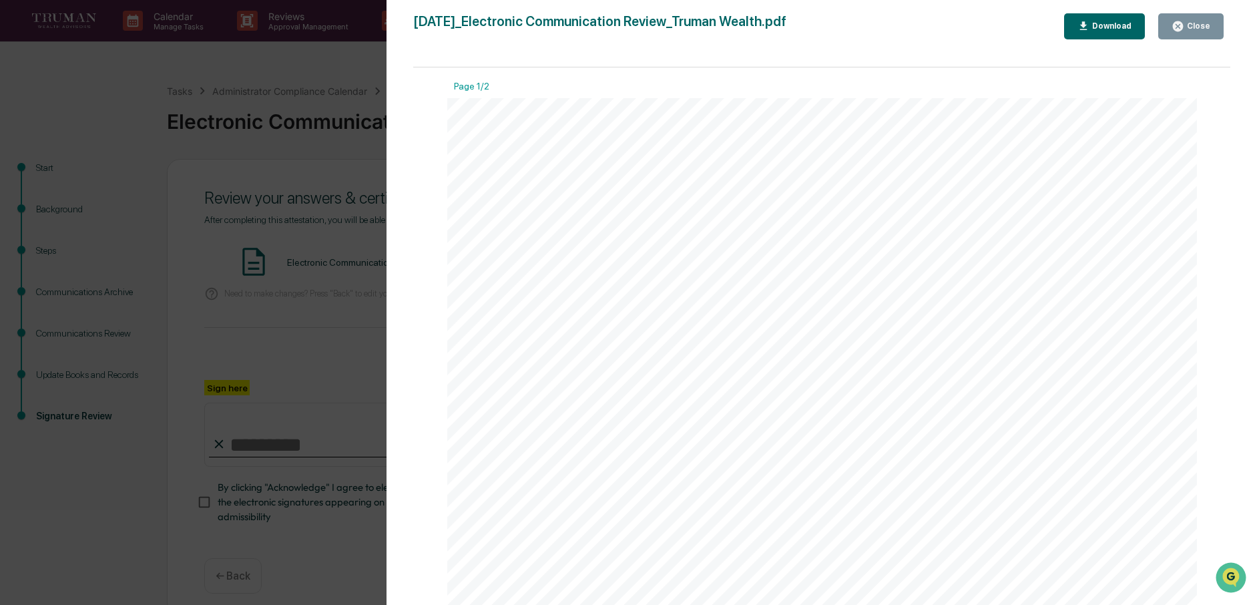
click at [1100, 29] on div "Download" at bounding box center [1110, 25] width 42 height 9
click at [1195, 27] on div "Close" at bounding box center [1197, 25] width 26 height 9
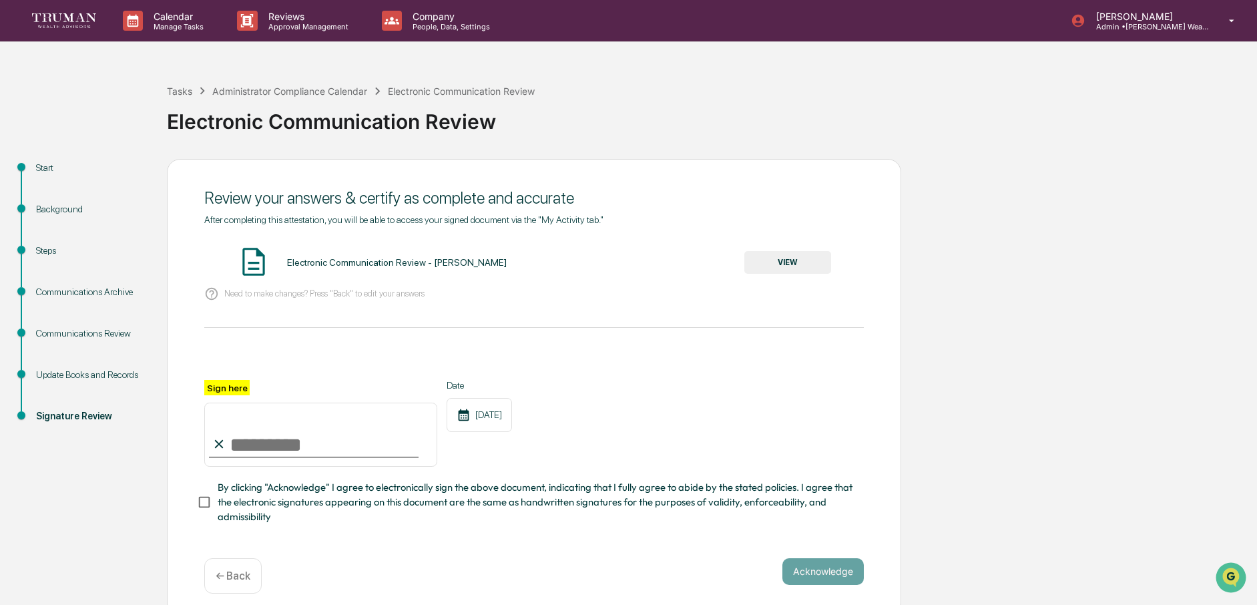
click at [260, 445] on input "Sign here" at bounding box center [320, 434] width 233 height 64
type input "**********"
click at [818, 561] on button "Acknowledge" at bounding box center [822, 571] width 81 height 27
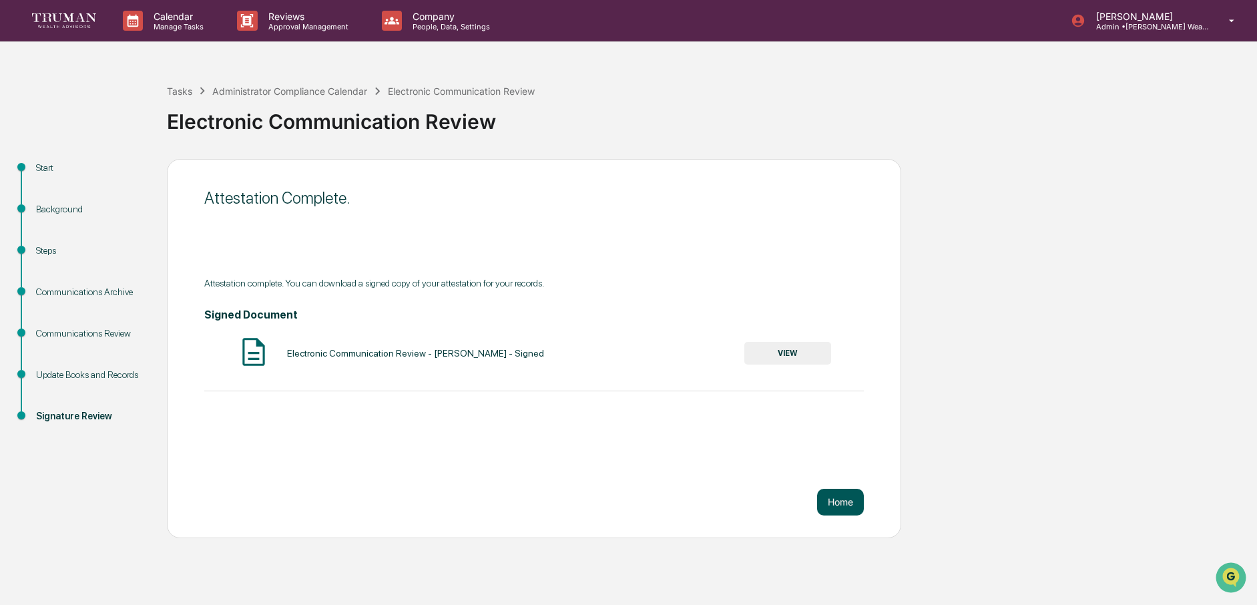
click at [846, 500] on button "Home" at bounding box center [840, 502] width 47 height 27
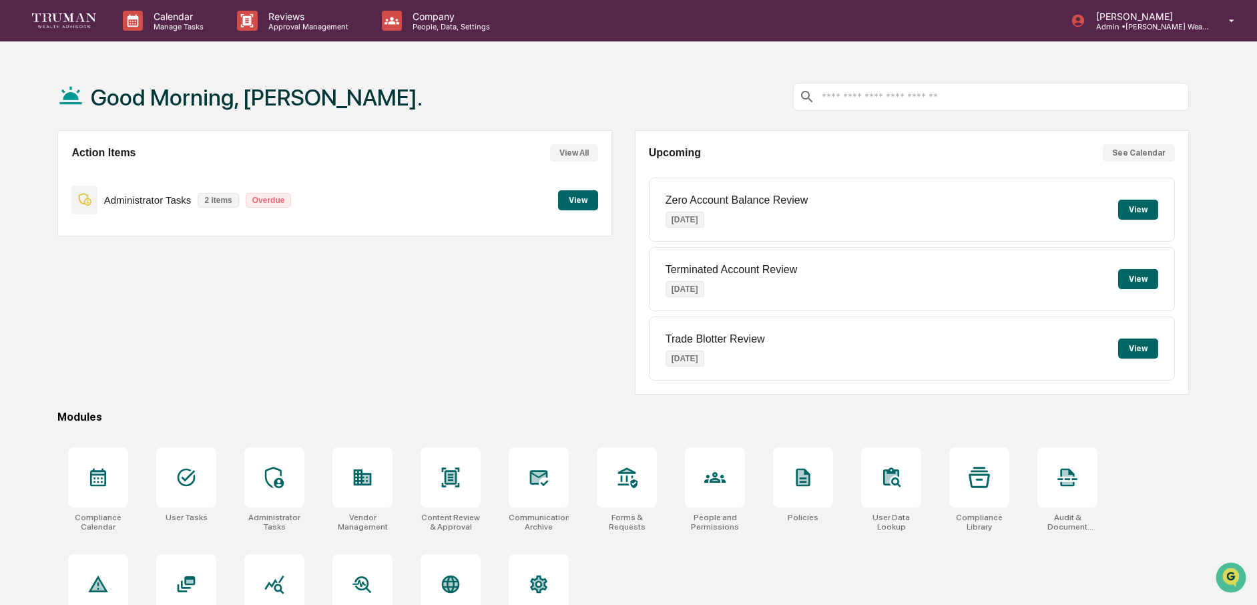
click at [590, 200] on button "View" at bounding box center [578, 200] width 40 height 20
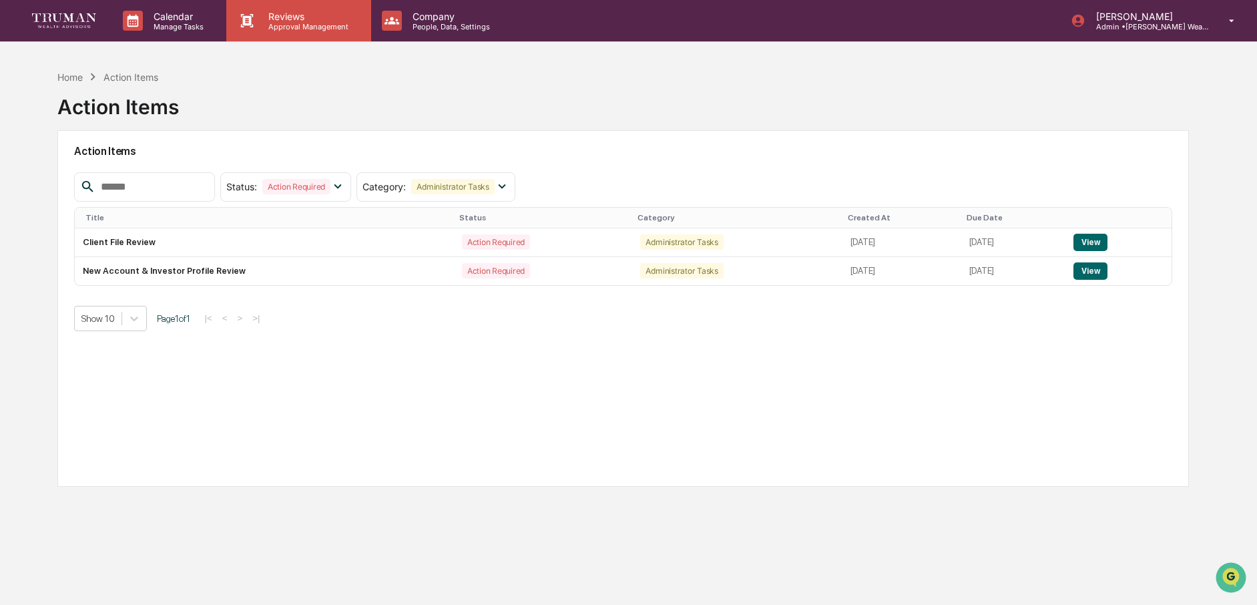
click at [292, 29] on p "Approval Management" at bounding box center [306, 26] width 97 height 9
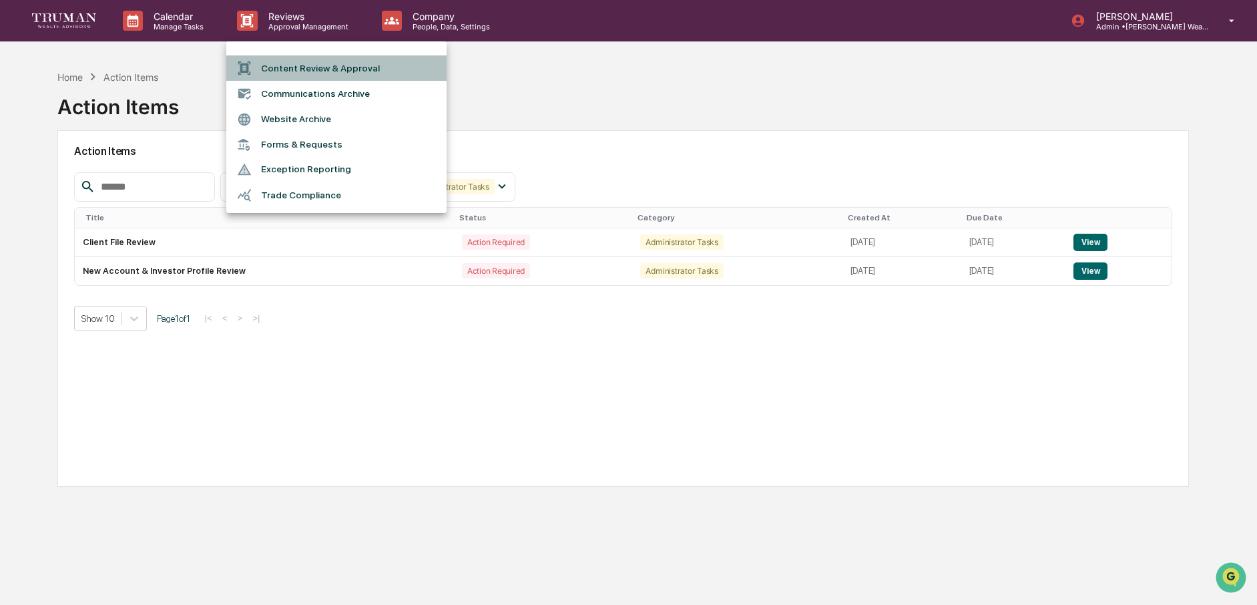
click at [286, 64] on li "Content Review & Approval" at bounding box center [336, 67] width 220 height 25
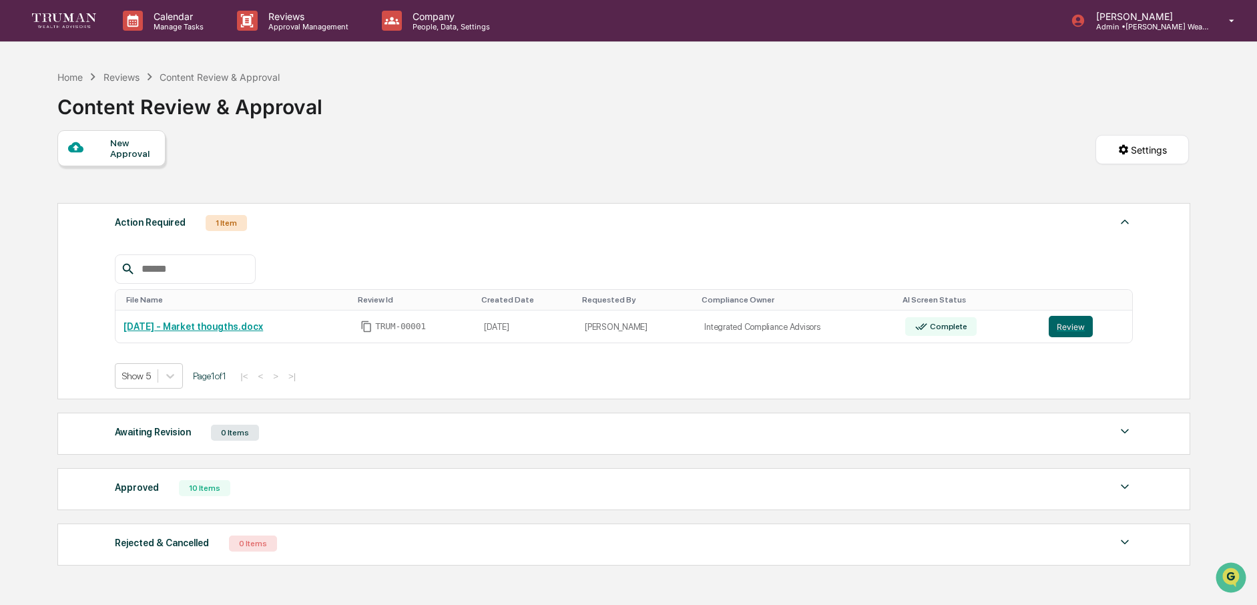
click at [226, 222] on div "1 Item" at bounding box center [226, 223] width 41 height 16
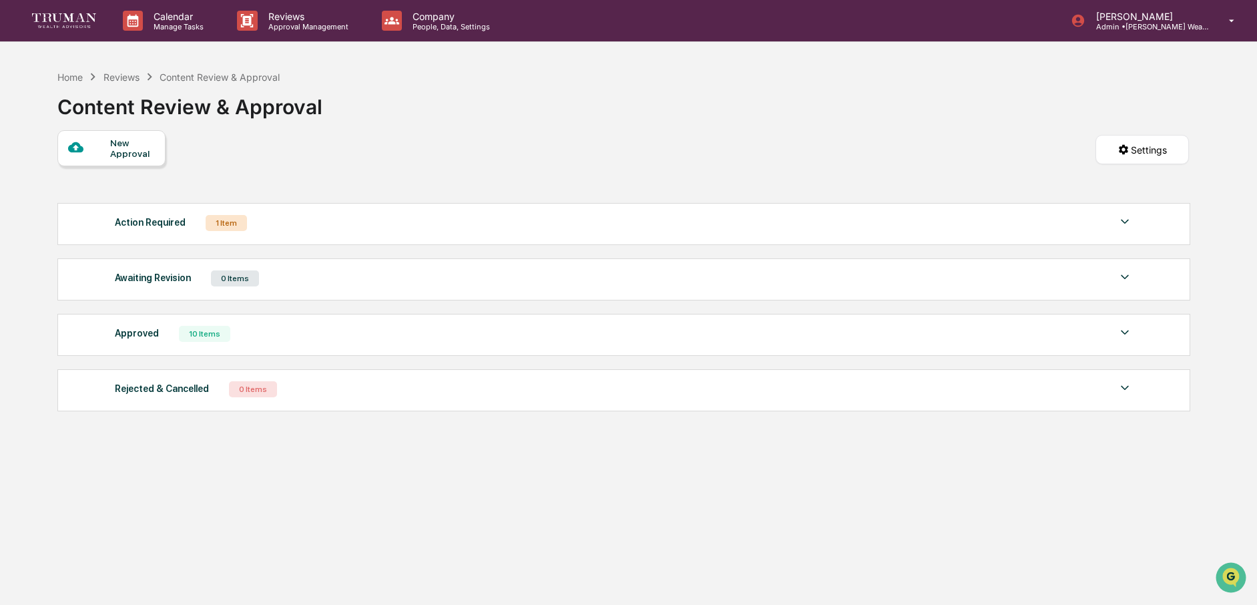
click at [244, 223] on div "1 Item" at bounding box center [226, 223] width 41 height 16
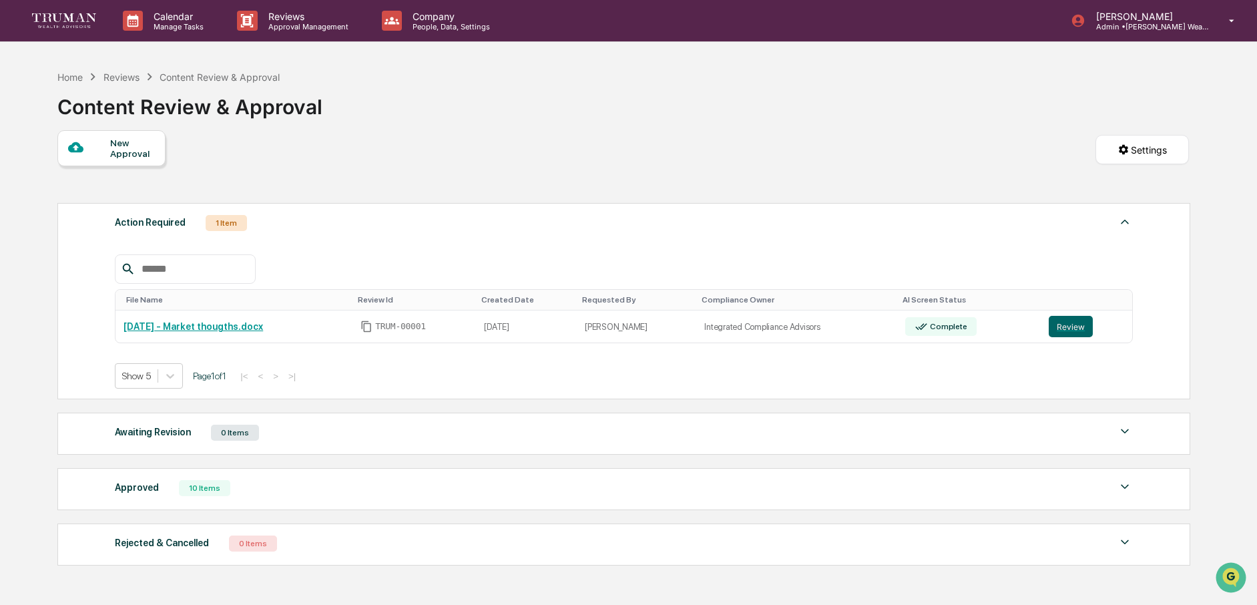
drag, startPoint x: 648, startPoint y: 240, endPoint x: 683, endPoint y: 236, distance: 35.7
click at [650, 240] on div "File Name Review Id Created Date Requested By Compliance Owner AI Screen Status…" at bounding box center [624, 311] width 1018 height 155
click at [123, 149] on div "New Approval" at bounding box center [132, 147] width 45 height 21
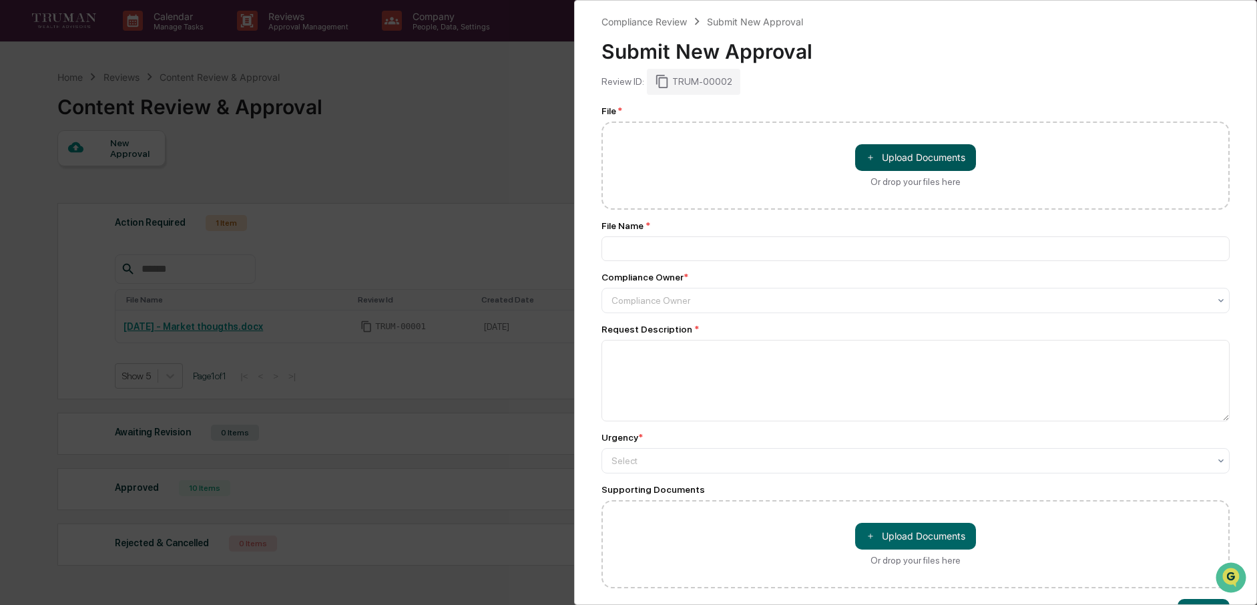
click at [958, 162] on button "＋ Upload Documents" at bounding box center [915, 157] width 121 height 27
type input "**********"
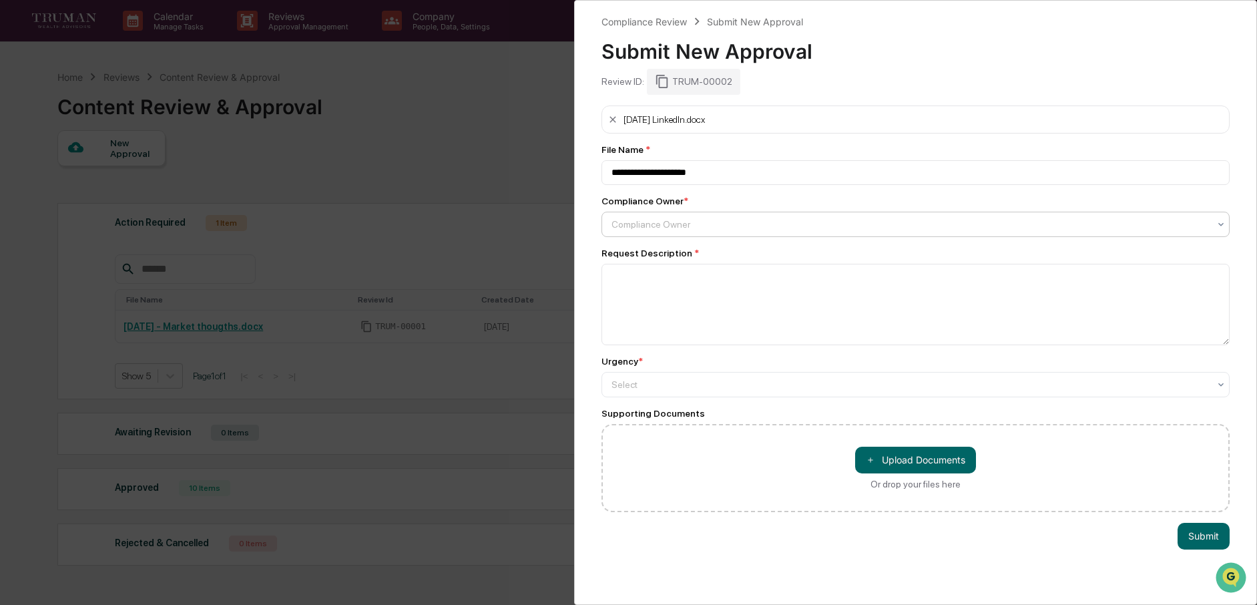
click at [729, 224] on div at bounding box center [910, 224] width 598 height 13
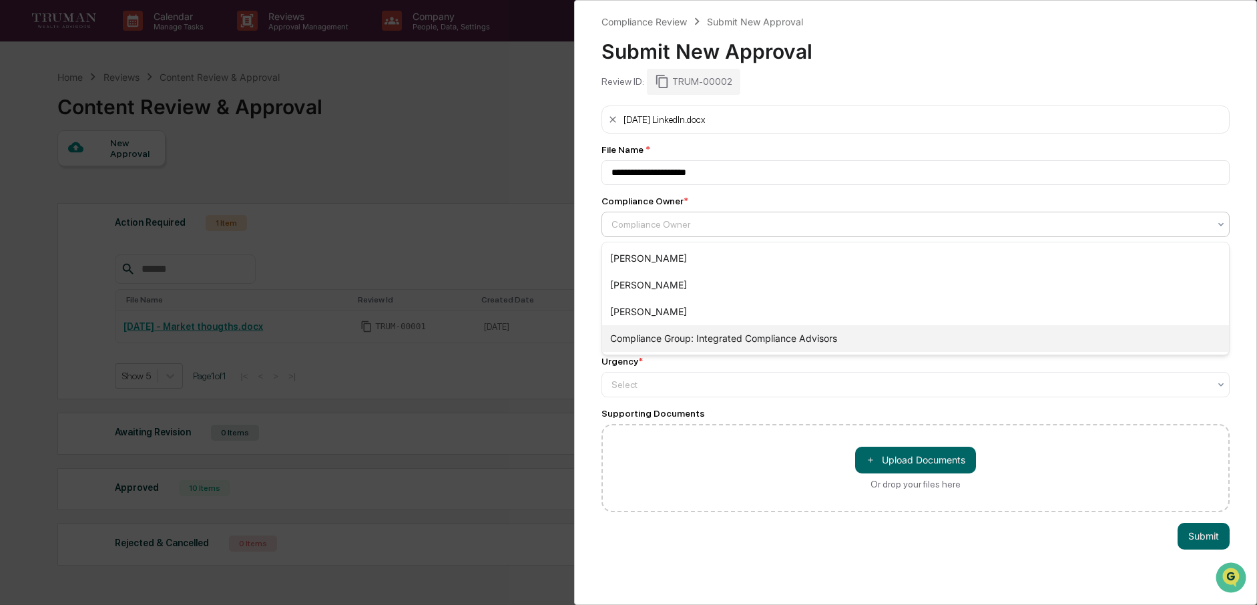
click at [680, 338] on div "Compliance Group: Integrated Compliance Advisors" at bounding box center [915, 338] width 627 height 27
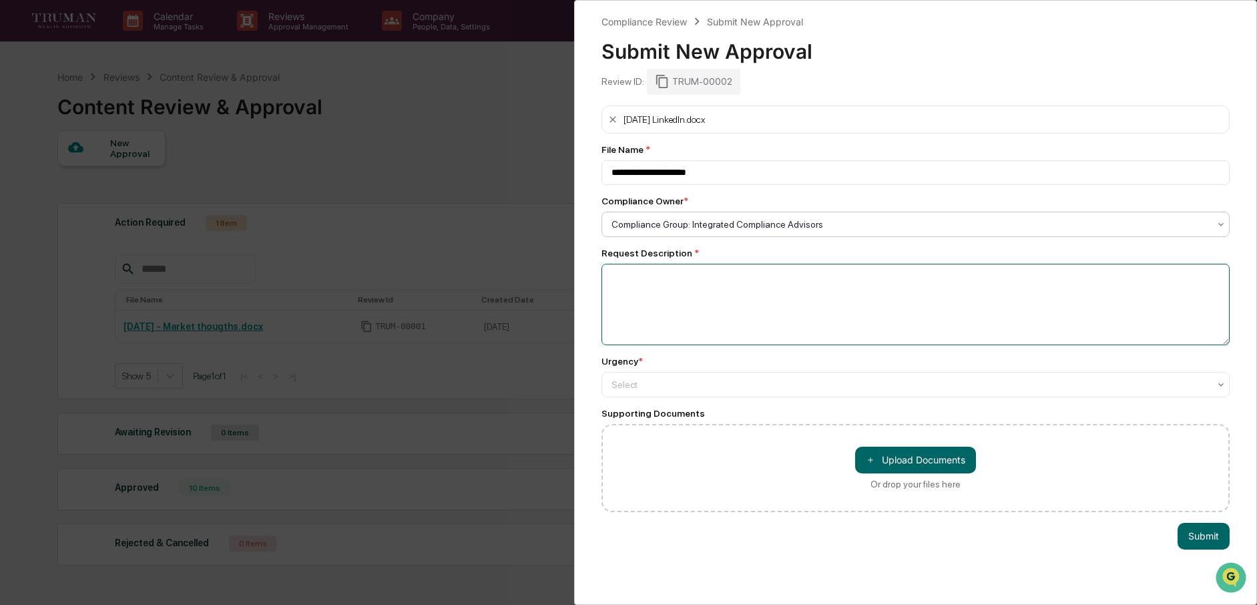
click at [660, 288] on textarea at bounding box center [915, 304] width 629 height 81
type textarea "**********"
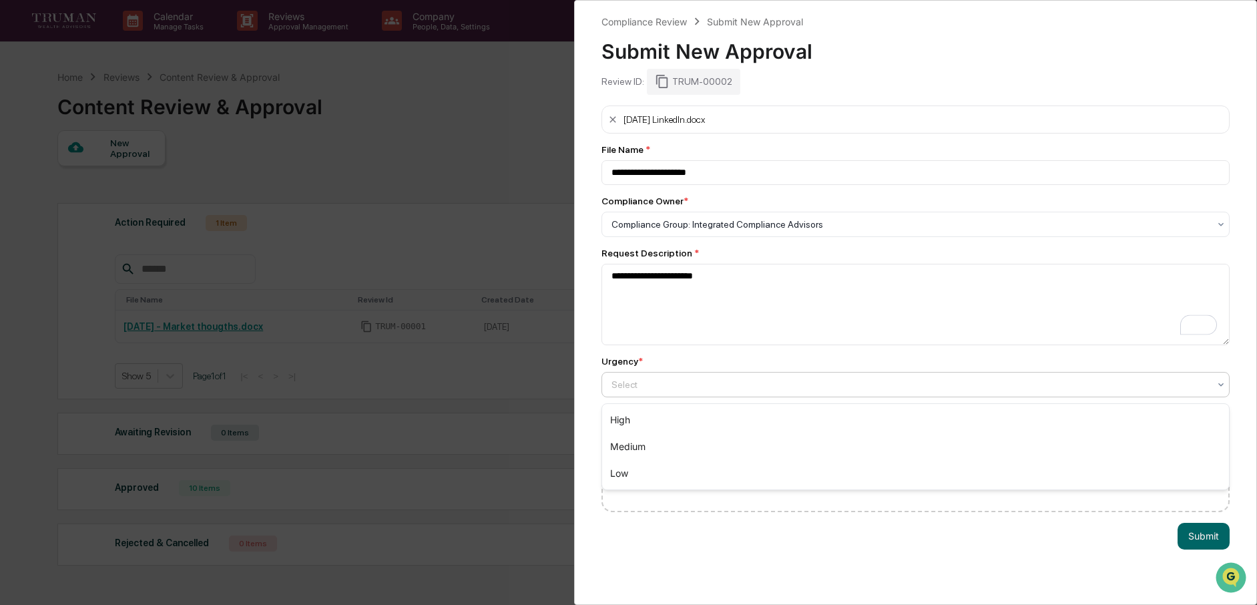
click at [796, 386] on div at bounding box center [910, 384] width 598 height 13
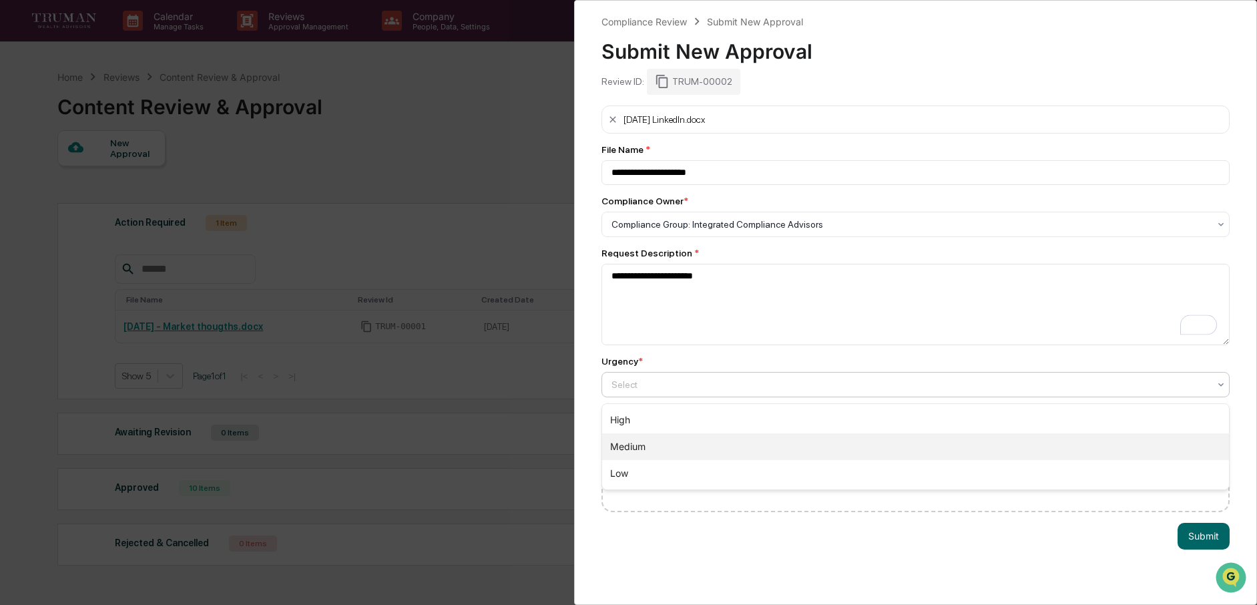
click at [779, 438] on div "Medium" at bounding box center [915, 446] width 627 height 27
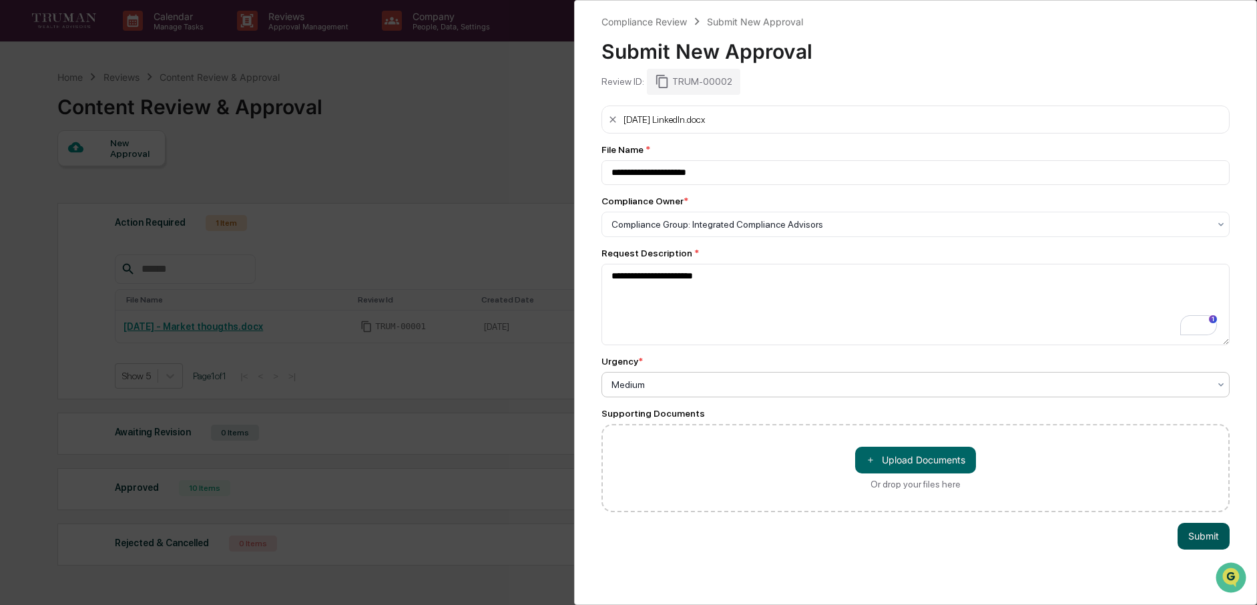
click at [1203, 540] on button "Submit" at bounding box center [1203, 536] width 52 height 27
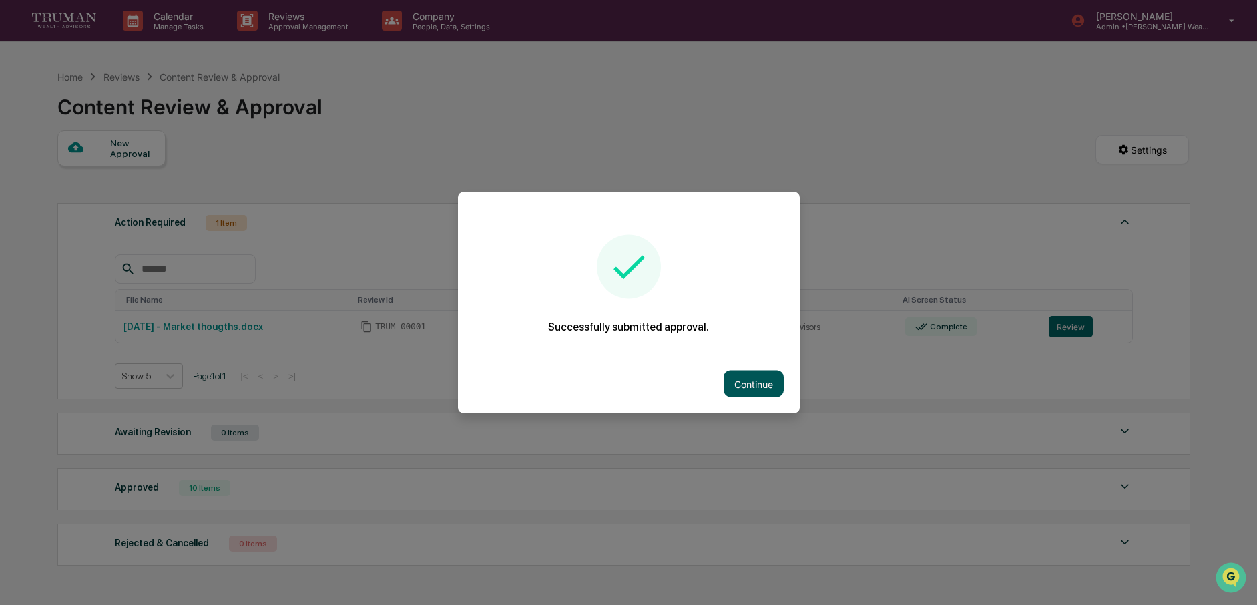
click at [747, 380] on button "Continue" at bounding box center [753, 383] width 60 height 27
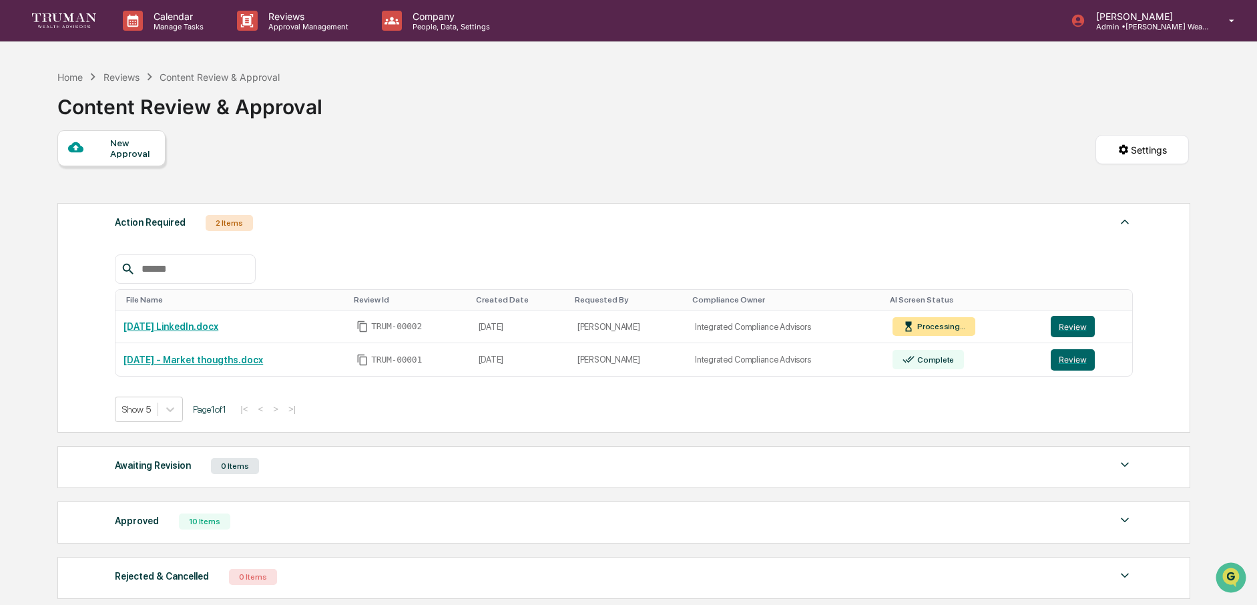
click at [131, 159] on div "New Approval" at bounding box center [132, 147] width 45 height 21
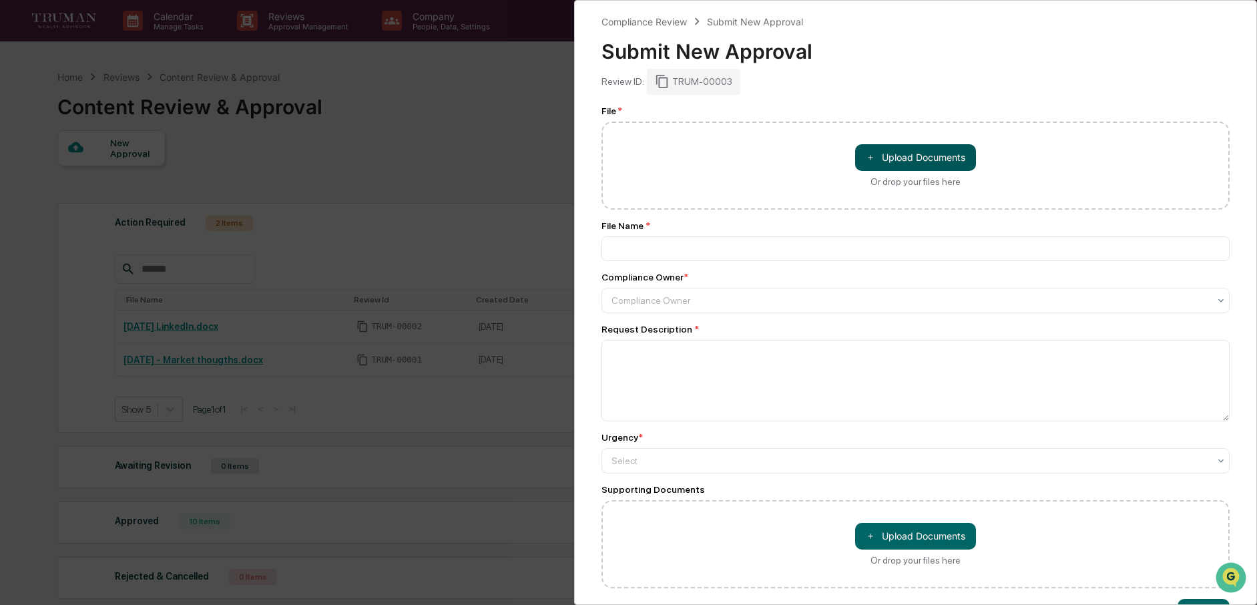
click at [936, 158] on button "＋ Upload Documents" at bounding box center [915, 157] width 121 height 27
type input "**********"
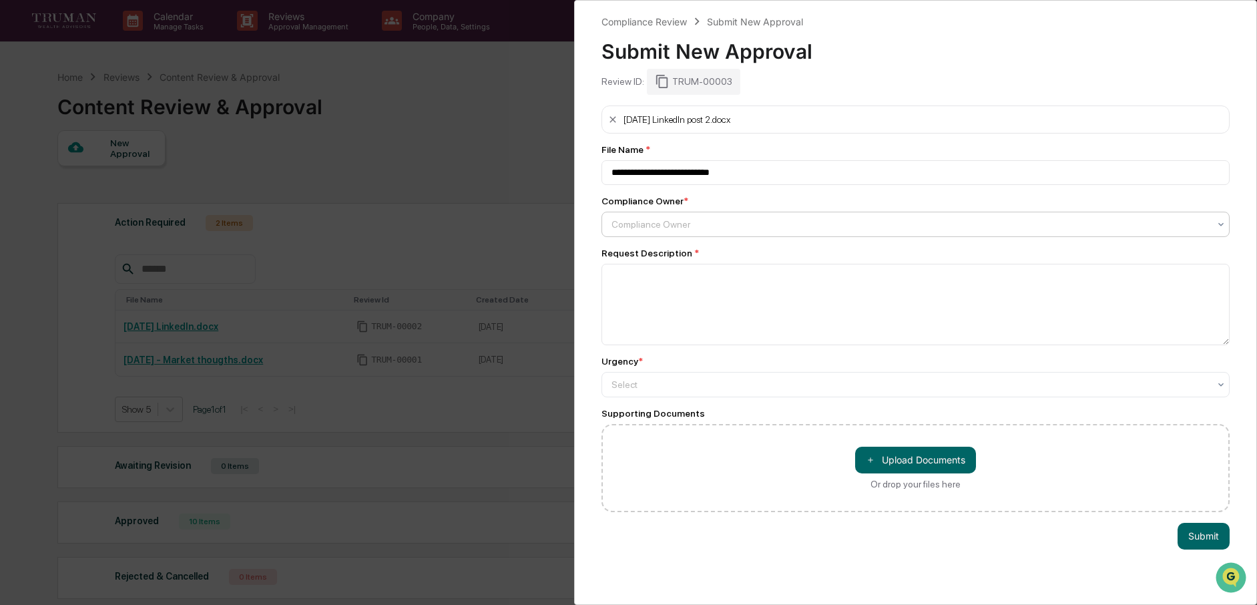
click at [677, 228] on div at bounding box center [910, 224] width 598 height 13
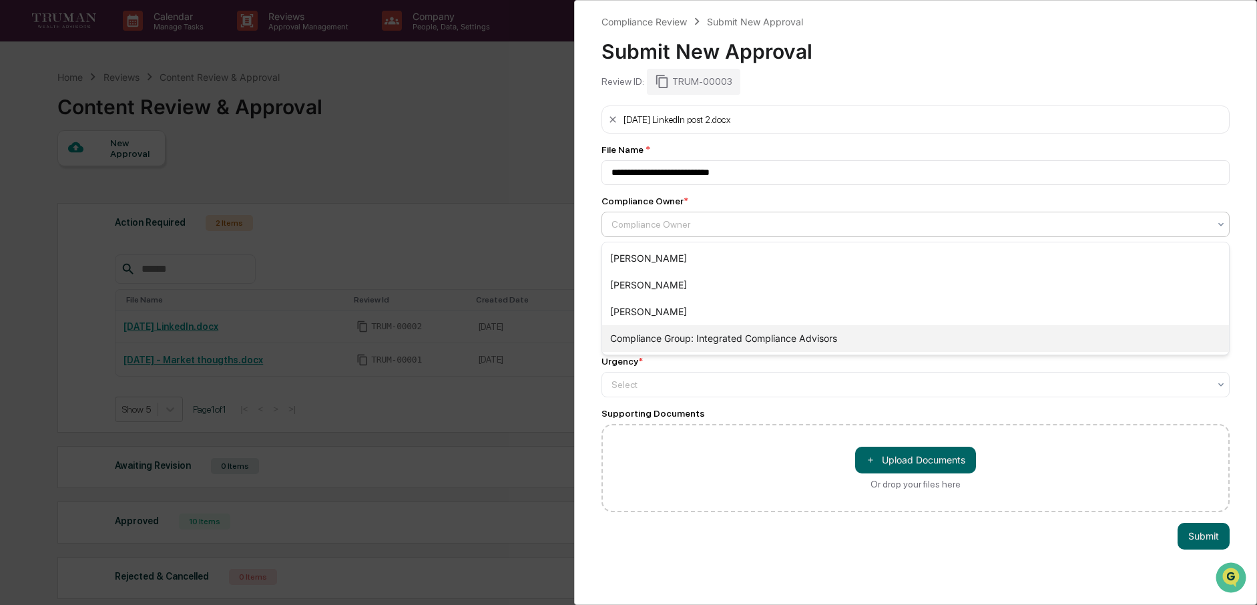
click at [689, 340] on div "Compliance Group: Integrated Compliance Advisors" at bounding box center [915, 338] width 627 height 27
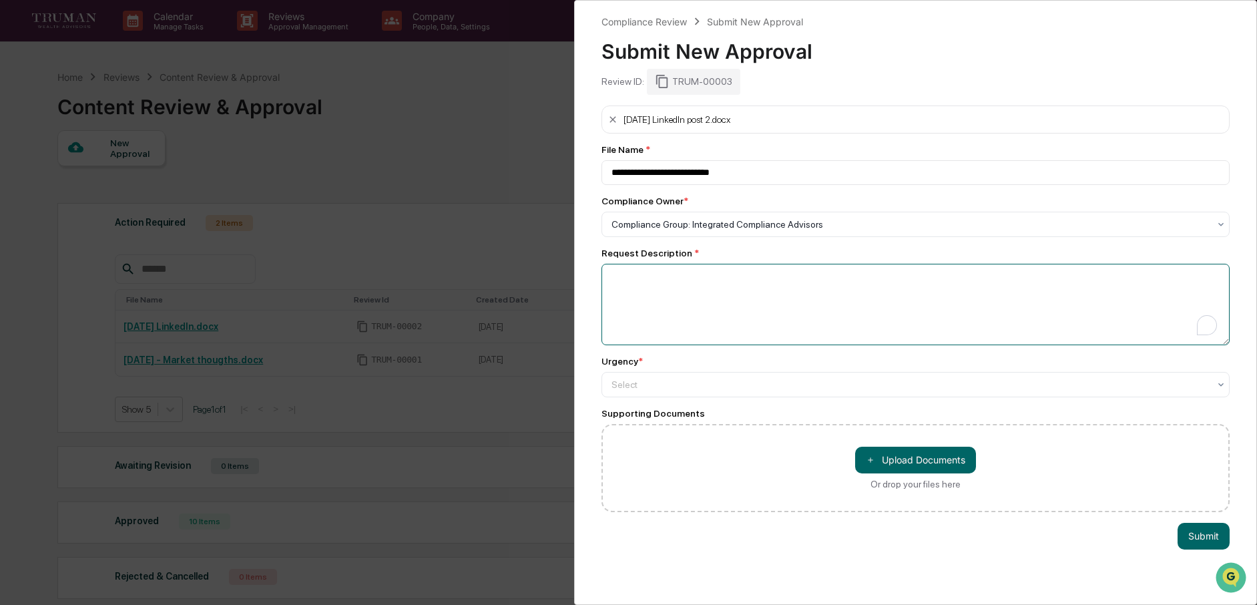
click at [659, 285] on textarea "To enrich screen reader interactions, please activate Accessibility in Grammarl…" at bounding box center [915, 304] width 629 height 81
type textarea "**********"
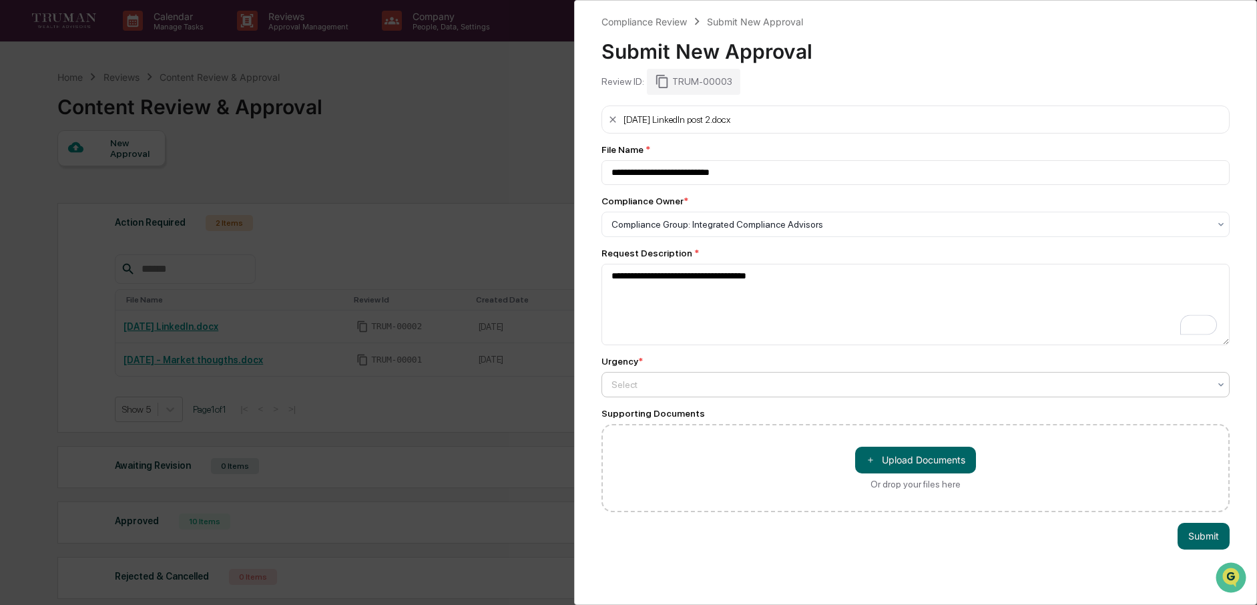
click at [679, 387] on div at bounding box center [910, 384] width 598 height 13
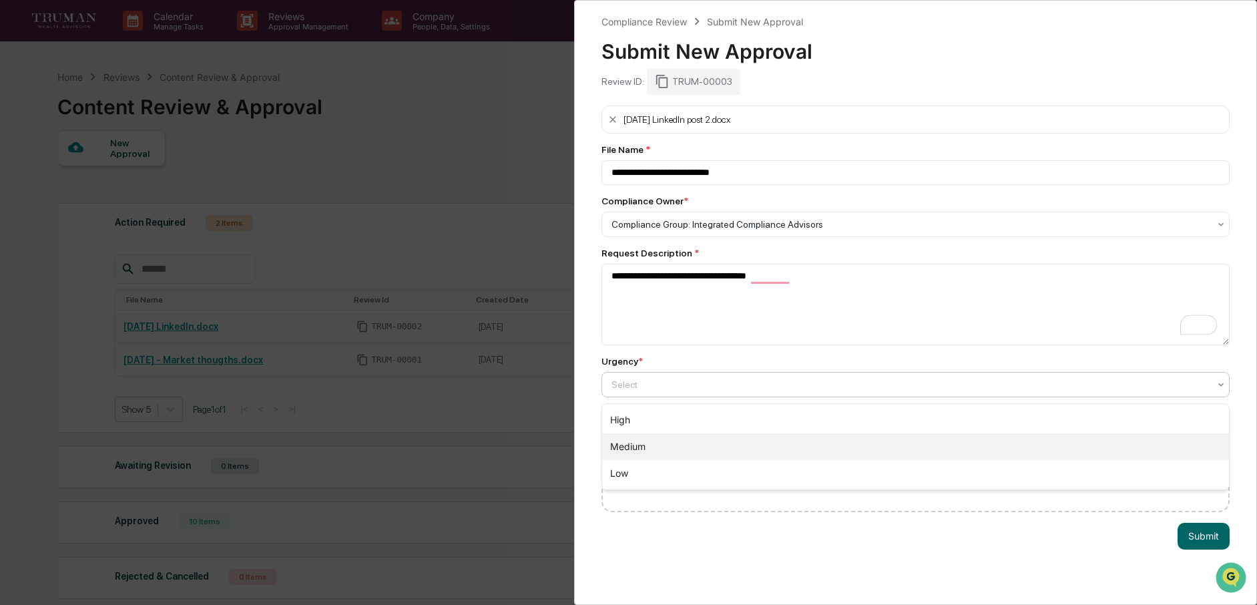
drag, startPoint x: 663, startPoint y: 445, endPoint x: 684, endPoint y: 434, distance: 23.3
click at [666, 444] on div "Medium" at bounding box center [915, 446] width 627 height 27
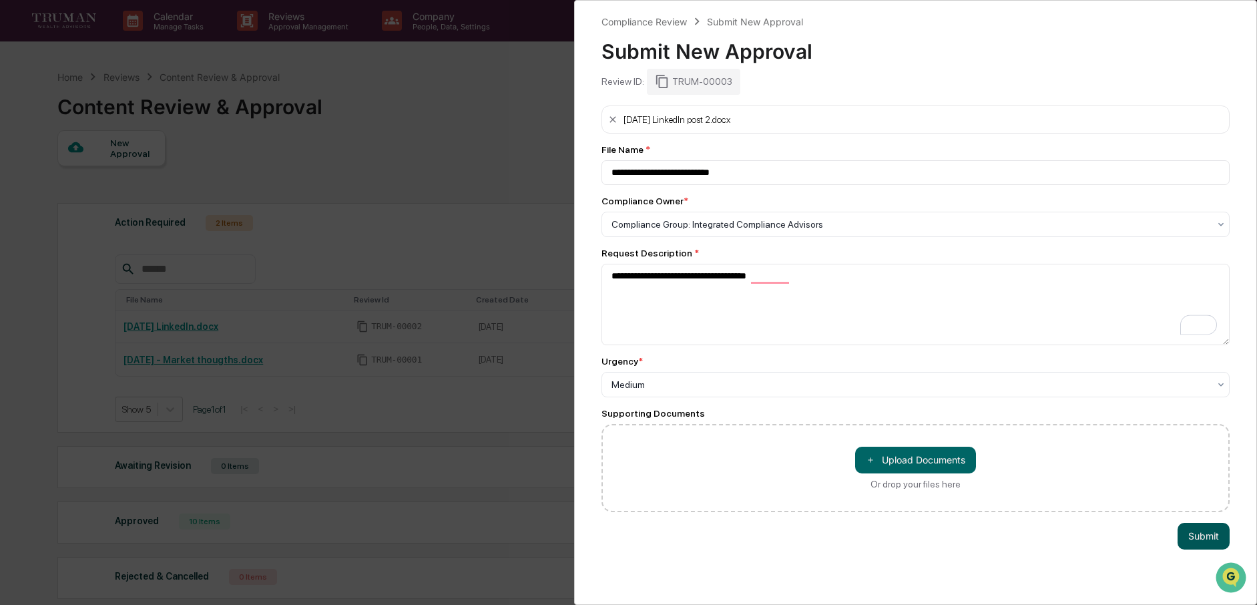
click at [1211, 538] on button "Submit" at bounding box center [1203, 536] width 52 height 27
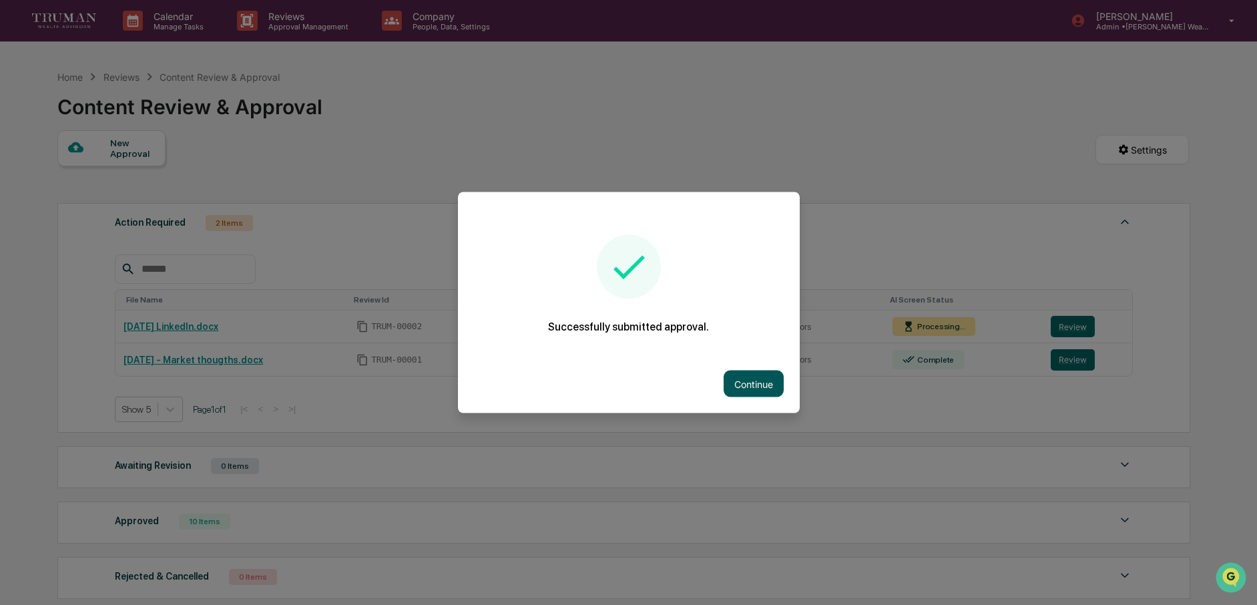
click at [735, 388] on button "Continue" at bounding box center [753, 383] width 60 height 27
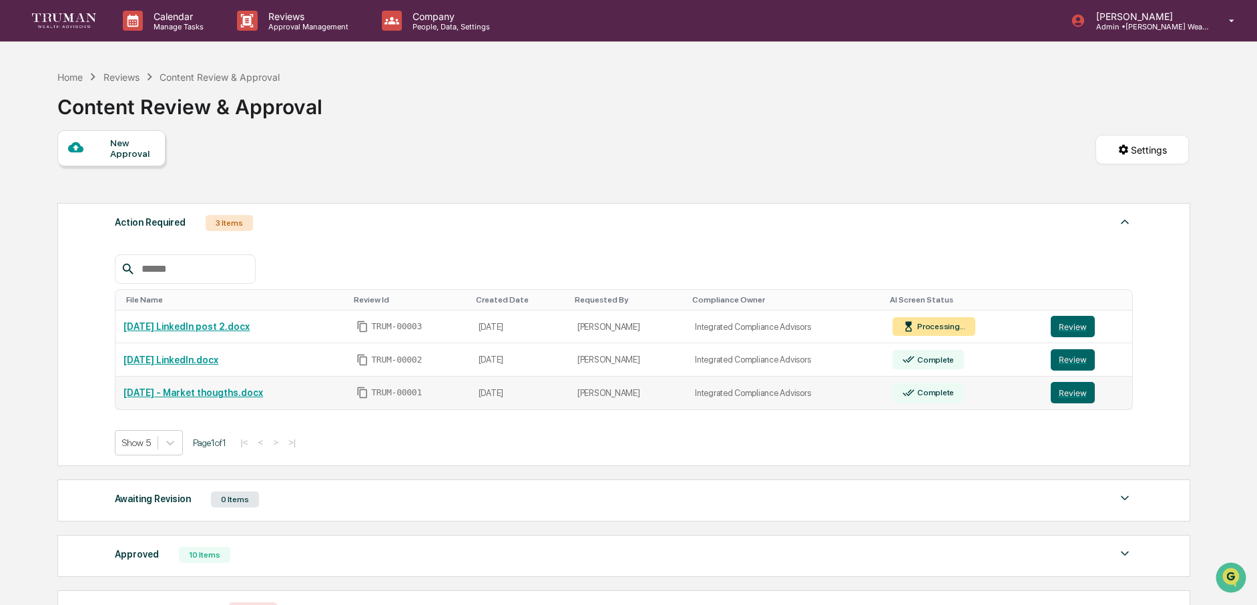
scroll to position [9, 0]
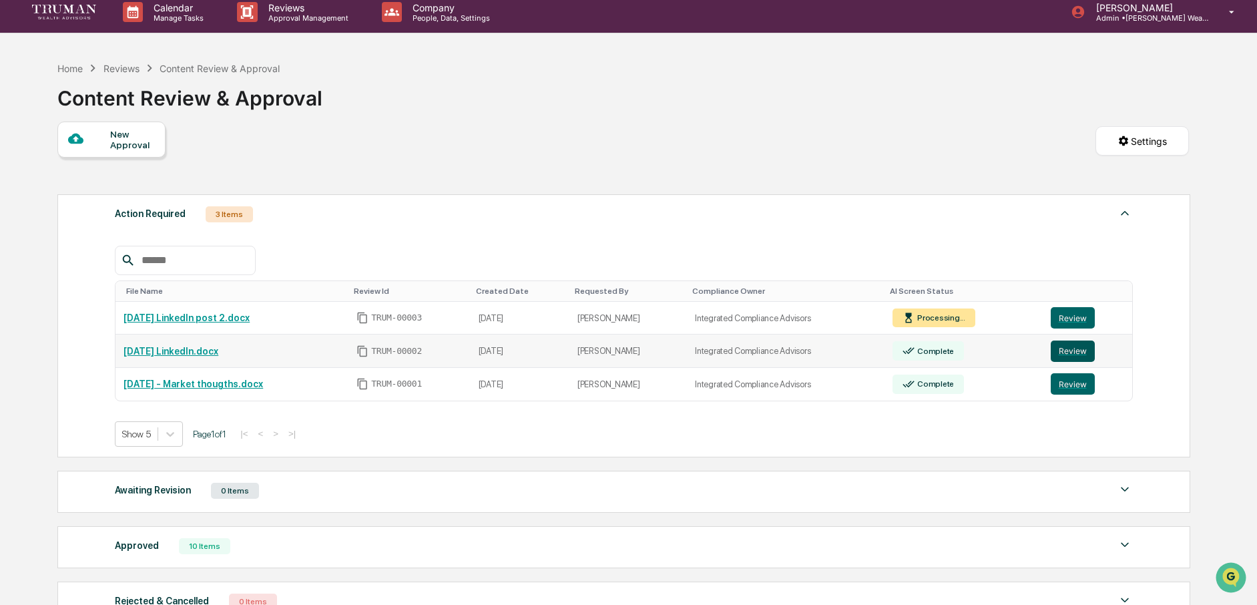
click at [1083, 354] on button "Review" at bounding box center [1072, 350] width 44 height 21
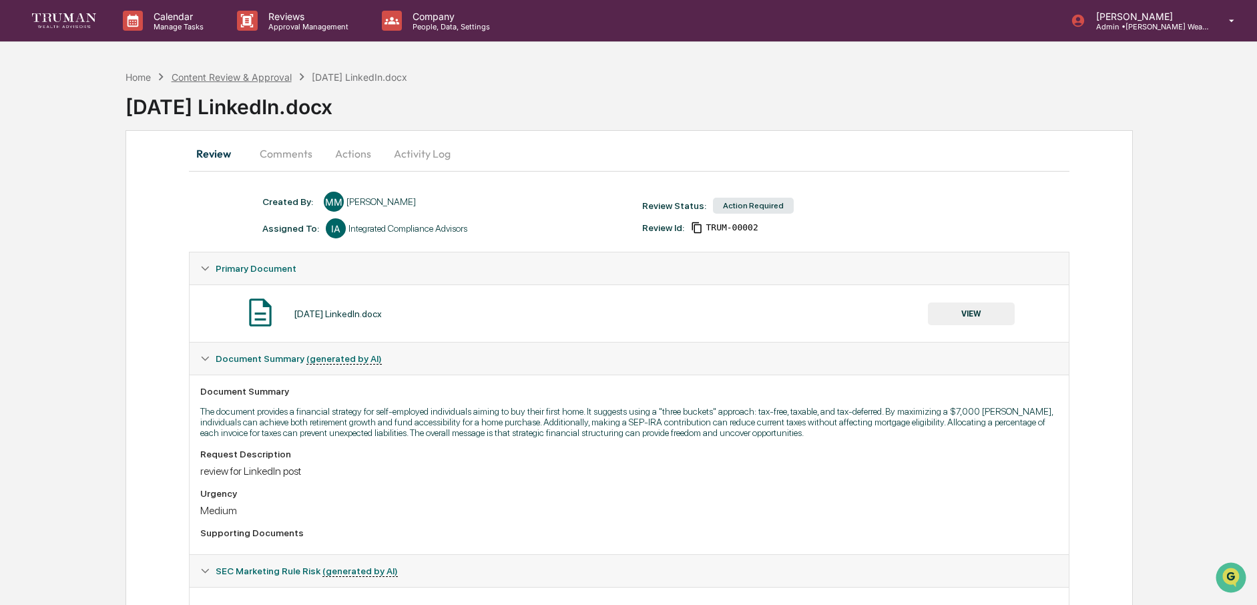
click at [240, 76] on div "Content Review & Approval" at bounding box center [232, 76] width 120 height 11
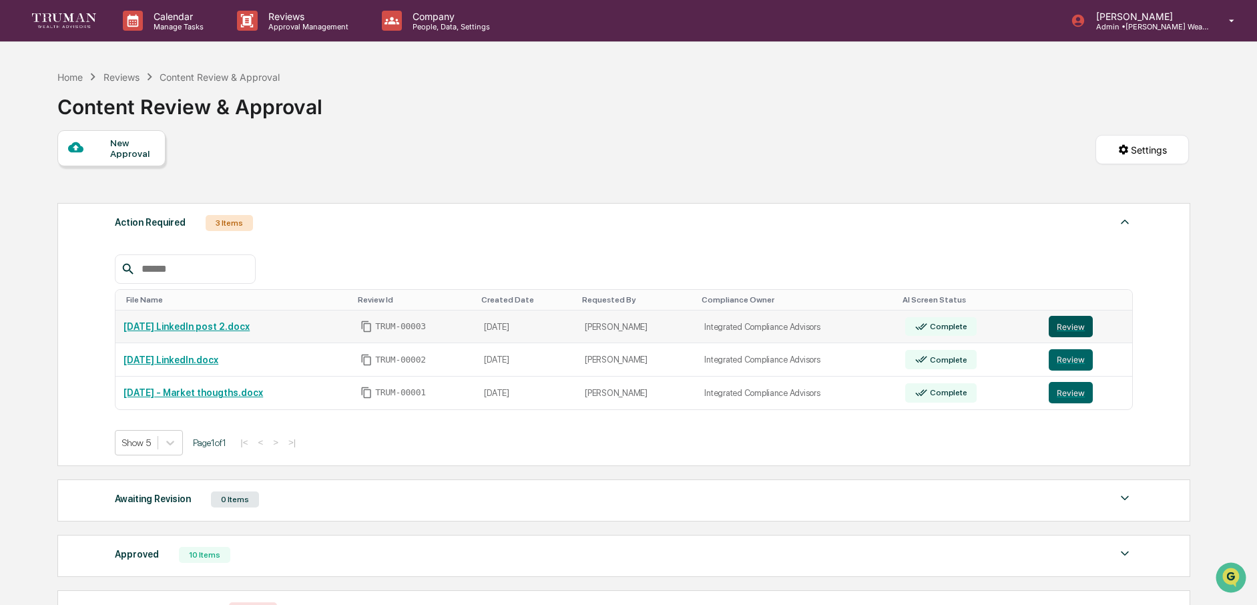
click at [1061, 325] on button "Review" at bounding box center [1070, 326] width 44 height 21
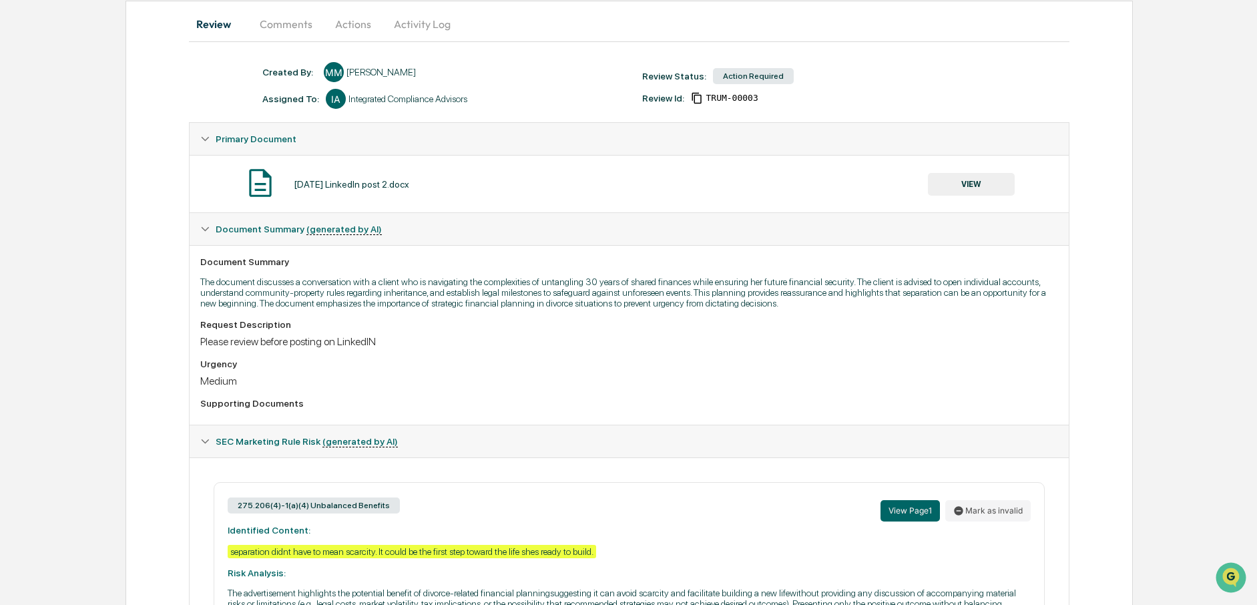
scroll to position [262, 0]
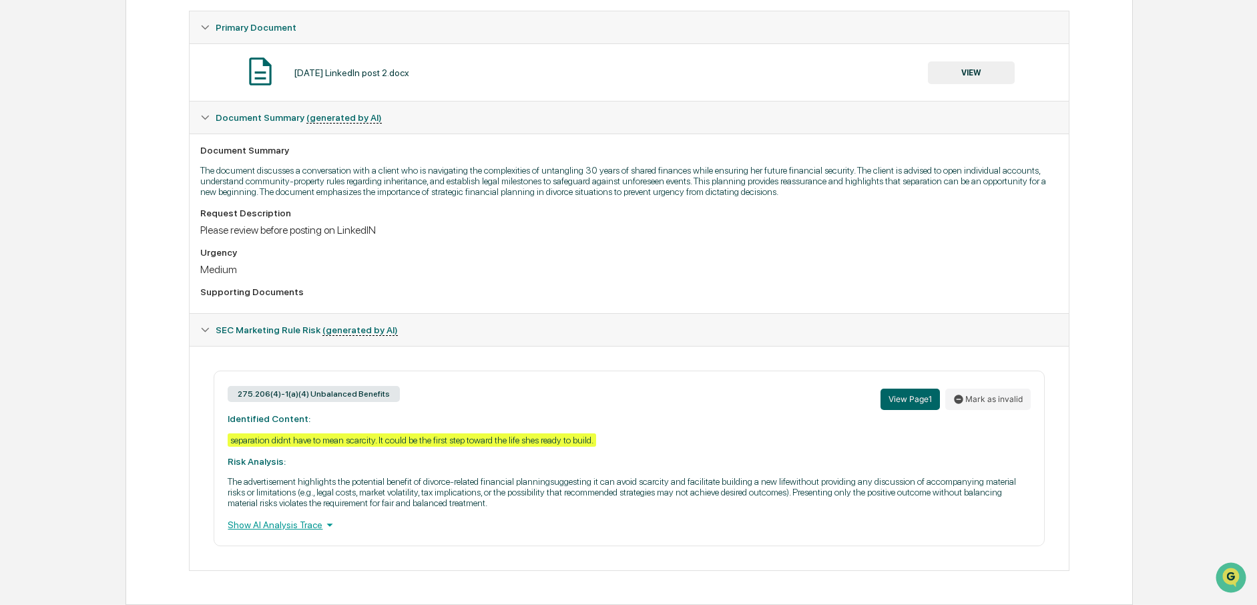
drag, startPoint x: 468, startPoint y: 495, endPoint x: 648, endPoint y: 503, distance: 180.4
click at [480, 495] on p "The advertisement highlights the potential benefit of divorce-related financial…" at bounding box center [629, 492] width 802 height 32
